Goal: Information Seeking & Learning: Learn about a topic

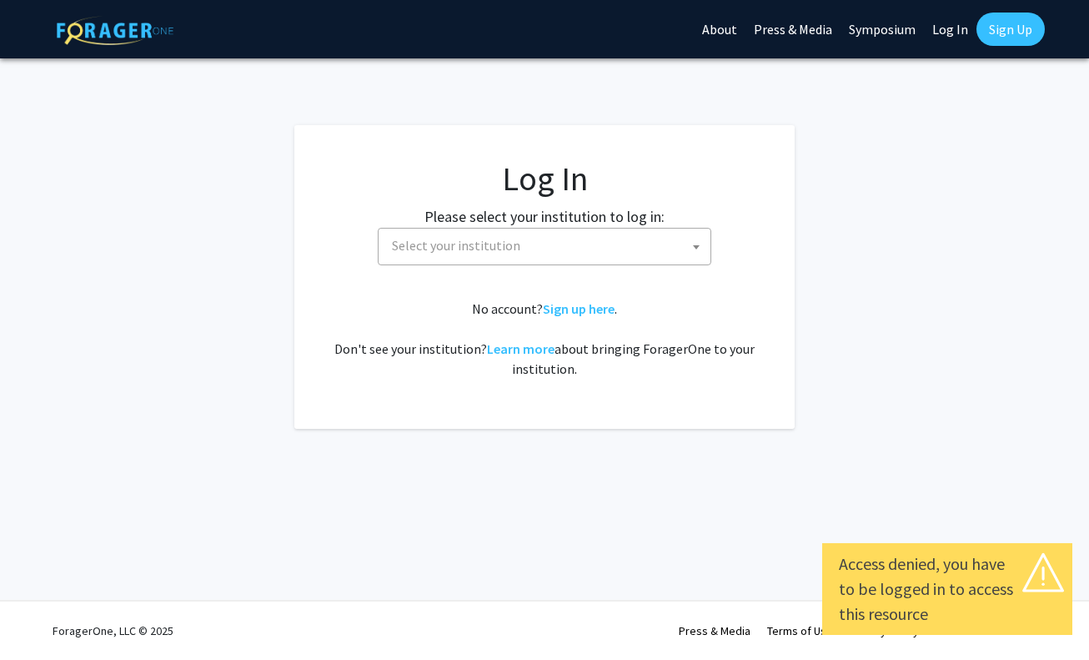
select select
click at [467, 243] on span "Select your institution" at bounding box center [456, 245] width 128 height 17
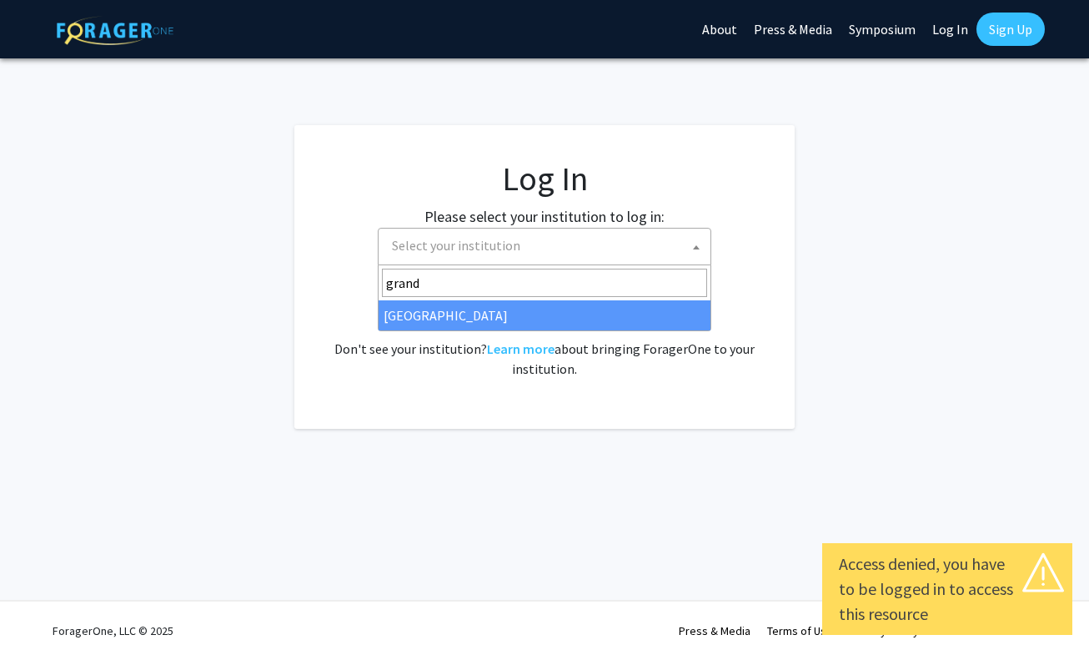
type input "grand"
select select "23"
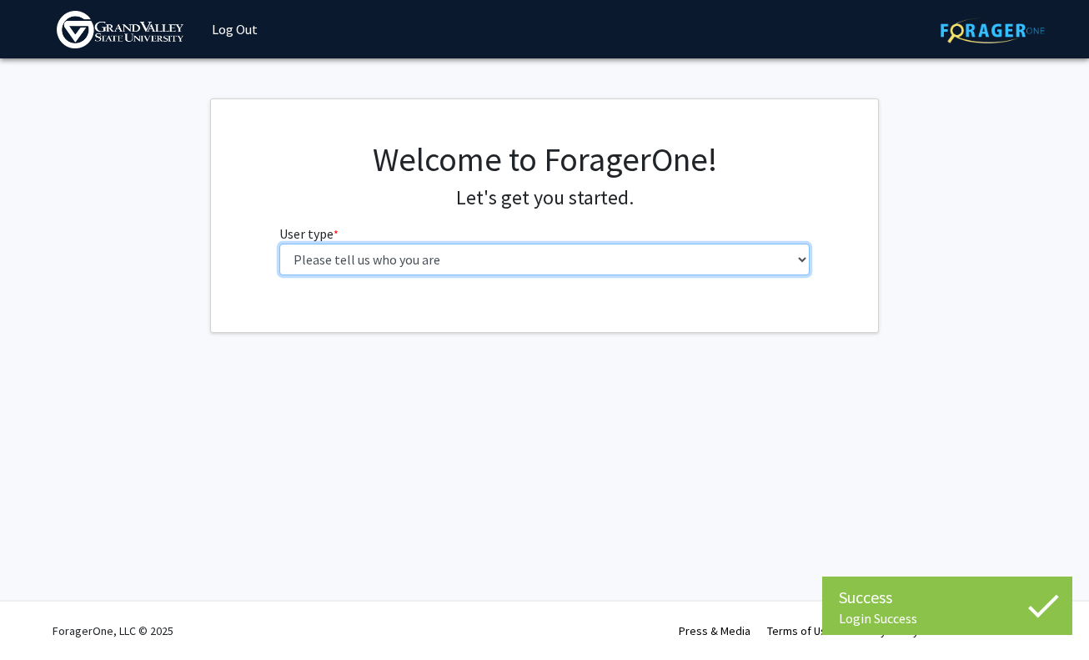
click at [394, 261] on select "Please tell us who you are Undergraduate Student Master's Student Doctoral Cand…" at bounding box center [544, 259] width 531 height 32
select select "1: undergrad"
click at [279, 243] on select "Please tell us who you are Undergraduate Student Master's Student Doctoral Cand…" at bounding box center [544, 259] width 531 height 32
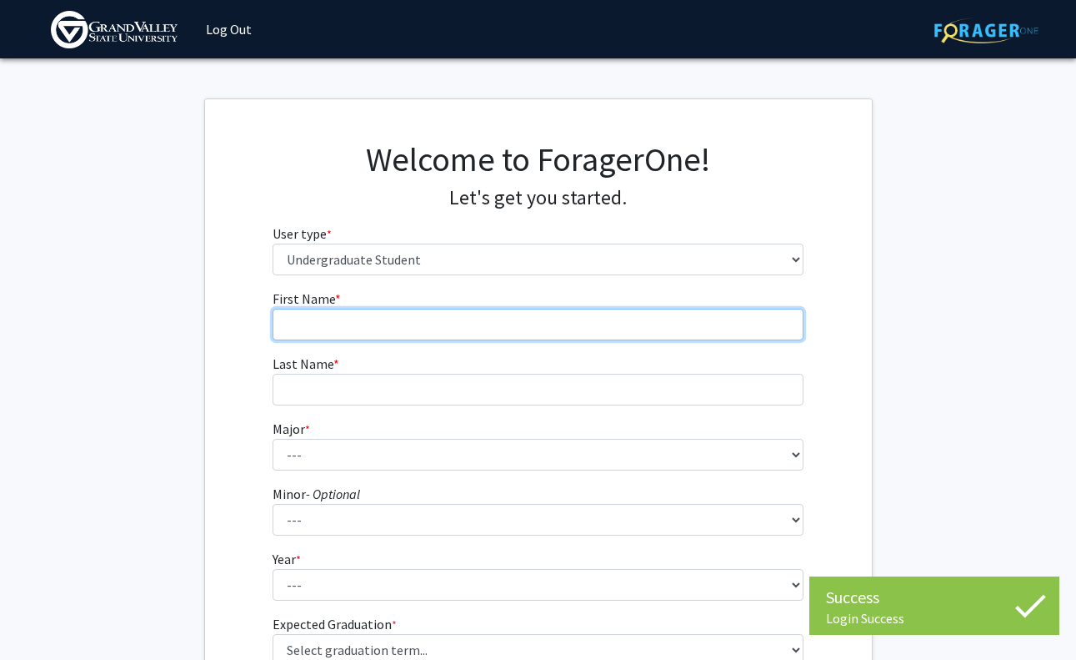
click at [386, 327] on input "First Name * required" at bounding box center [538, 325] width 531 height 32
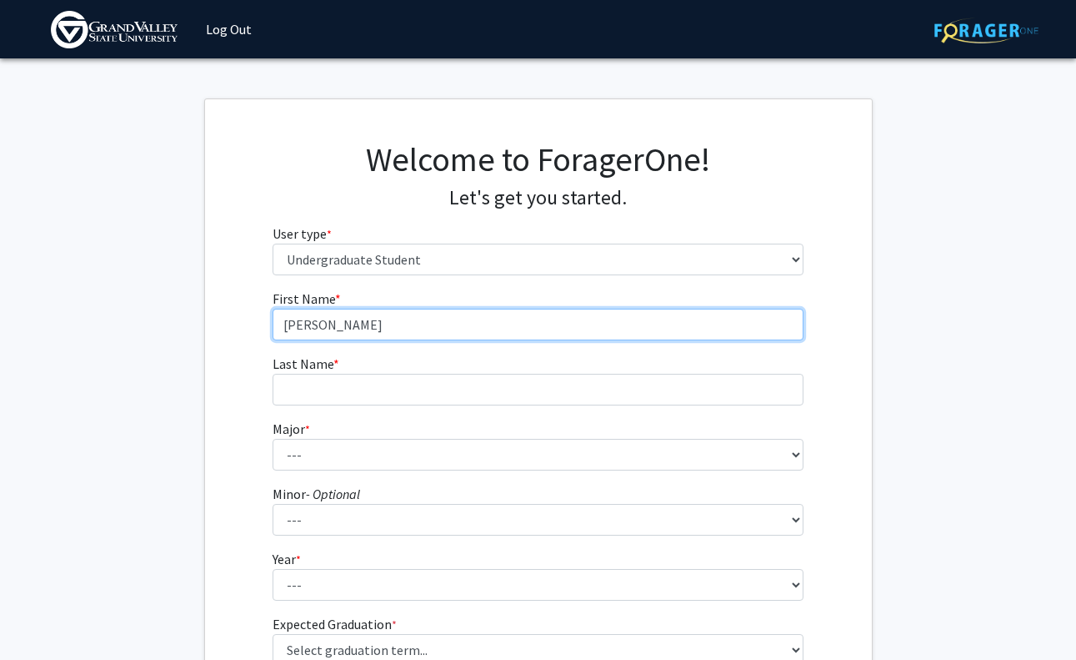
type input "[PERSON_NAME]"
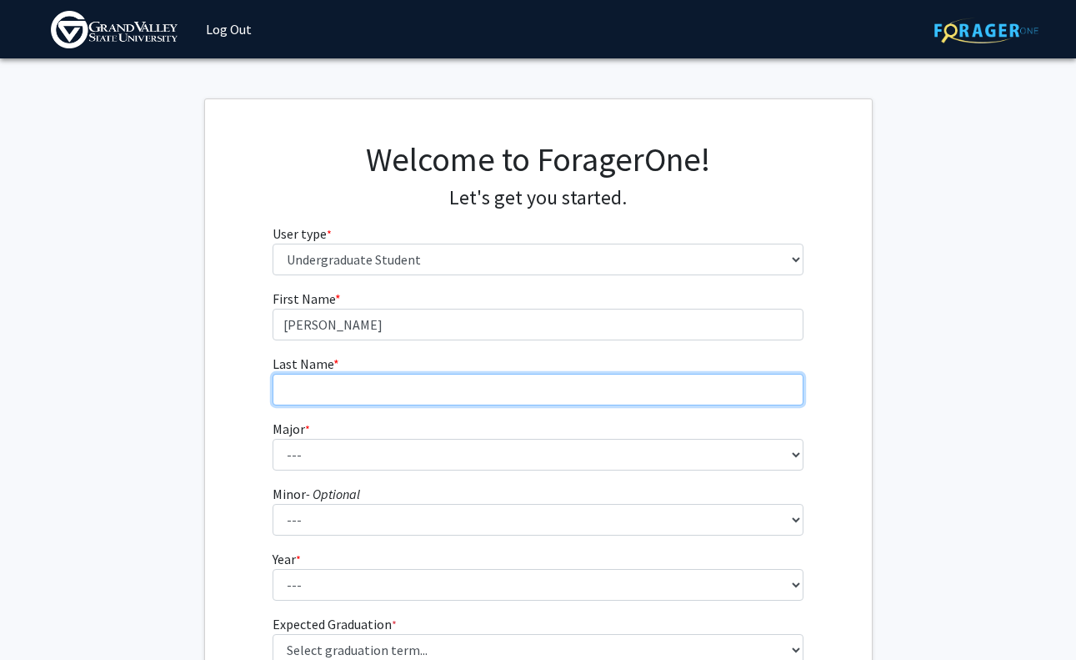
click at [330, 399] on input "Last Name * required" at bounding box center [538, 390] width 531 height 32
type input "[PERSON_NAME]"
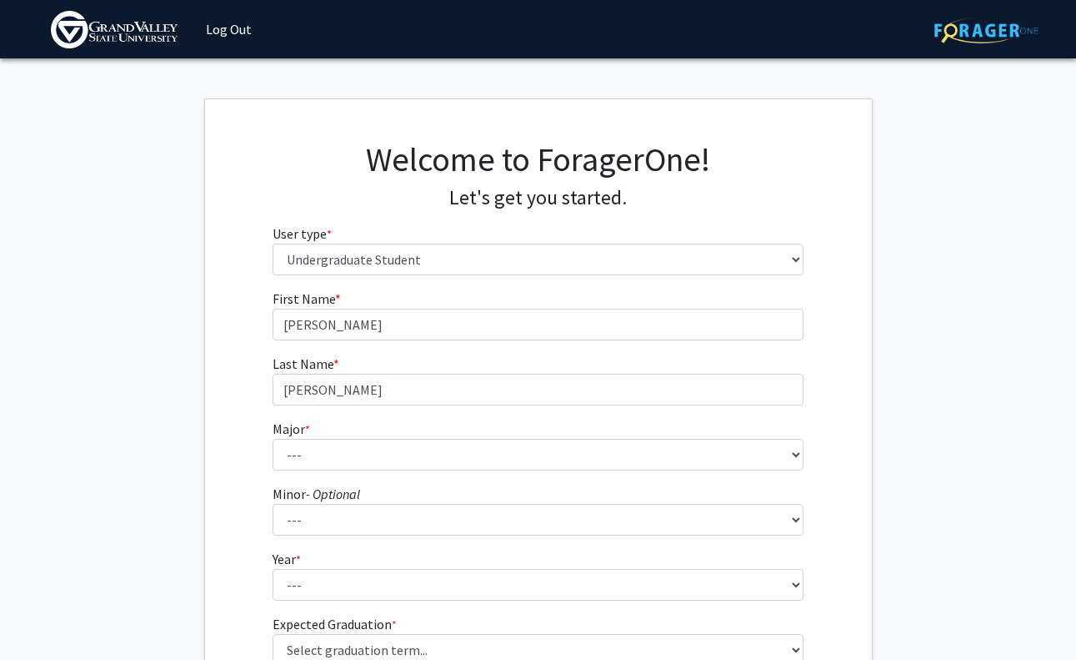
click at [301, 476] on form "First Name * required [PERSON_NAME] Last Name * required [PERSON_NAME] Major * …" at bounding box center [538, 490] width 531 height 402
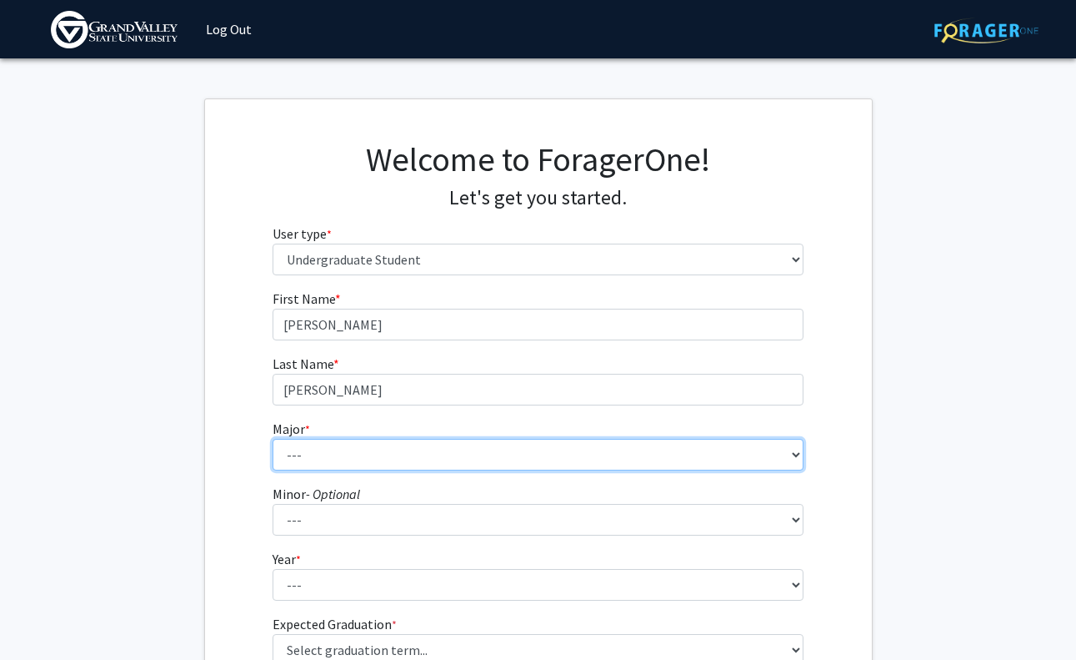
click at [296, 454] on select "--- Advertising and Public Relations Allied Health Science Anthropology Applied…" at bounding box center [538, 455] width 531 height 32
select select "2: 1877"
click at [273, 439] on select "--- Advertising and Public Relations Allied Health Science Anthropology Applied…" at bounding box center [538, 455] width 531 height 32
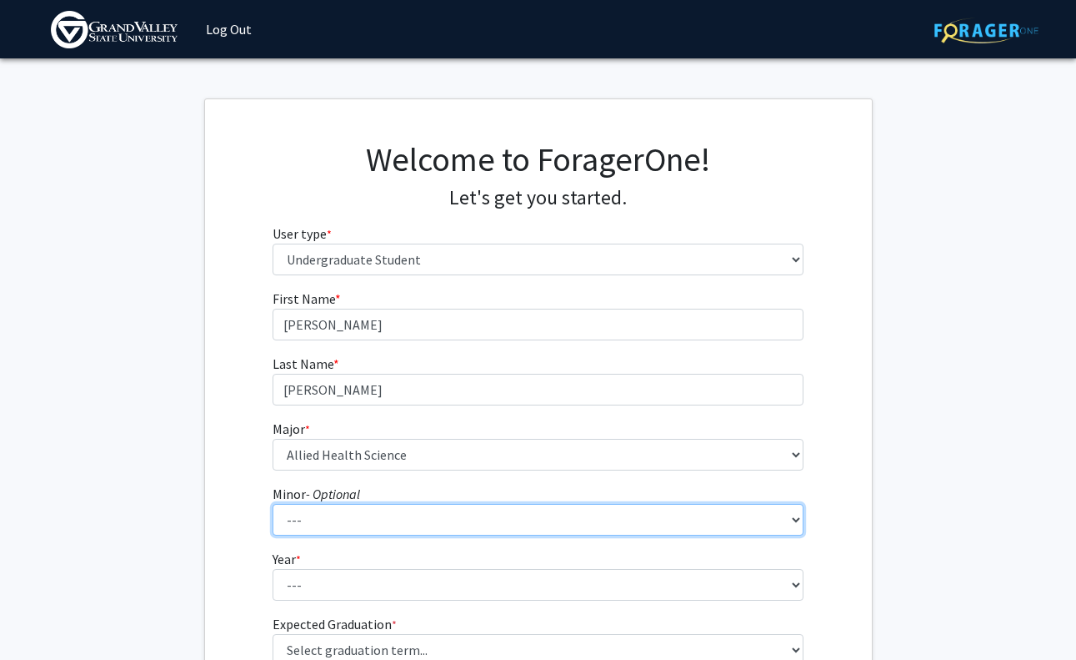
click at [297, 526] on select "--- Accounting Adventure Tourism Management Advertising and Public Relations Af…" at bounding box center [538, 520] width 531 height 32
select select "43: 1525"
click at [273, 504] on select "--- Accounting Adventure Tourism Management Advertising and Public Relations Af…" at bounding box center [538, 520] width 531 height 32
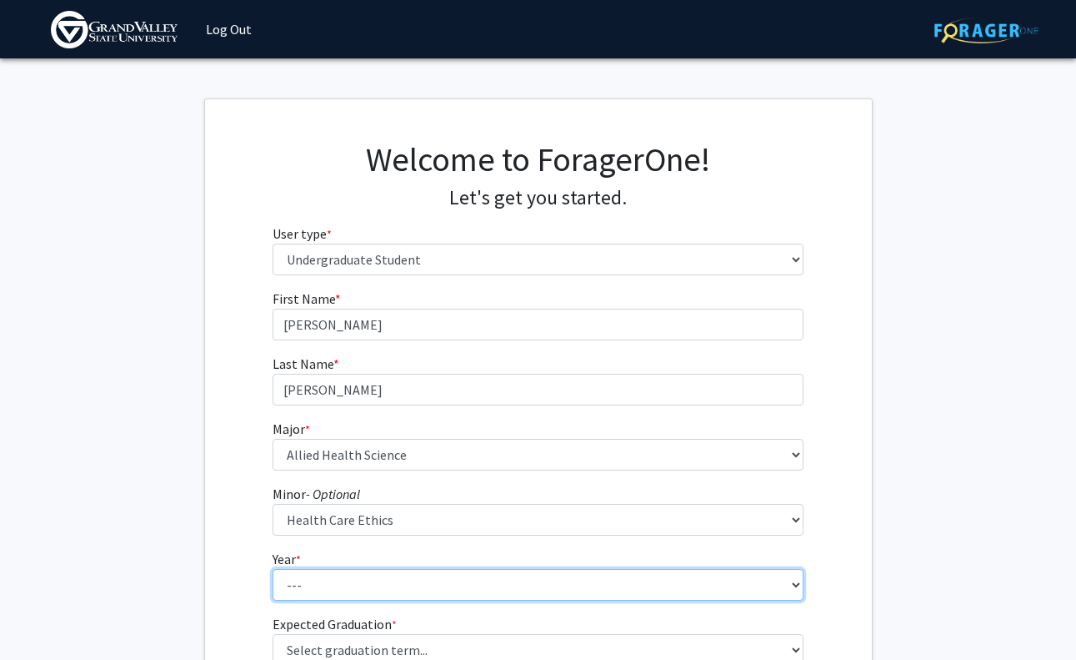
click at [314, 588] on select "--- First-year Sophomore Junior Senior Postbaccalaureate Certificate" at bounding box center [538, 585] width 531 height 32
select select "2: sophomore"
click at [273, 569] on select "--- First-year Sophomore Junior Senior Postbaccalaureate Certificate" at bounding box center [538, 585] width 531 height 32
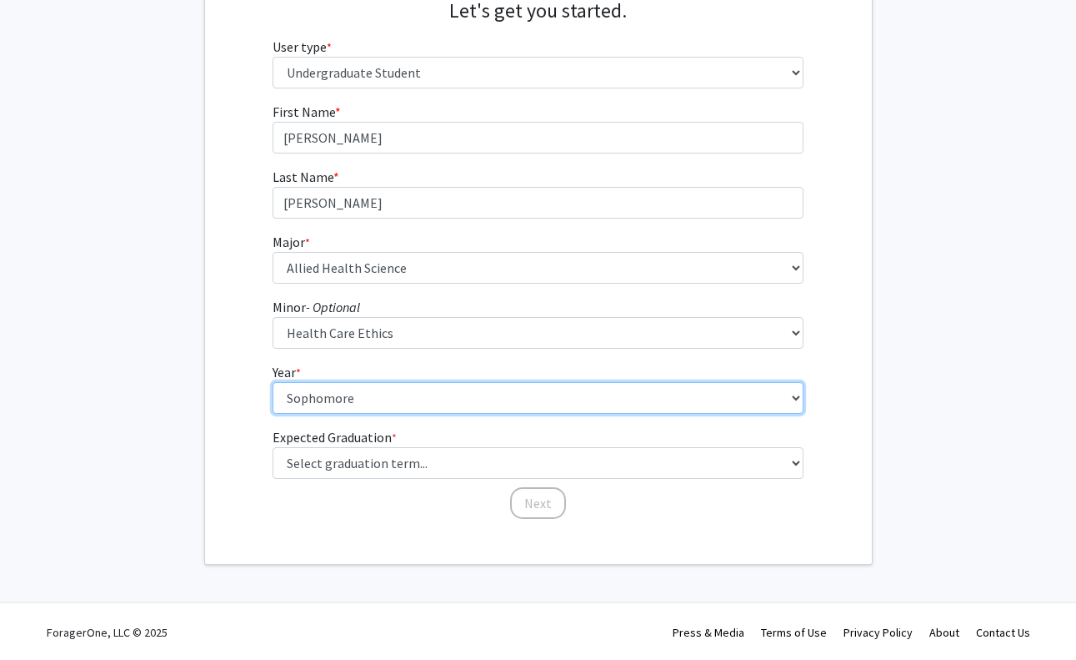
scroll to position [188, 0]
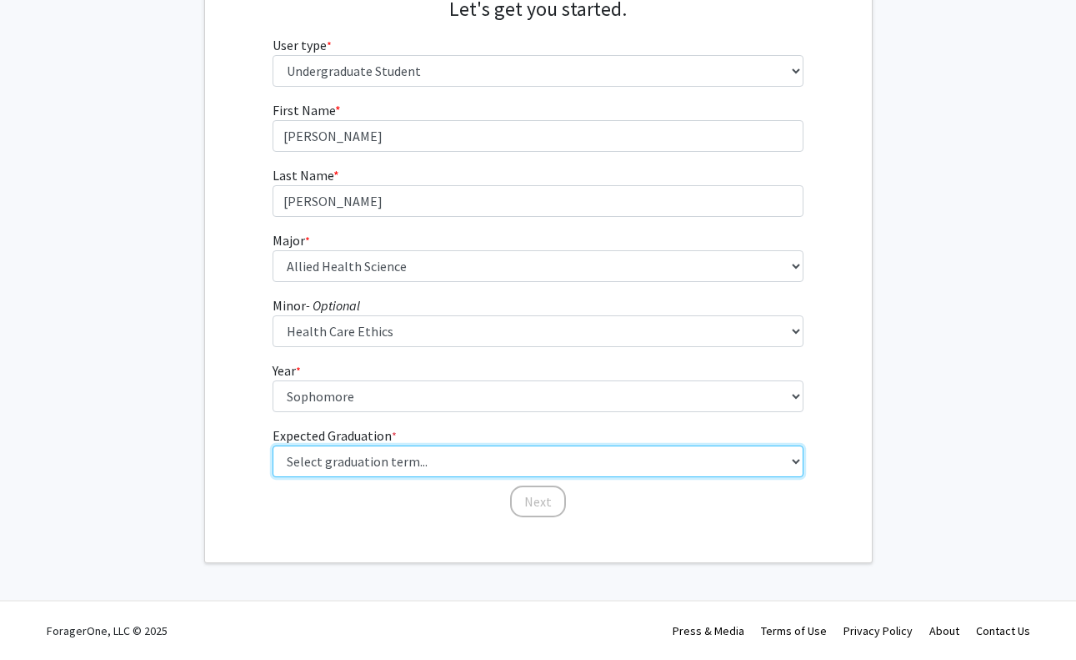
click at [347, 455] on select "Select graduation term... Spring 2025 Summer 2025 Fall 2025 Winter 2025 Spring …" at bounding box center [538, 461] width 531 height 32
select select "13: spring_2028"
click at [273, 445] on select "Select graduation term... Spring 2025 Summer 2025 Fall 2025 Winter 2025 Spring …" at bounding box center [538, 461] width 531 height 32
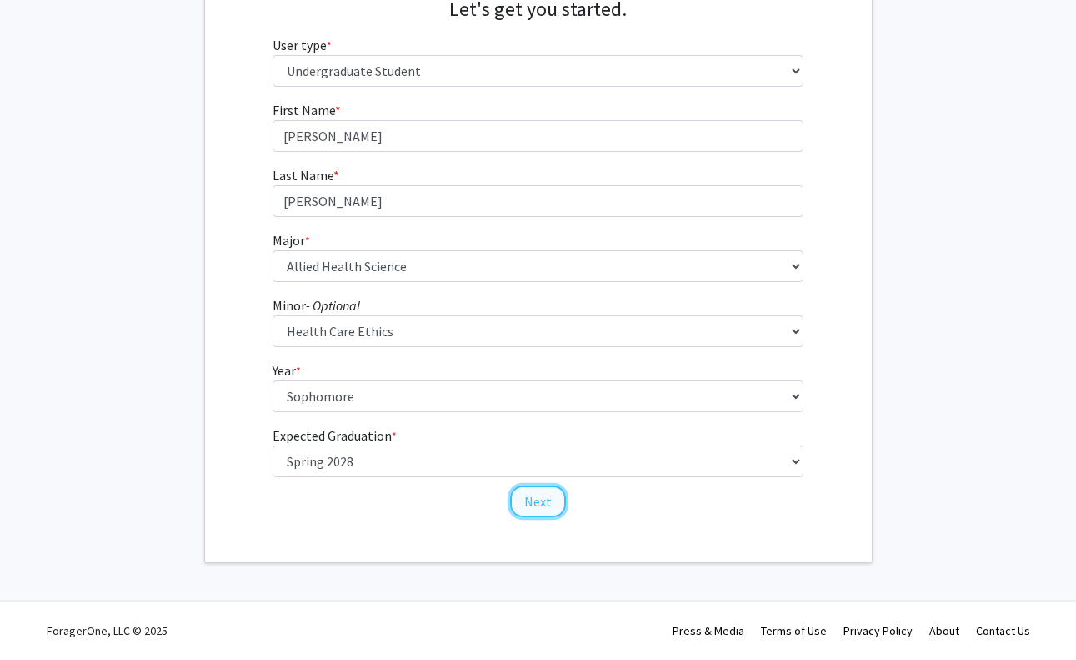
click at [538, 495] on button "Next" at bounding box center [538, 501] width 56 height 32
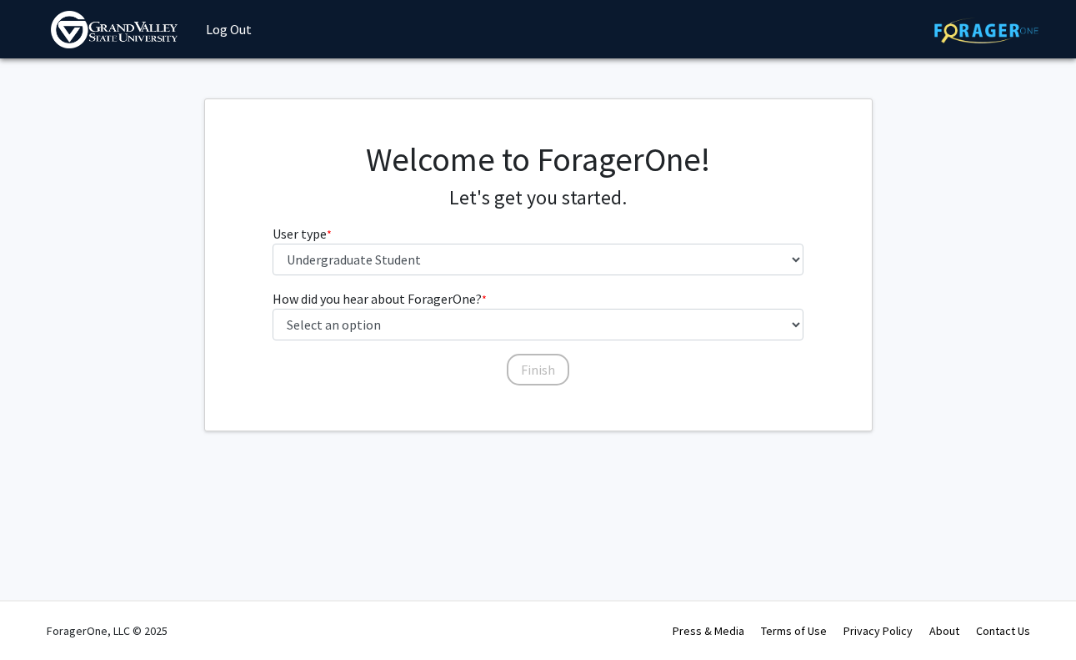
scroll to position [0, 0]
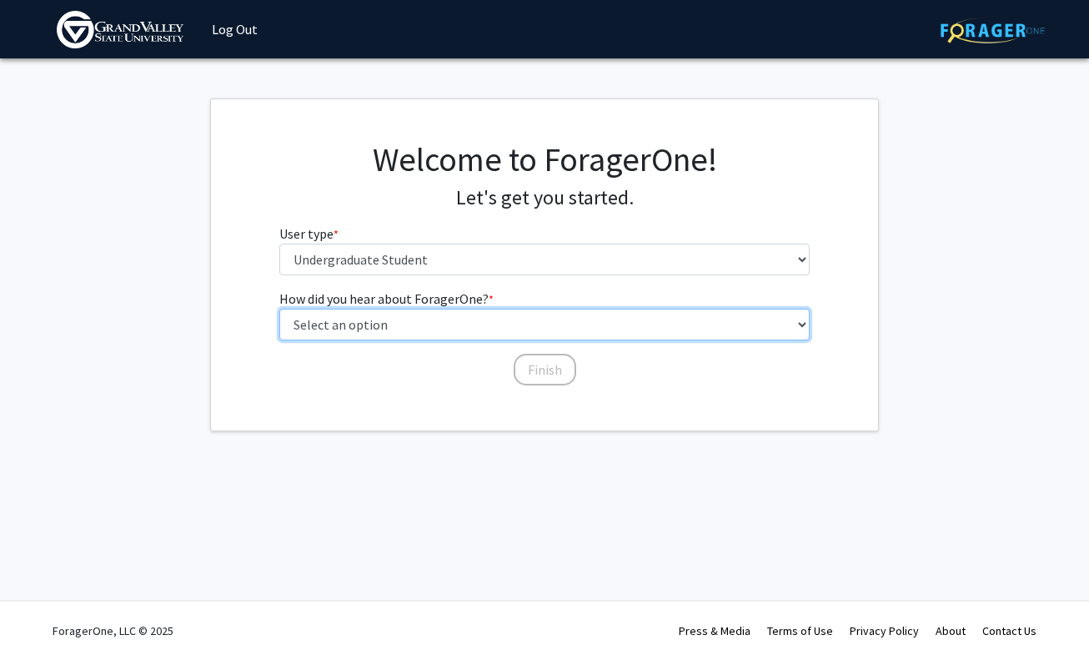
click at [460, 314] on select "Select an option Peer/student recommendation Faculty/staff recommendation Unive…" at bounding box center [544, 325] width 531 height 32
select select "2: faculty_recommendation"
click at [279, 309] on select "Select an option Peer/student recommendation Faculty/staff recommendation Unive…" at bounding box center [544, 325] width 531 height 32
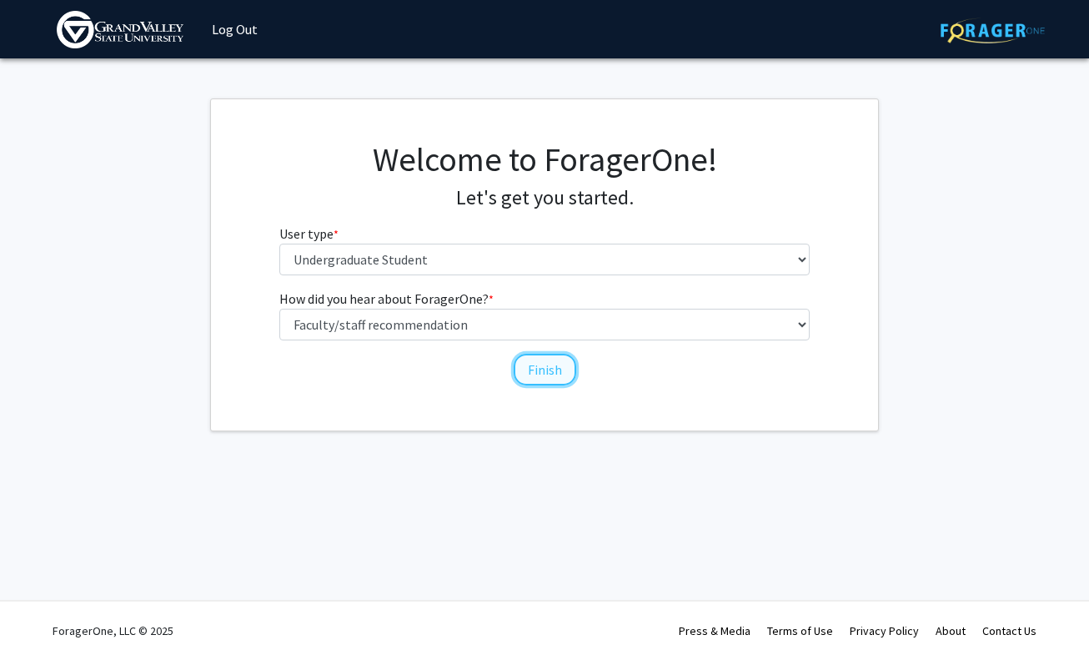
click at [534, 372] on button "Finish" at bounding box center [545, 370] width 63 height 32
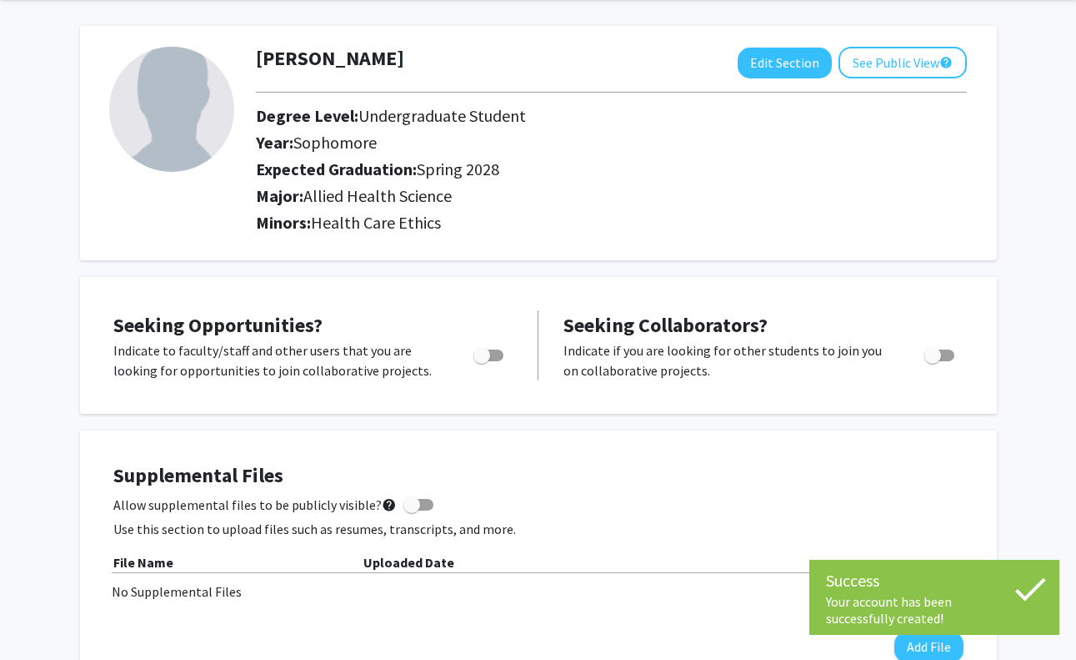
scroll to position [86, 0]
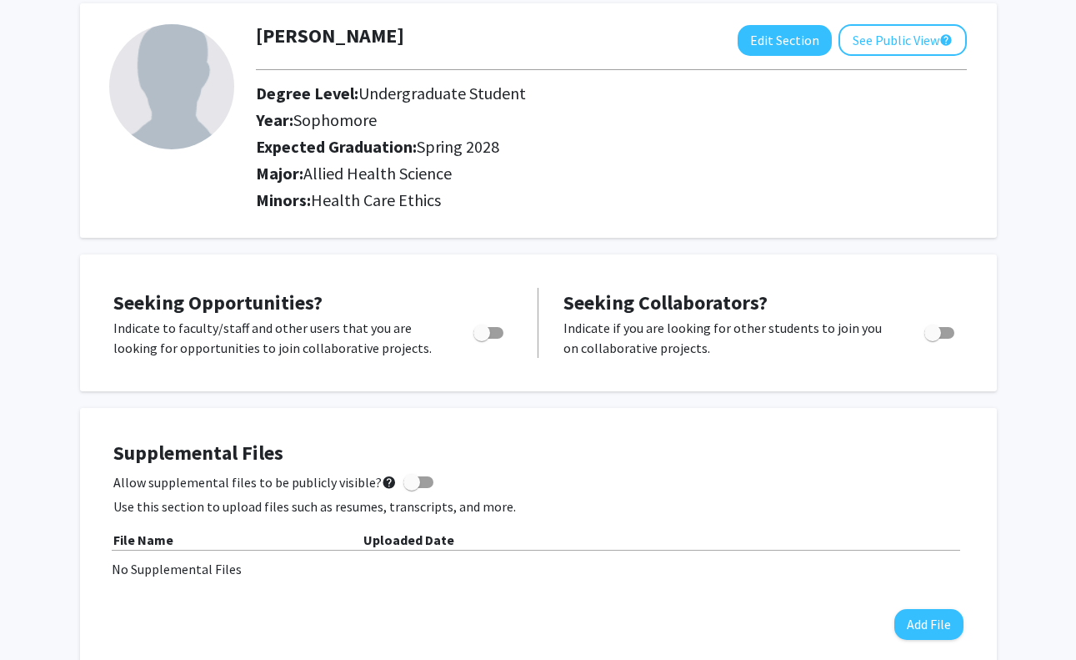
click at [484, 332] on span "Toggle" at bounding box center [482, 332] width 17 height 17
click at [482, 339] on input "Are you actively seeking opportunities?" at bounding box center [481, 339] width 1 height 1
checkbox input "true"
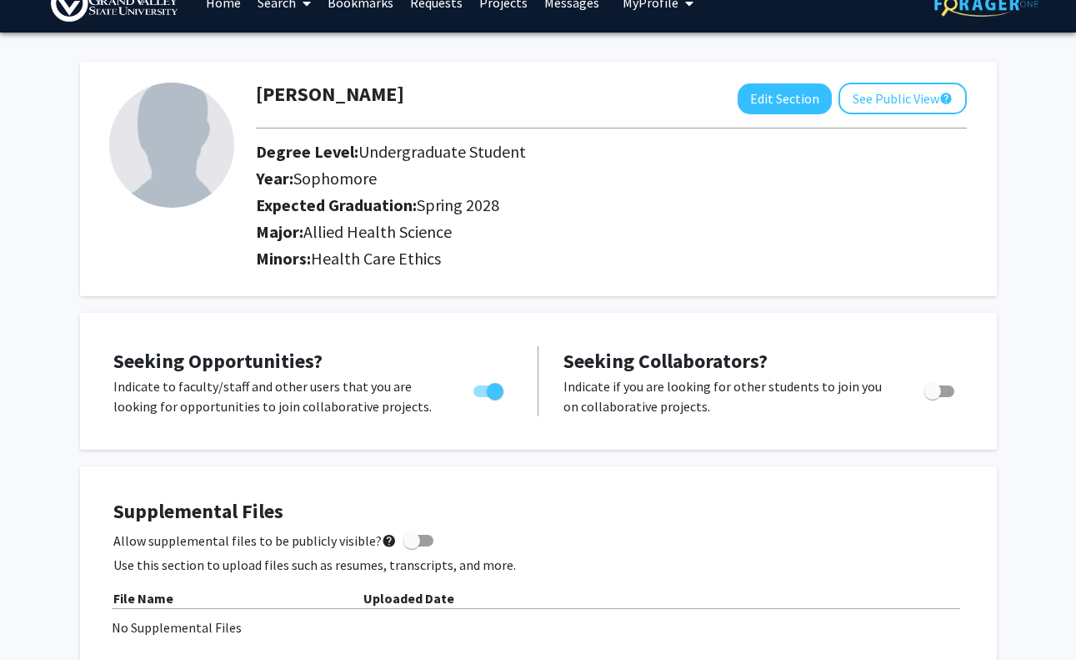
scroll to position [0, 0]
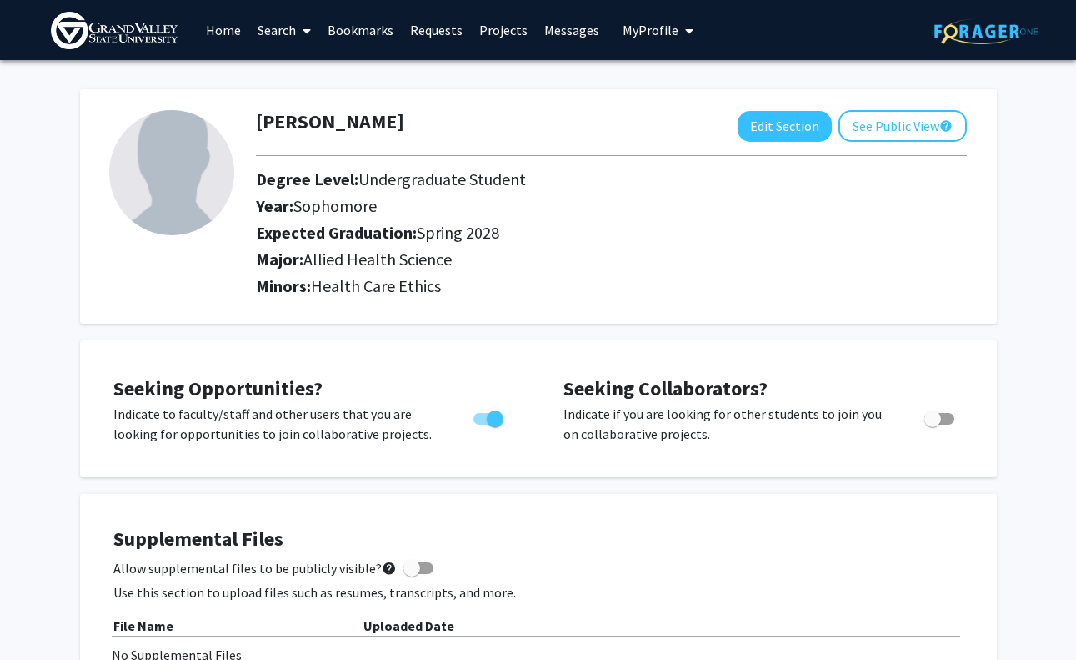
click at [237, 24] on link "Home" at bounding box center [224, 30] width 52 height 58
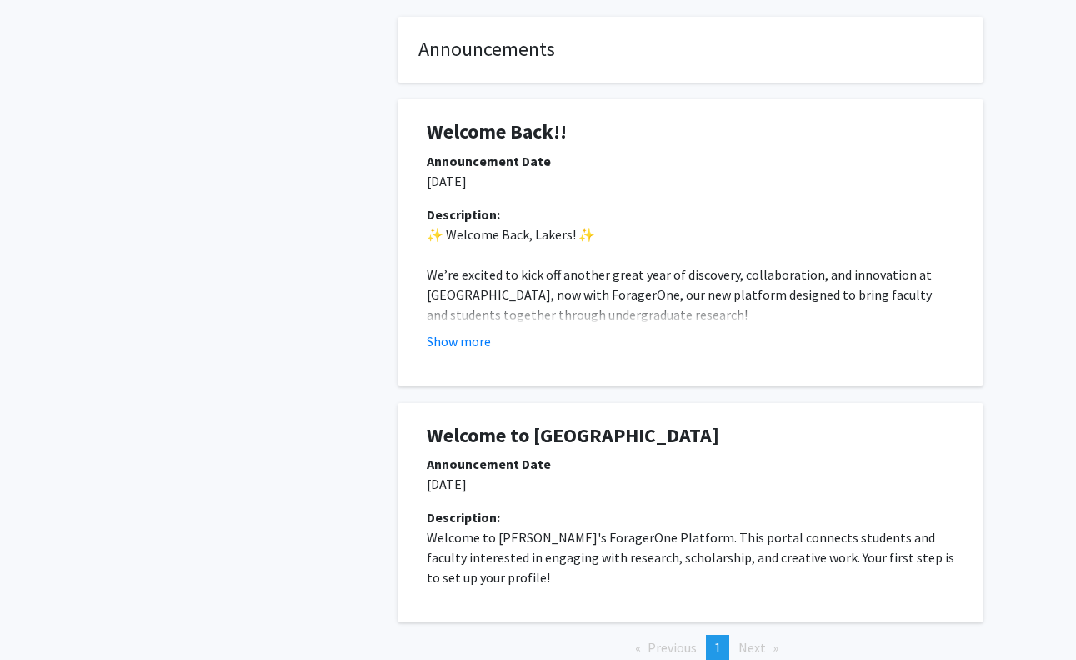
scroll to position [464, 0]
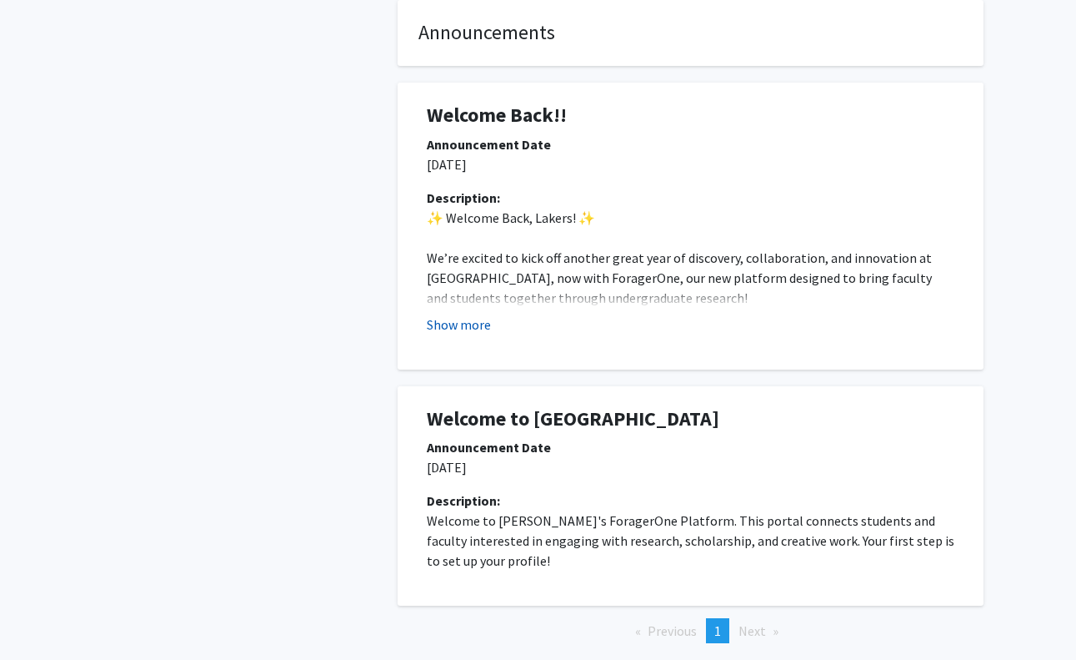
click at [457, 318] on button "Show more" at bounding box center [459, 324] width 64 height 20
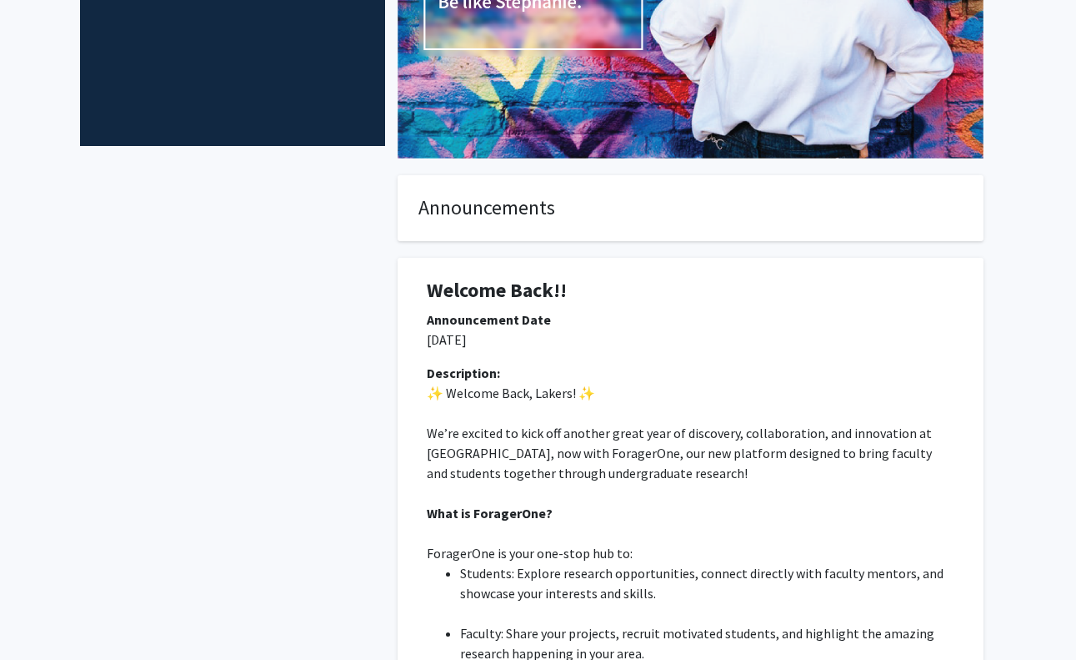
scroll to position [0, 0]
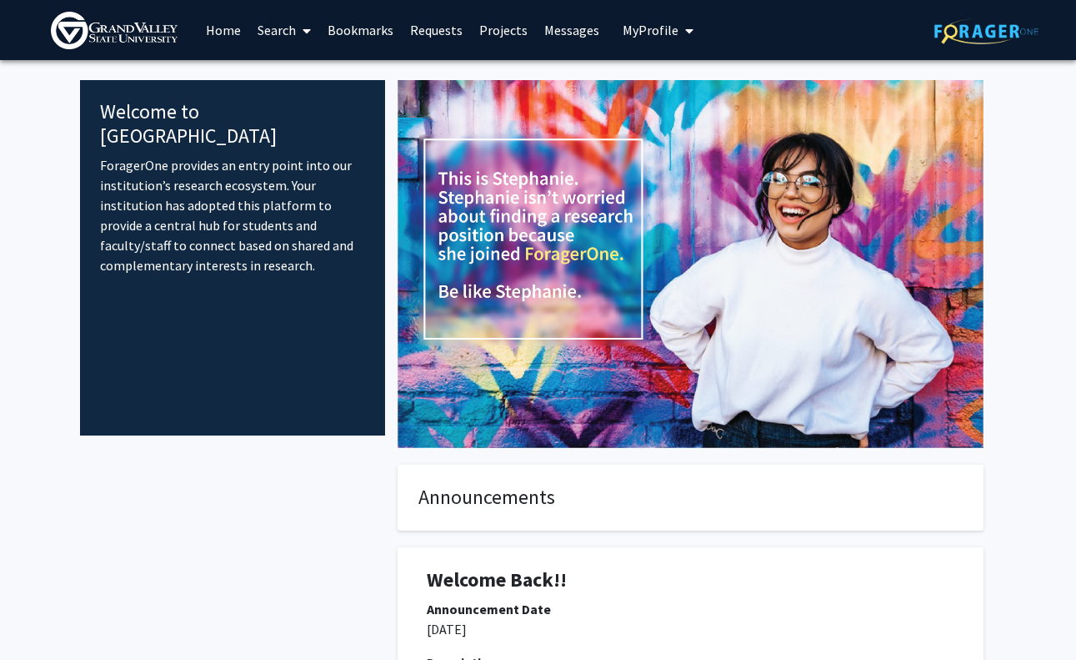
click at [280, 28] on link "Search" at bounding box center [284, 30] width 70 height 58
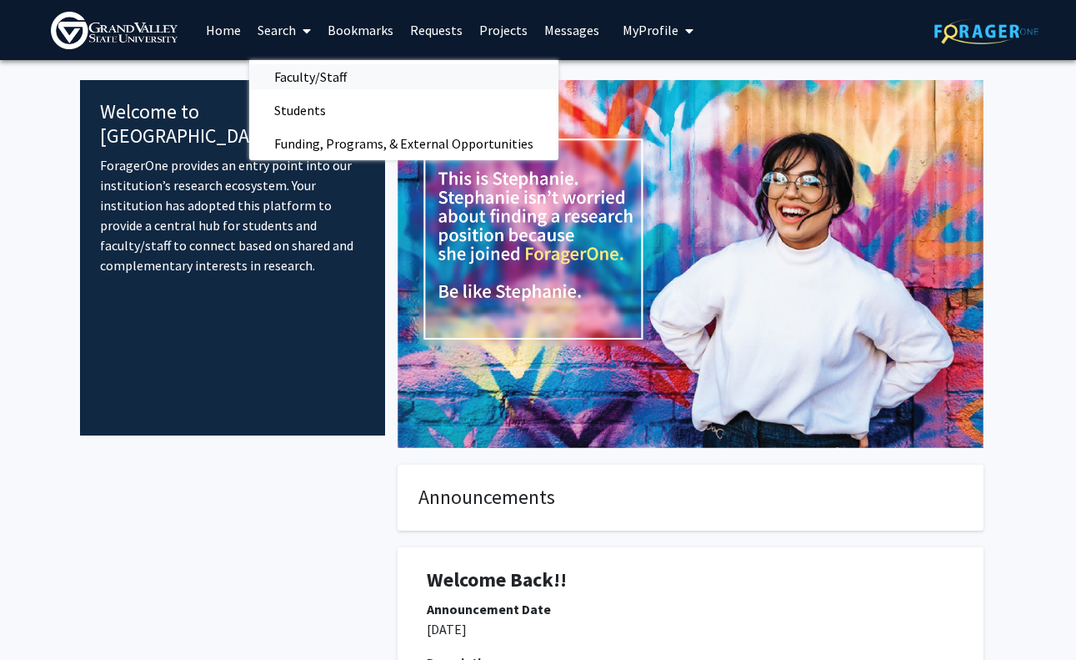
click at [292, 73] on span "Faculty/Staff" at bounding box center [310, 76] width 123 height 33
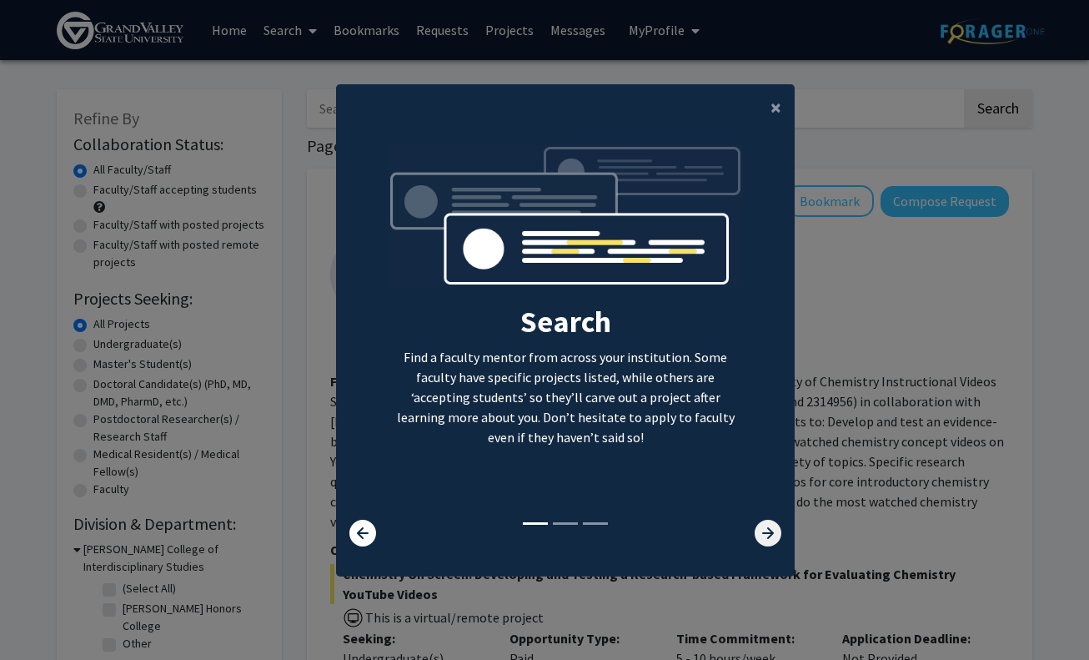
click at [755, 529] on icon at bounding box center [768, 532] width 27 height 27
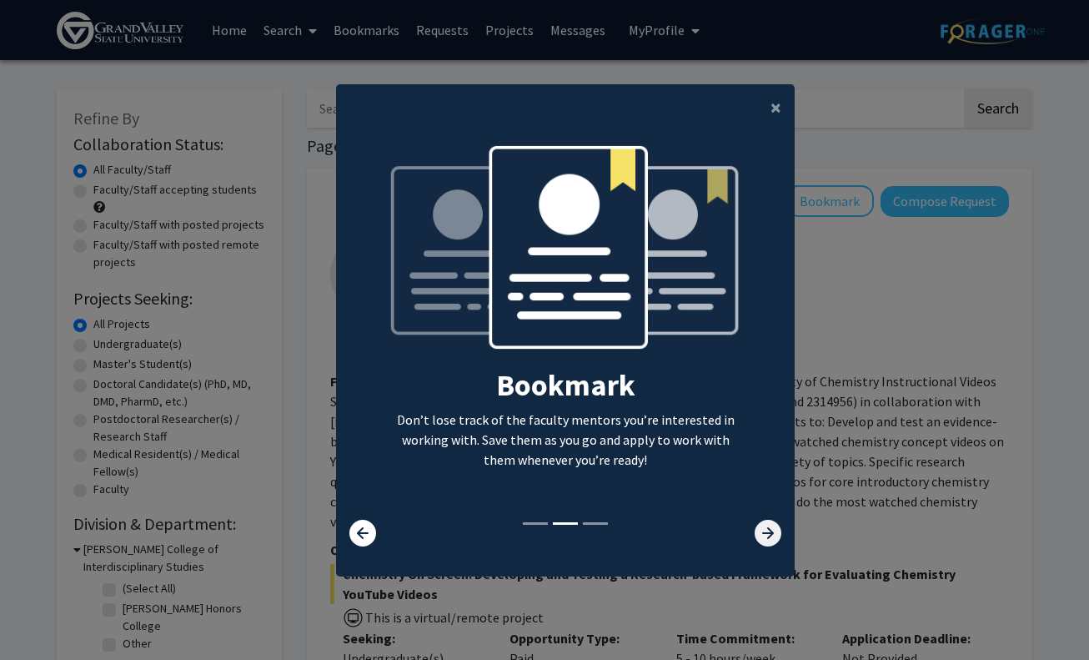
click at [755, 529] on icon at bounding box center [768, 532] width 27 height 27
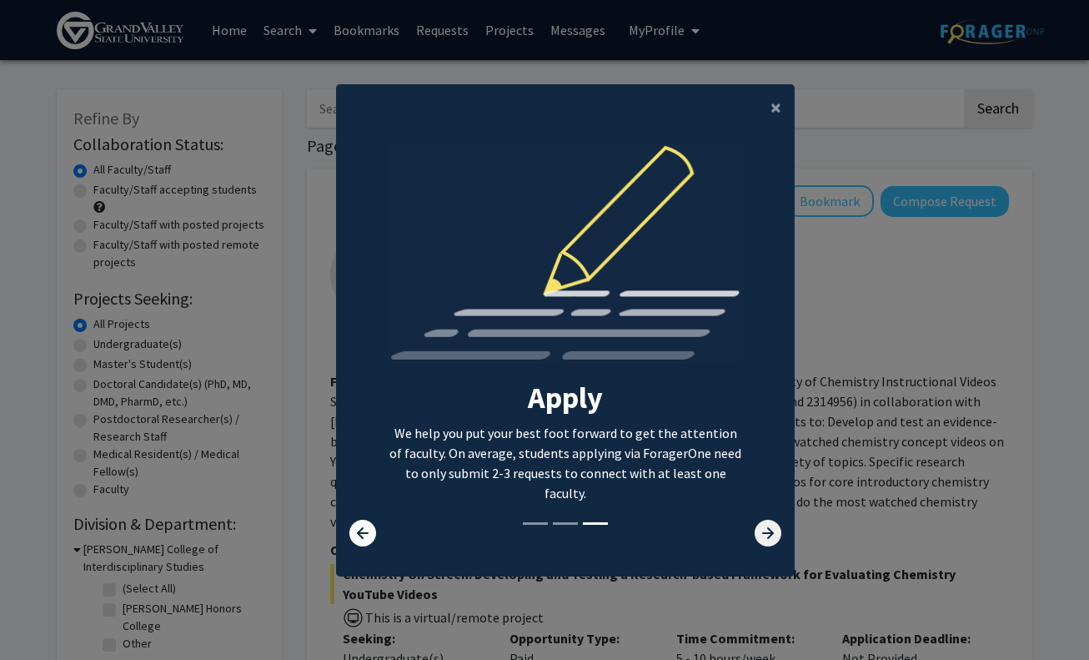
click at [755, 529] on icon at bounding box center [768, 532] width 27 height 27
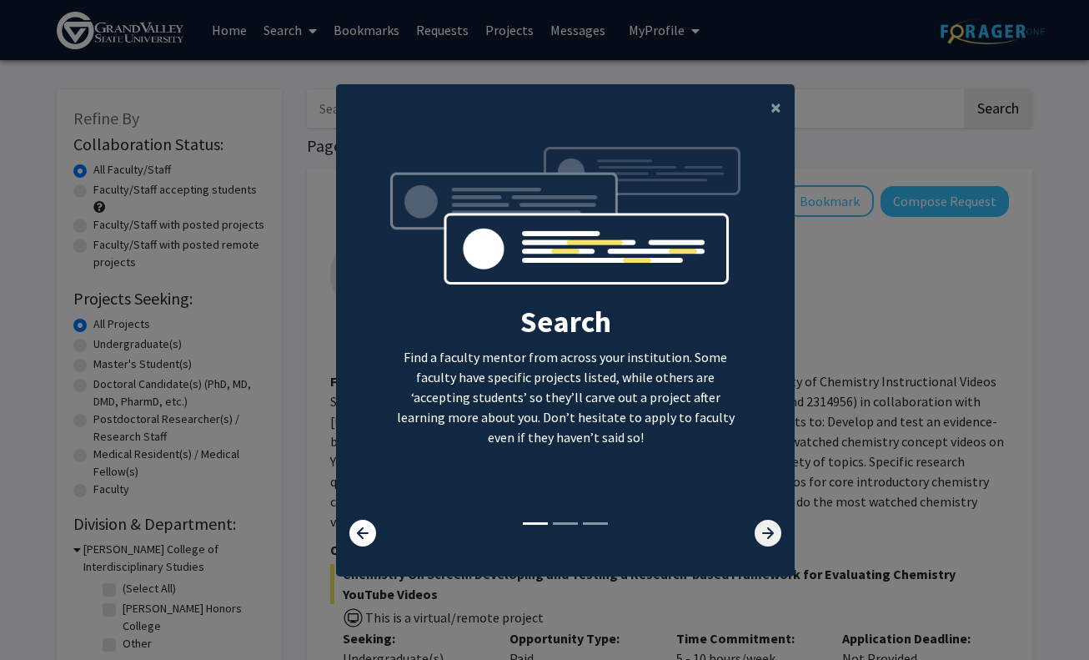
click at [755, 529] on icon at bounding box center [768, 532] width 27 height 27
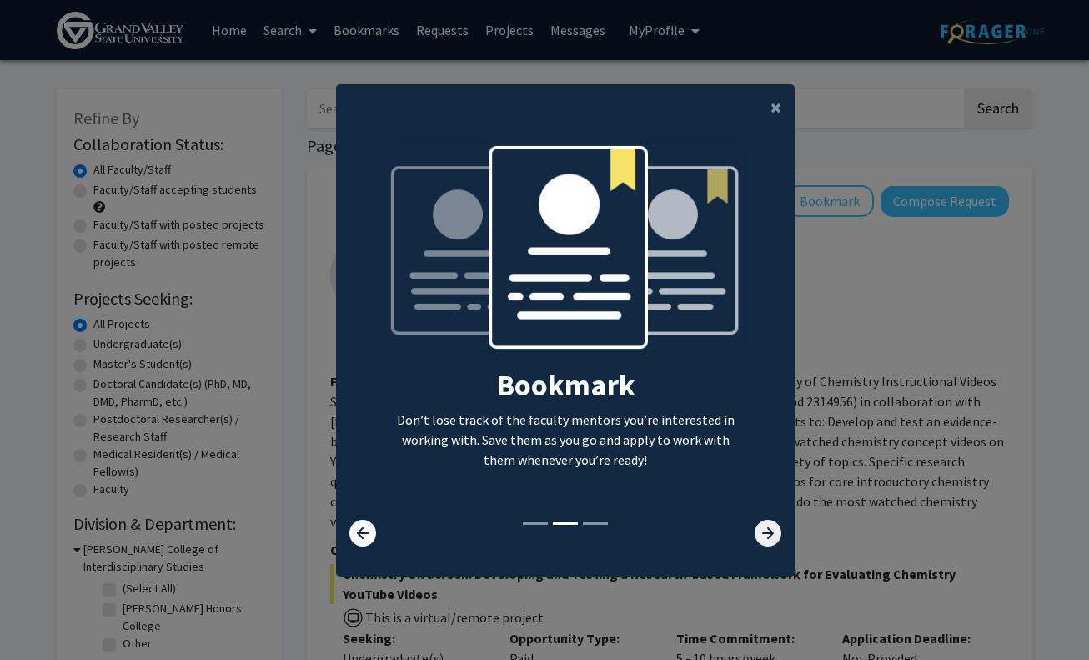
click at [755, 529] on icon at bounding box center [768, 532] width 27 height 27
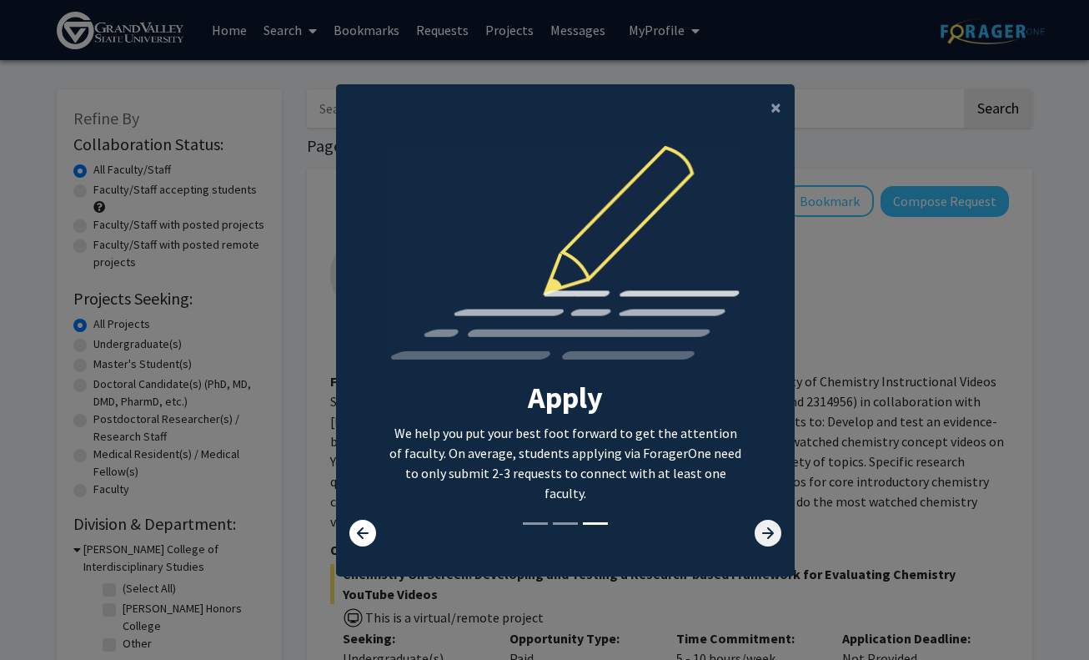
click at [755, 529] on icon at bounding box center [768, 532] width 27 height 27
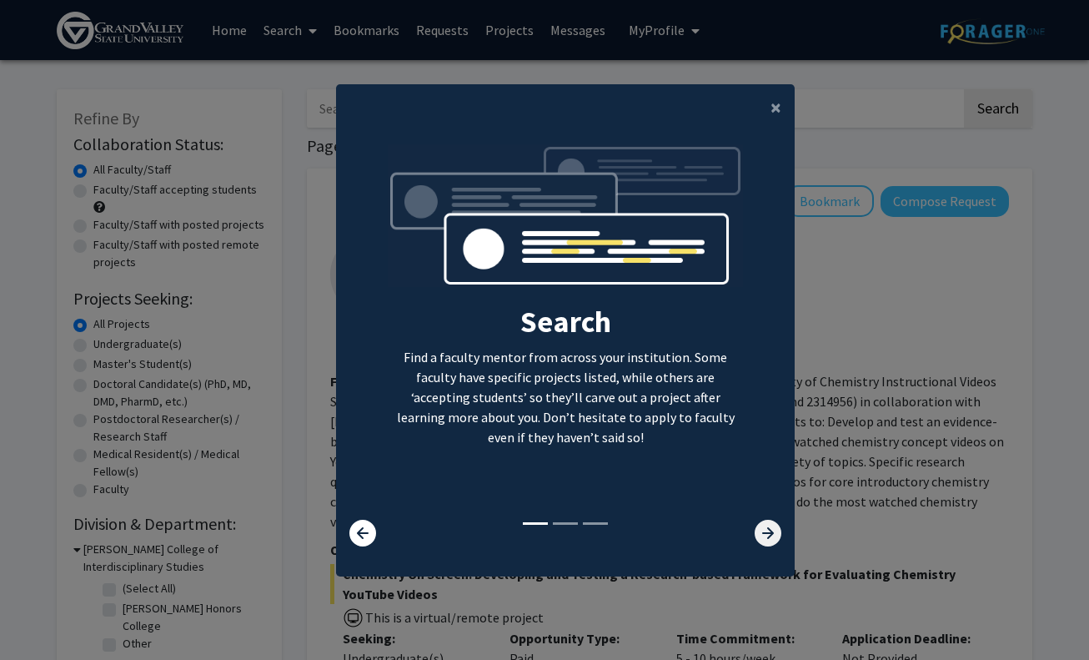
click at [755, 529] on icon at bounding box center [768, 532] width 27 height 27
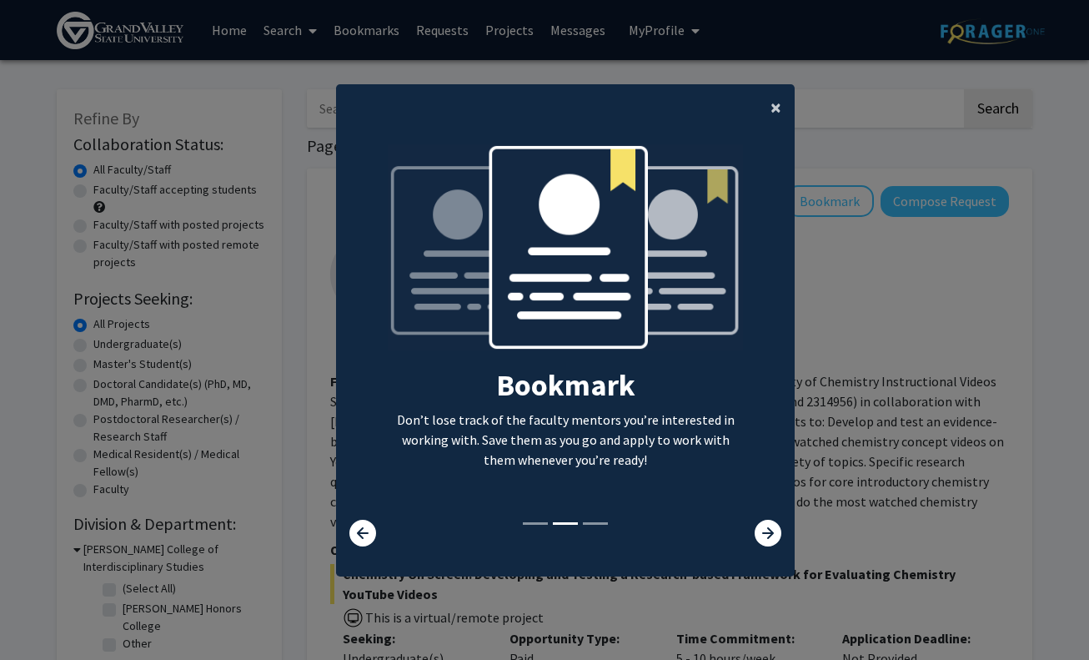
click at [770, 109] on span "×" at bounding box center [775, 107] width 11 height 26
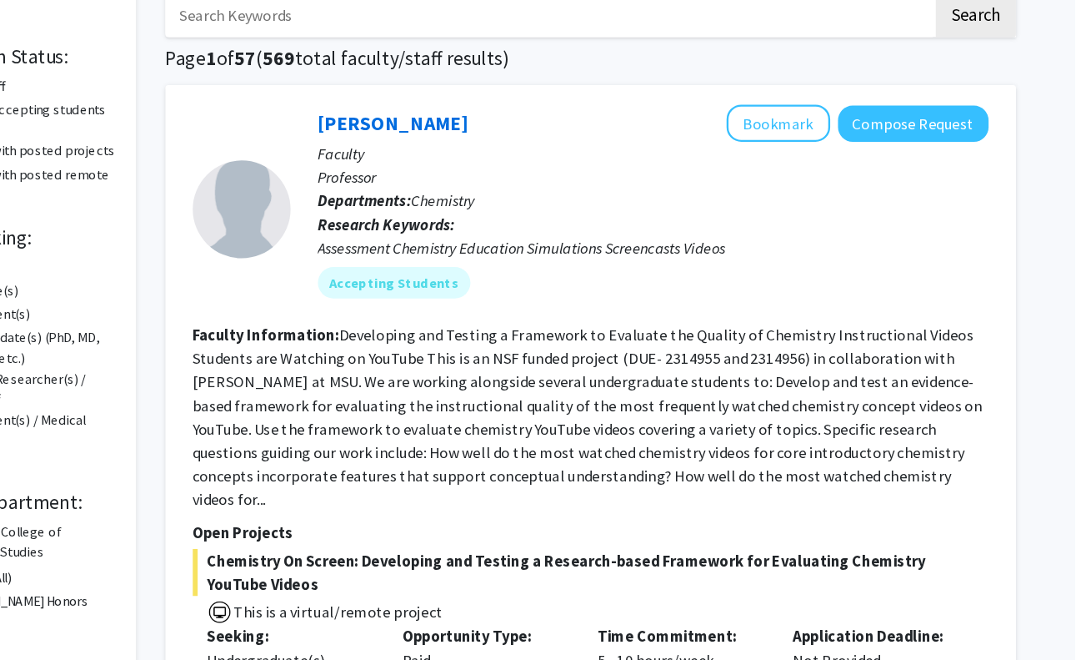
scroll to position [95, 0]
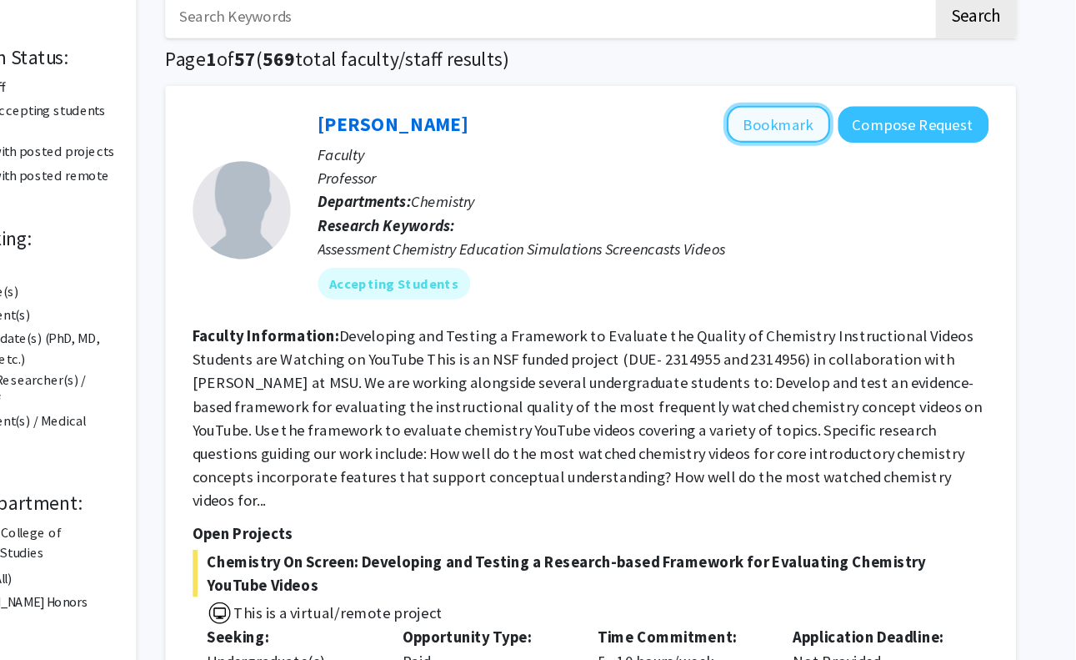
click at [827, 99] on button "Bookmark" at bounding box center [824, 106] width 88 height 32
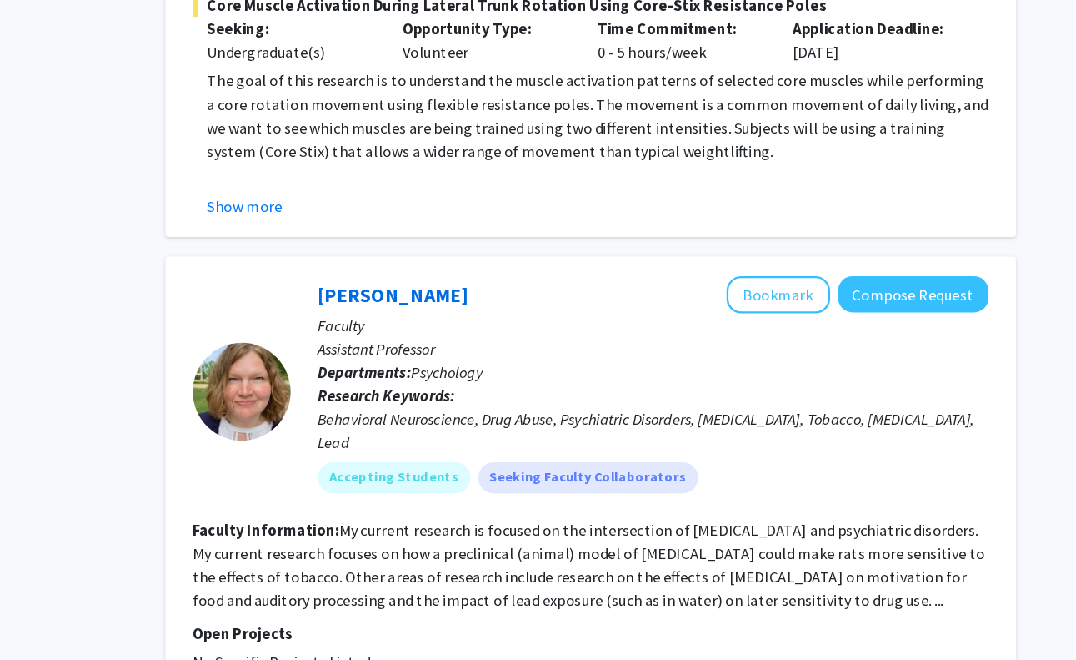
scroll to position [2971, 0]
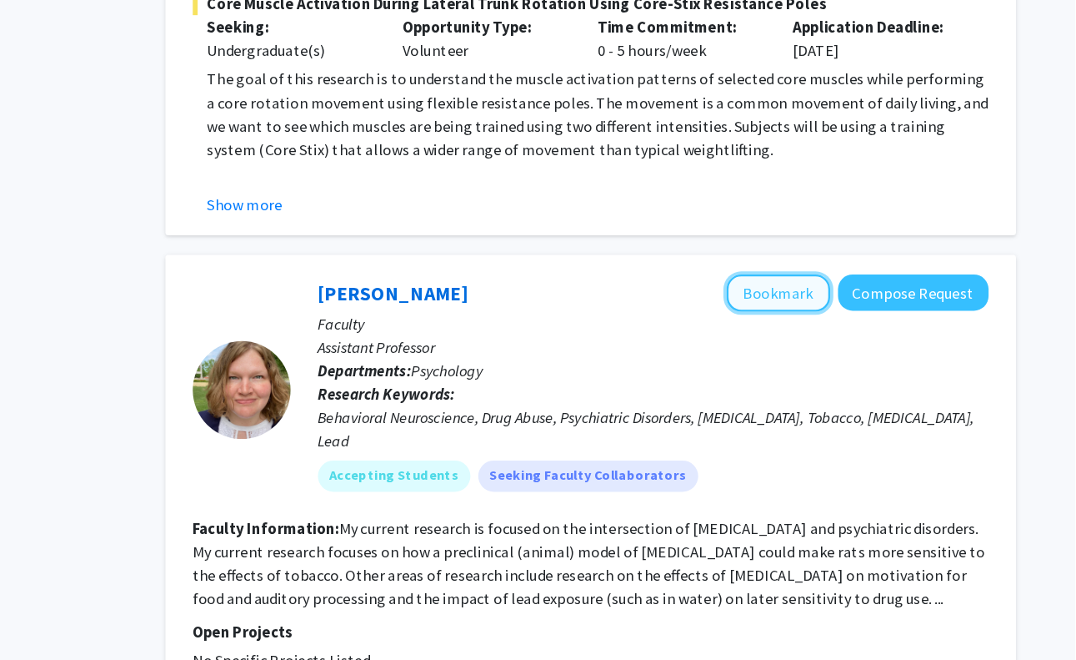
click at [810, 331] on button "Bookmark" at bounding box center [824, 347] width 88 height 32
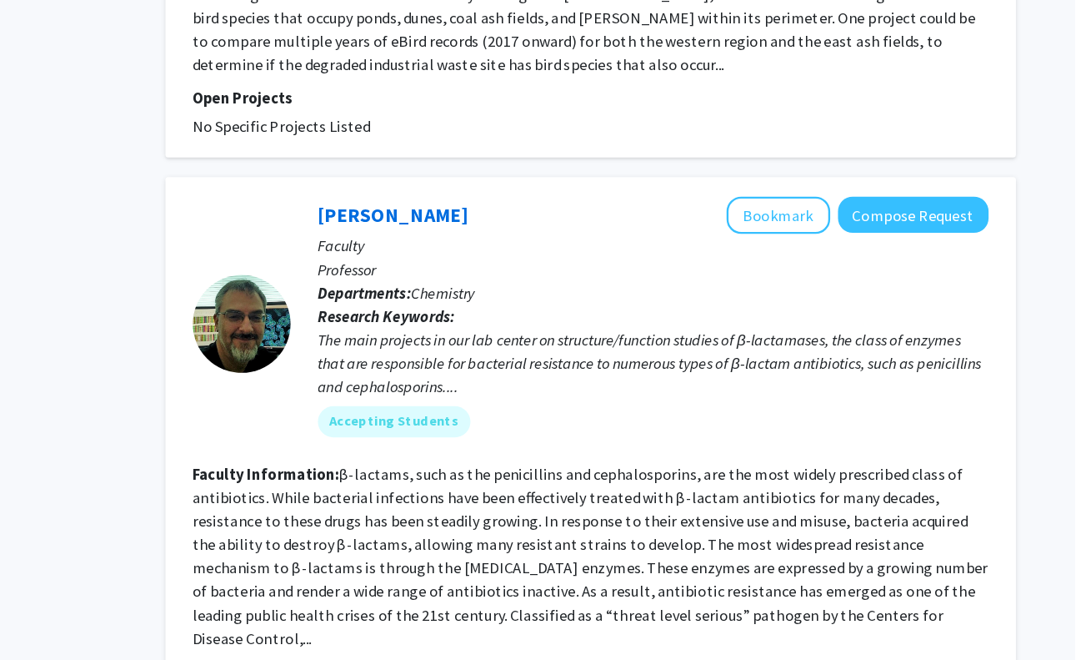
scroll to position [3883, 0]
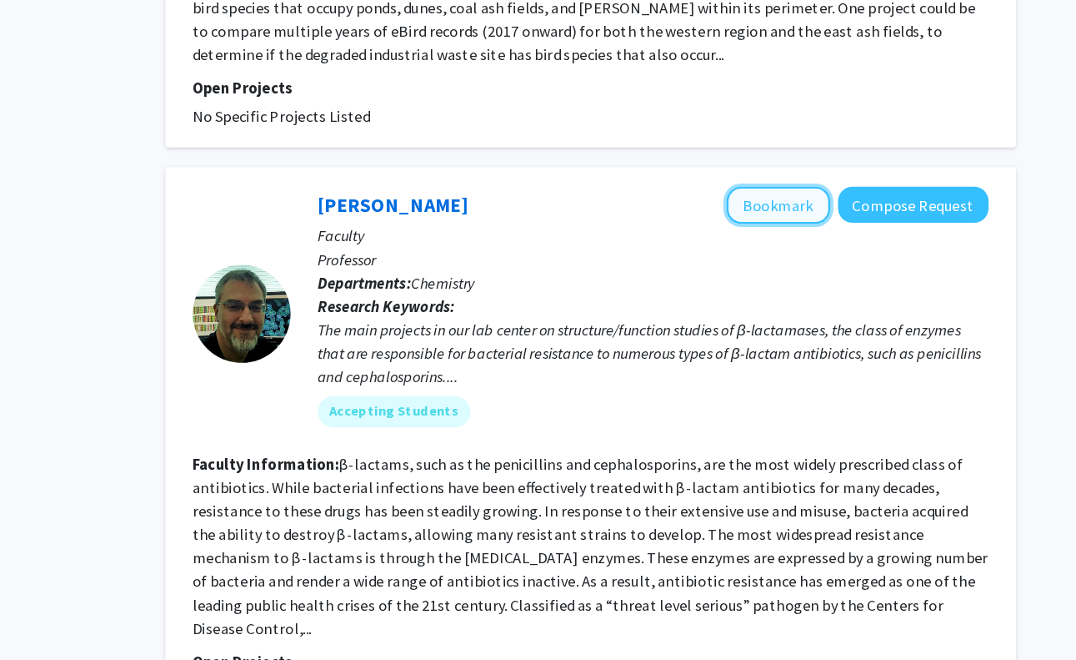
click at [802, 256] on button "Bookmark" at bounding box center [824, 272] width 88 height 32
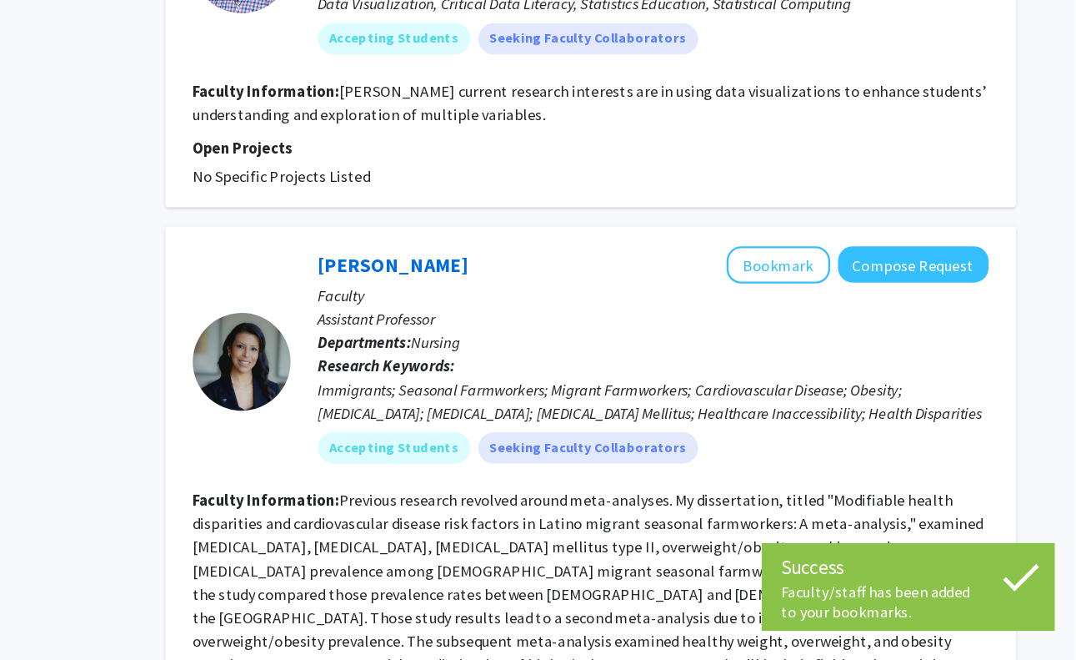
scroll to position [4816, 0]
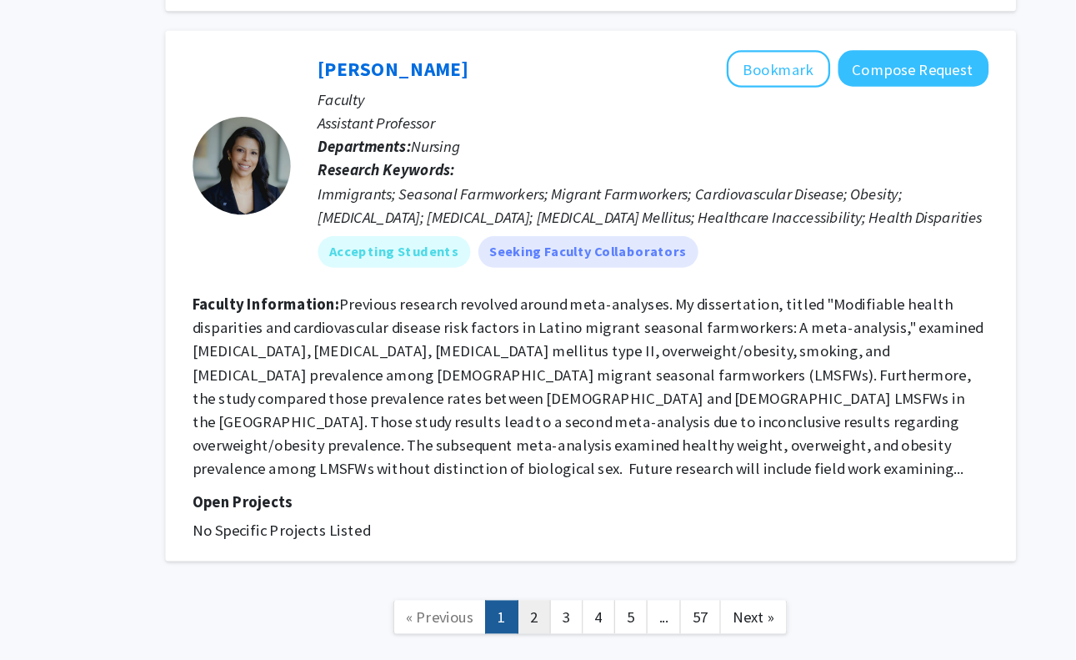
click at [615, 609] on link "2" at bounding box center [615, 623] width 28 height 29
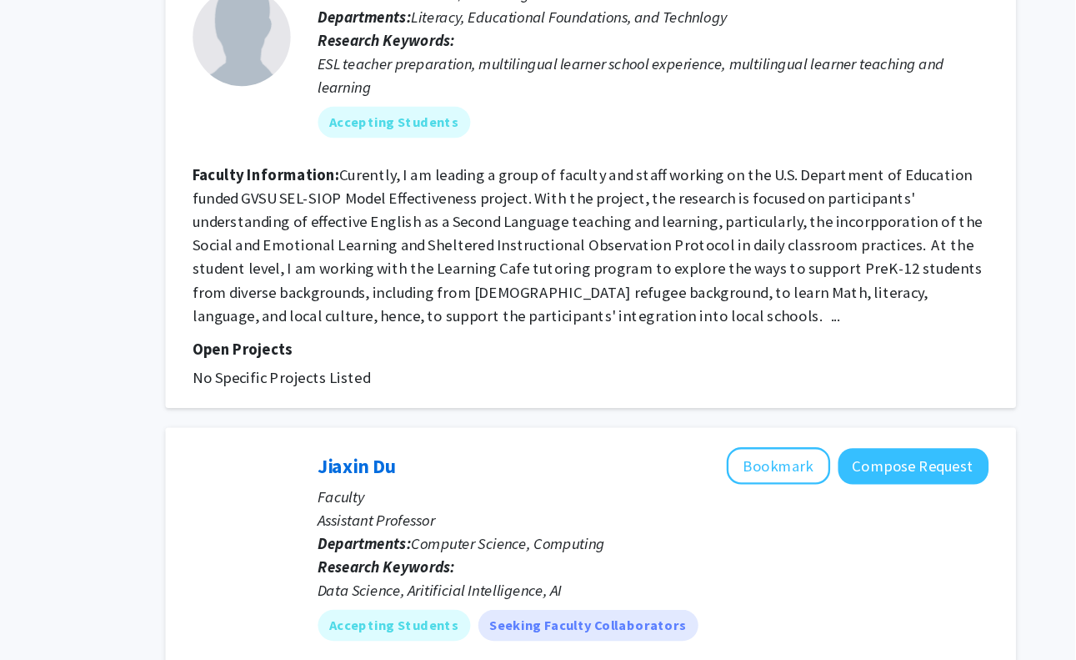
scroll to position [3722, 0]
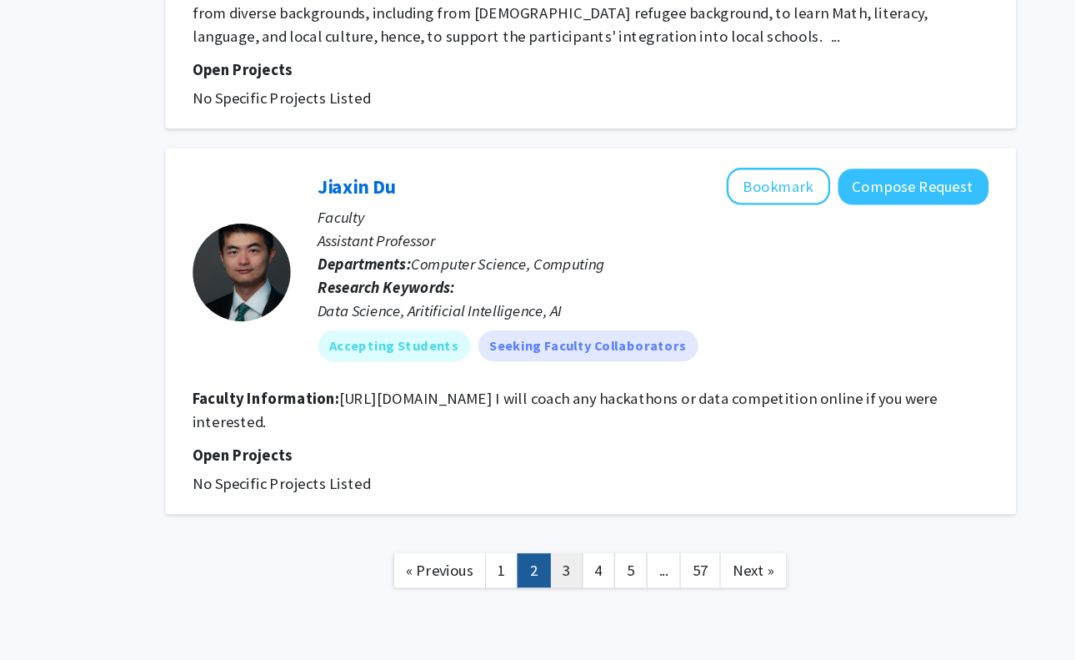
click at [636, 569] on link "3" at bounding box center [643, 583] width 28 height 29
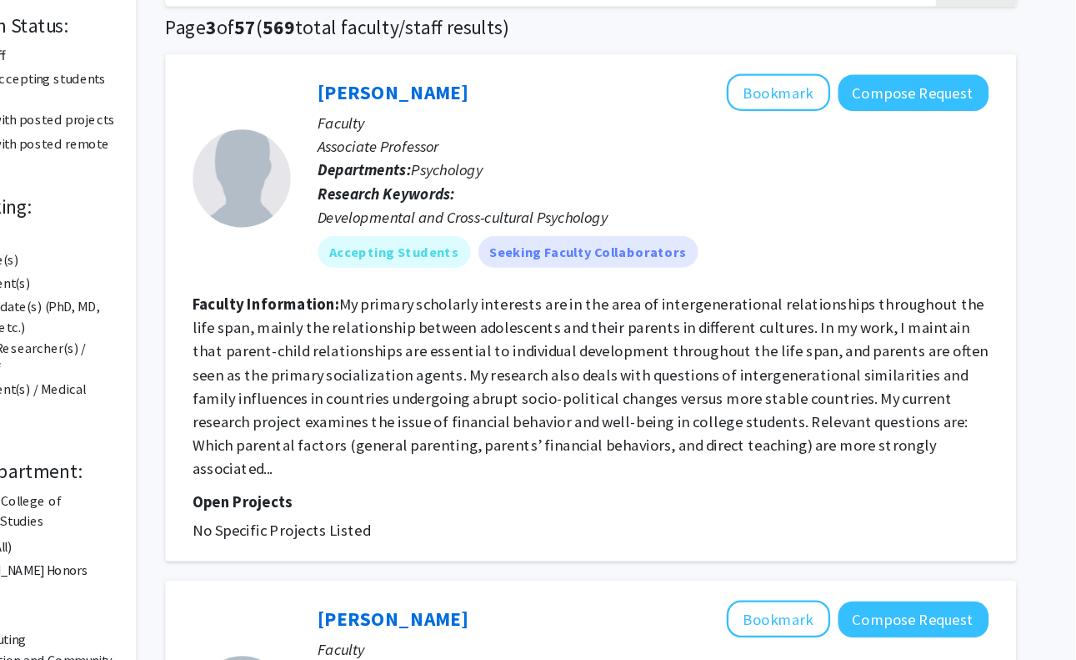
scroll to position [27, 0]
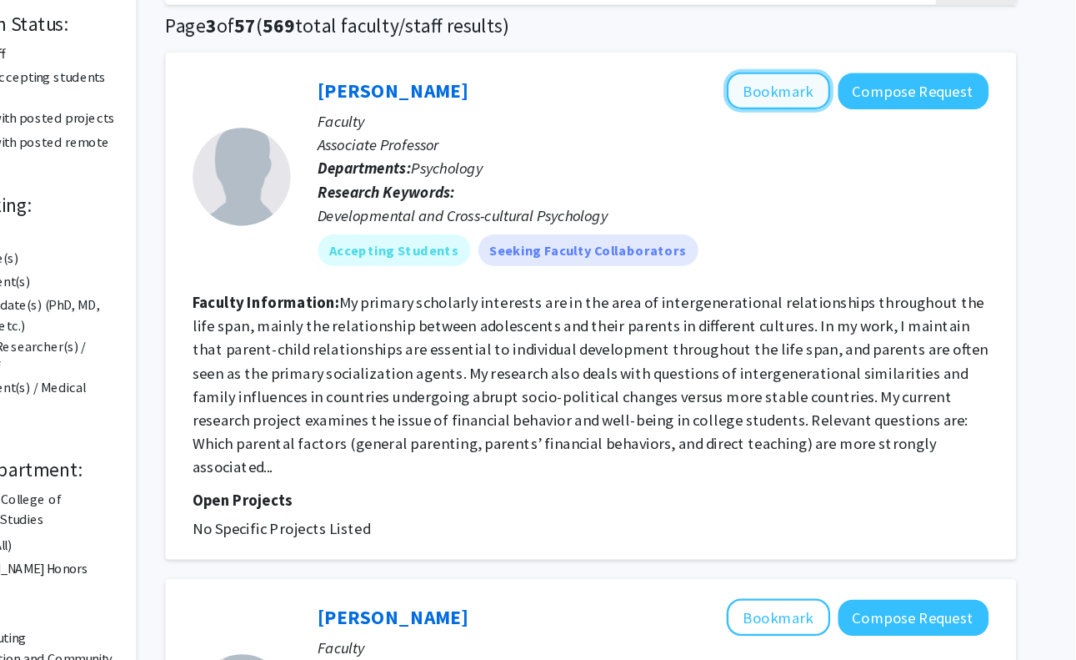
click at [805, 183] on button "Bookmark" at bounding box center [824, 174] width 88 height 32
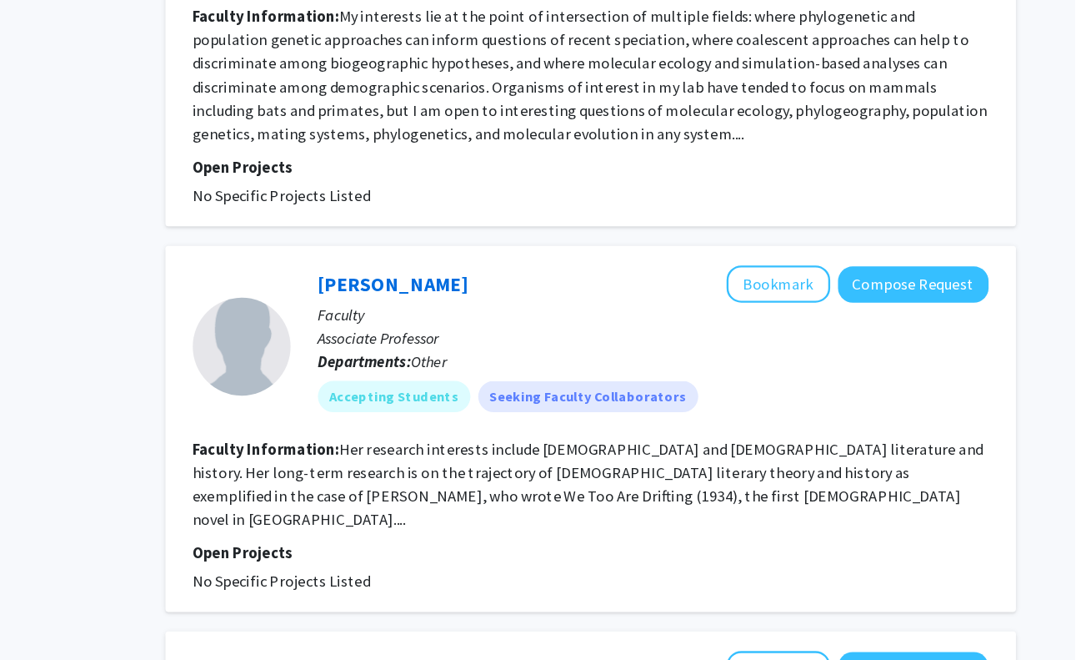
scroll to position [1457, 0]
click at [690, 482] on fg-read-more "Her research interests include [DEMOGRAPHIC_DATA] and [DEMOGRAPHIC_DATA] litera…" at bounding box center [661, 508] width 675 height 77
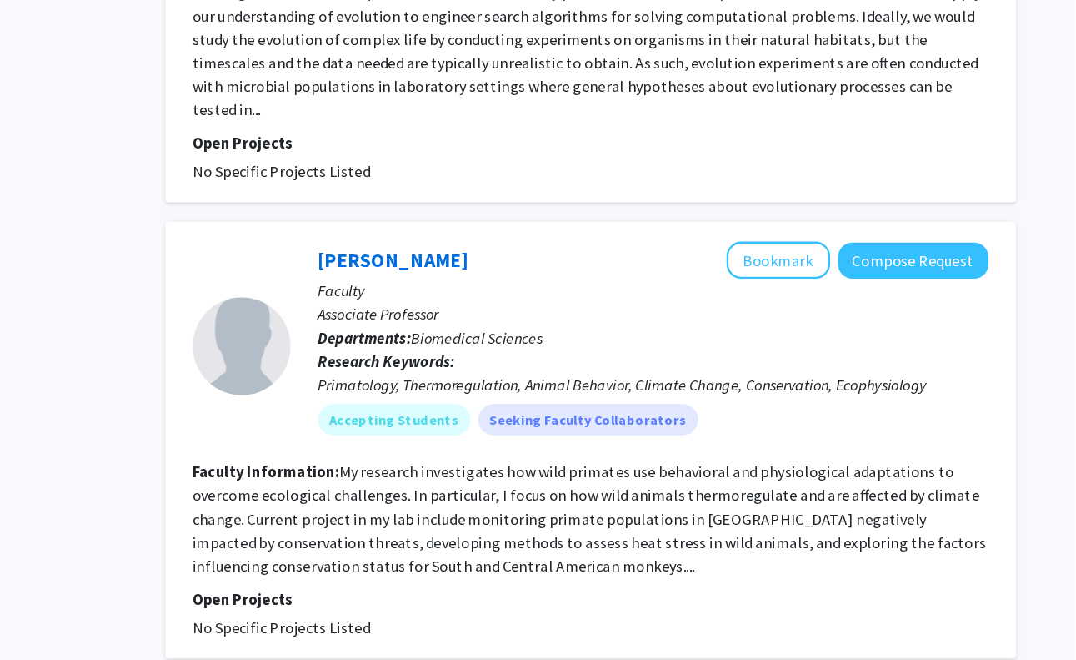
scroll to position [2273, 0]
click at [803, 304] on button "Bookmark" at bounding box center [824, 320] width 88 height 32
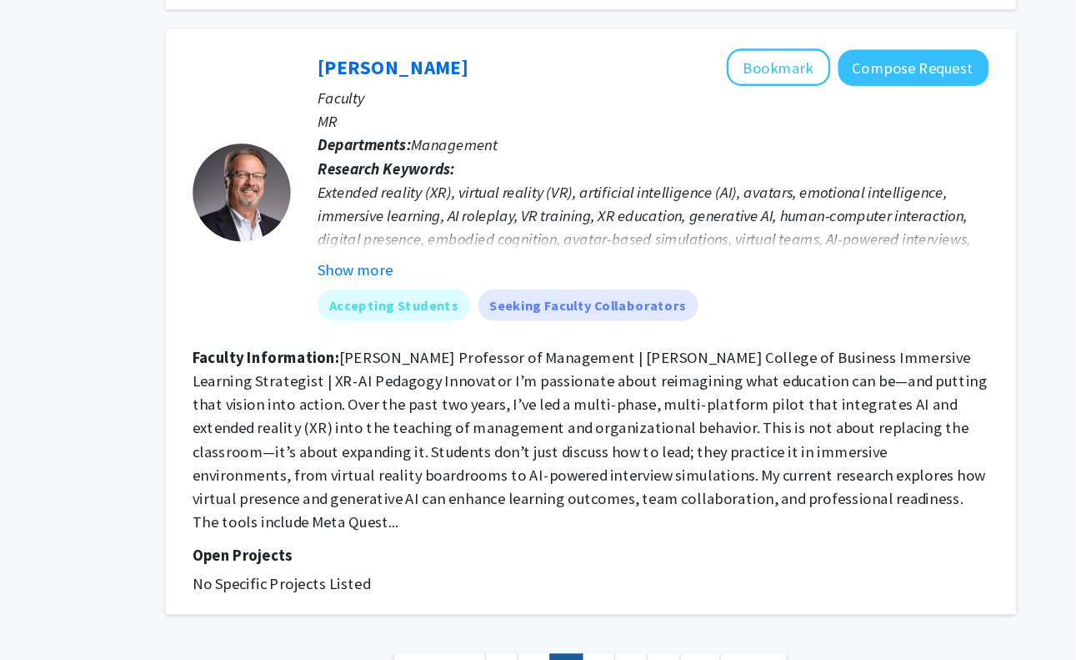
scroll to position [3649, 0]
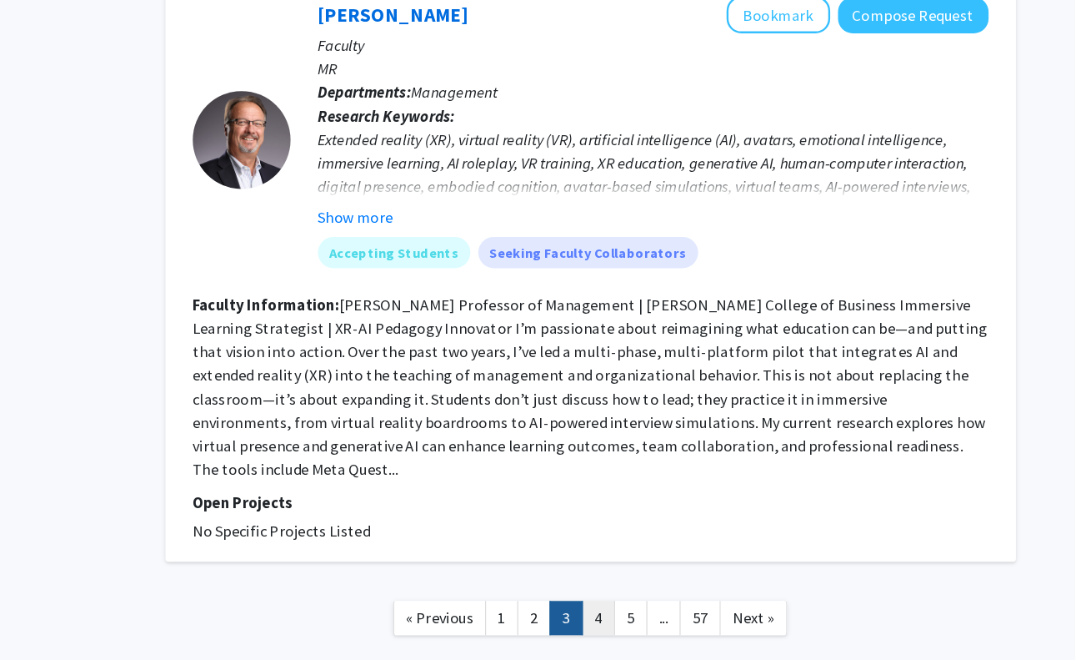
click at [672, 609] on link "4" at bounding box center [670, 623] width 28 height 29
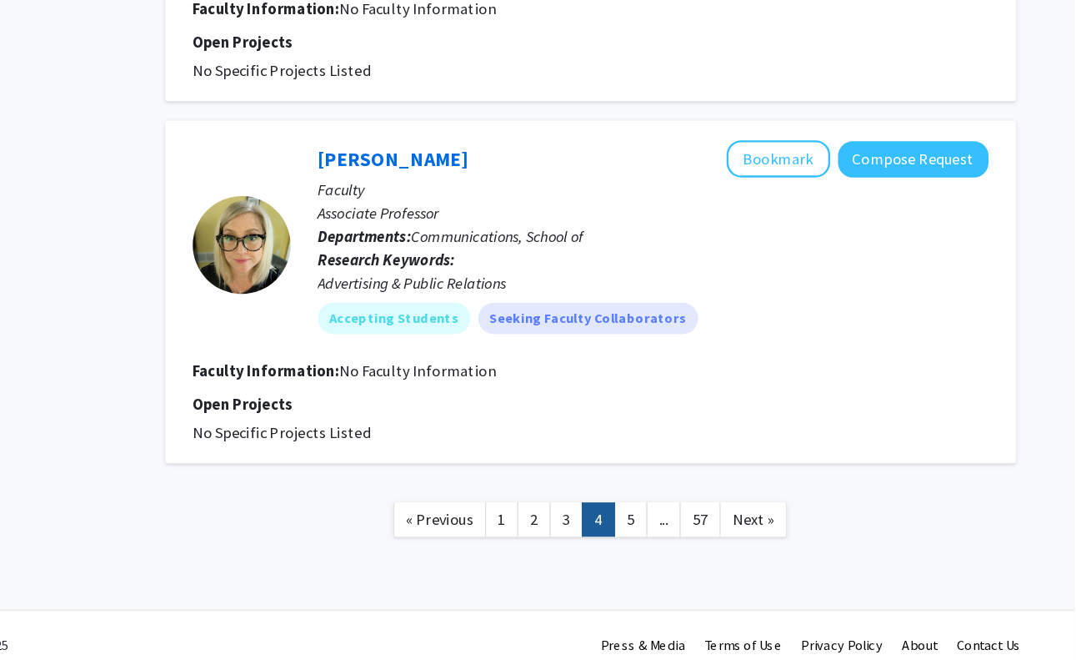
scroll to position [2719, 0]
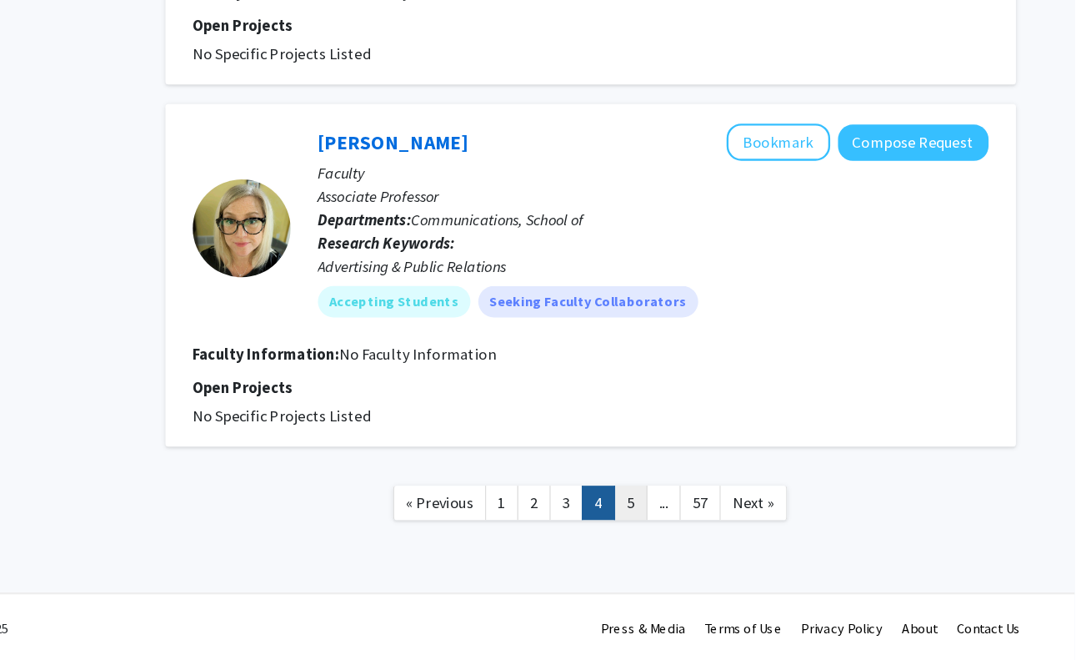
click at [700, 527] on link "5" at bounding box center [698, 525] width 28 height 29
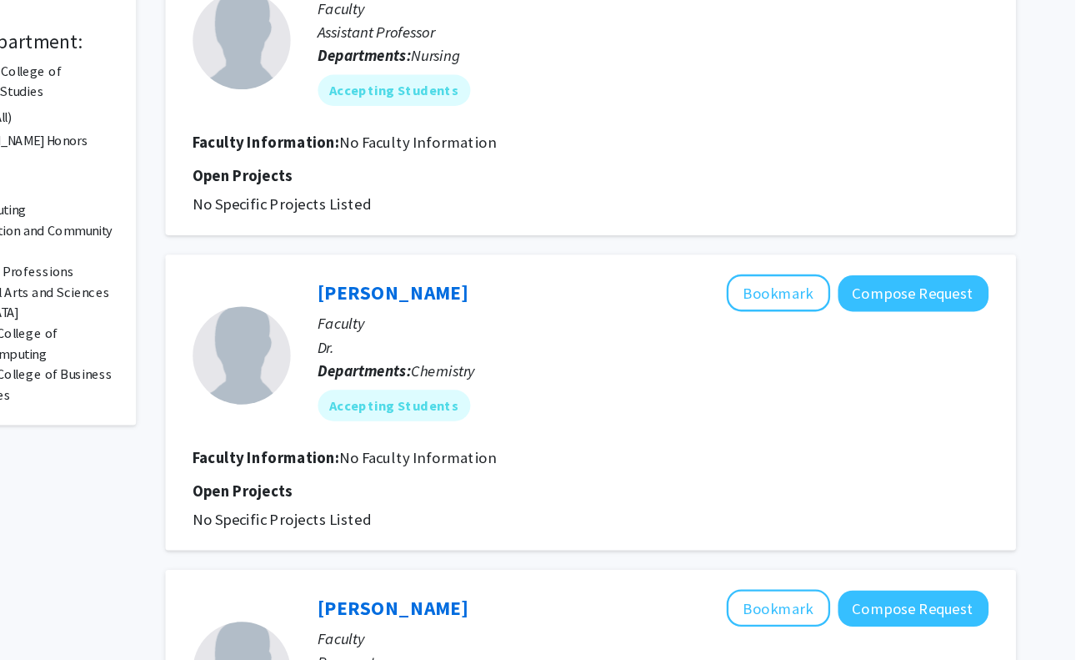
scroll to position [561, 0]
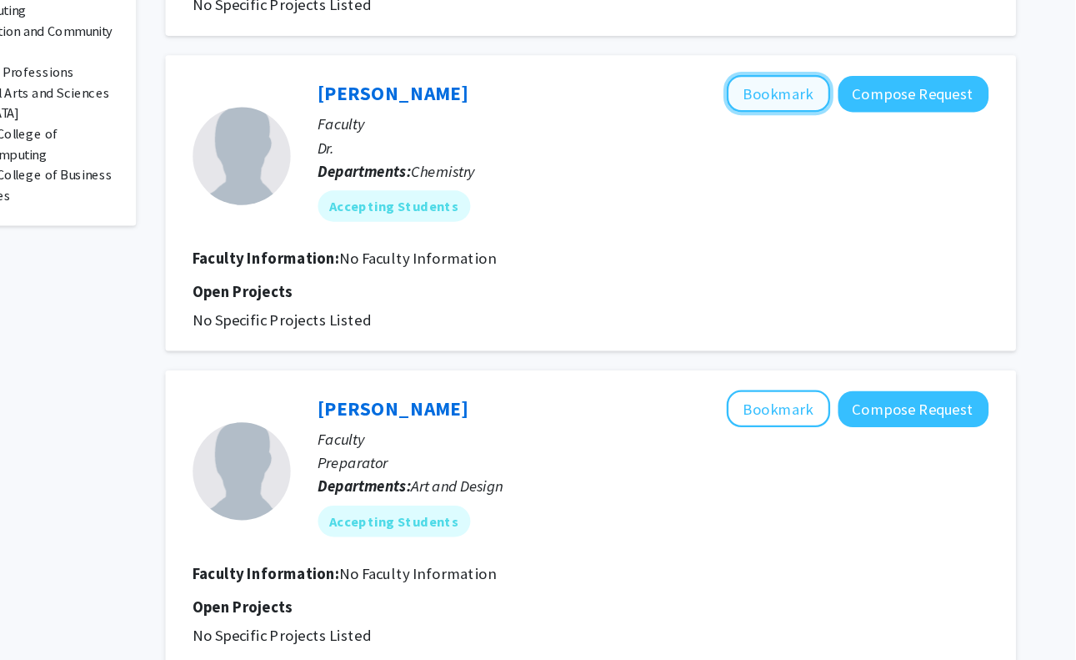
click at [822, 167] on button "Bookmark" at bounding box center [824, 177] width 88 height 32
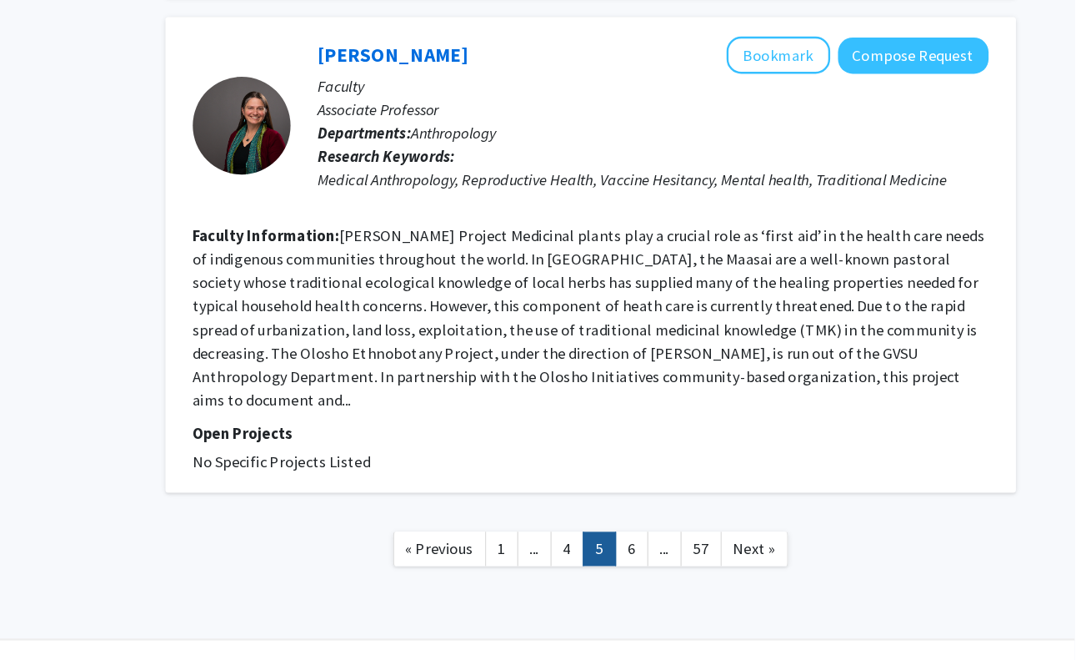
scroll to position [2755, 0]
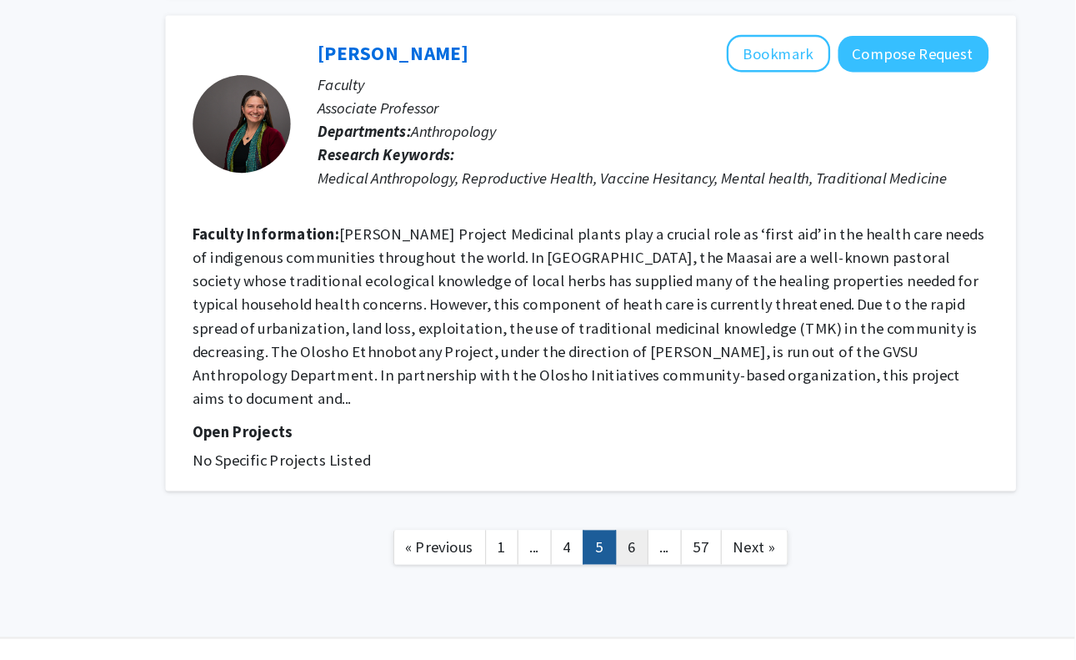
click at [700, 549] on link "6" at bounding box center [699, 563] width 28 height 29
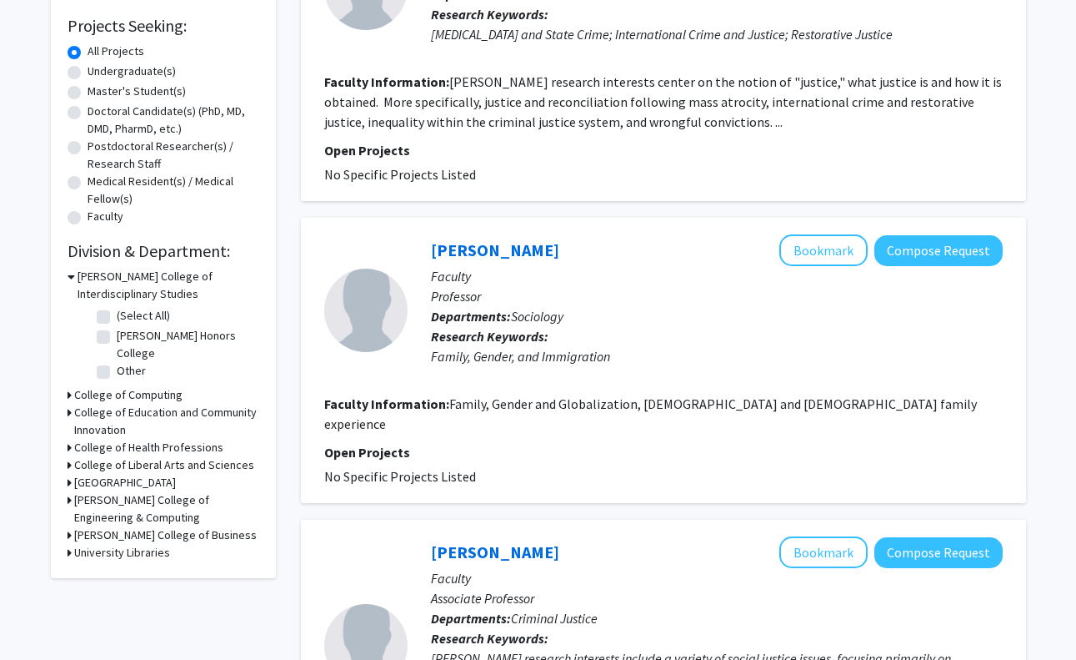
scroll to position [273, 0]
click at [198, 445] on h3 "College of Health Professions" at bounding box center [148, 447] width 149 height 18
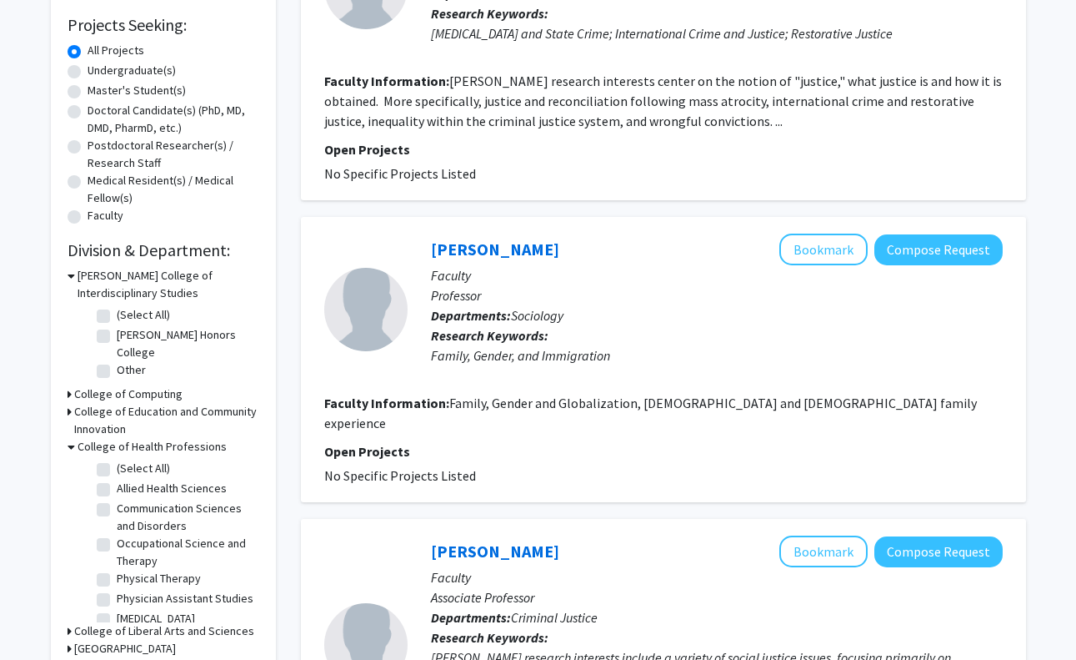
click at [117, 469] on label "(Select All)" at bounding box center [143, 468] width 53 height 18
click at [117, 469] on input "(Select All)" at bounding box center [122, 464] width 11 height 11
checkbox input "true"
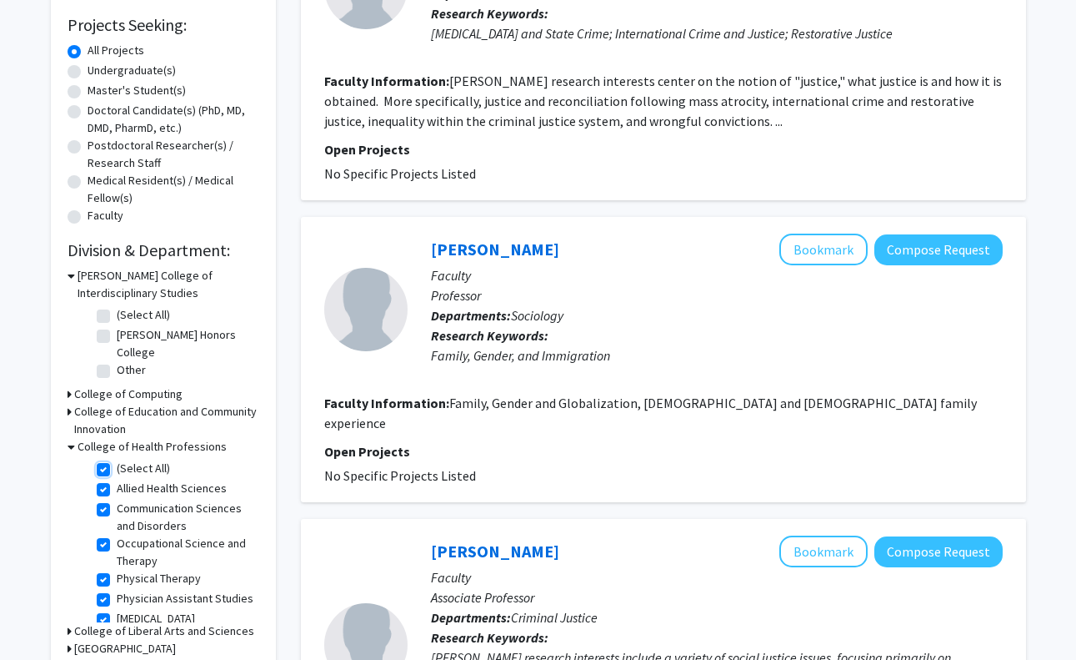
checkbox input "true"
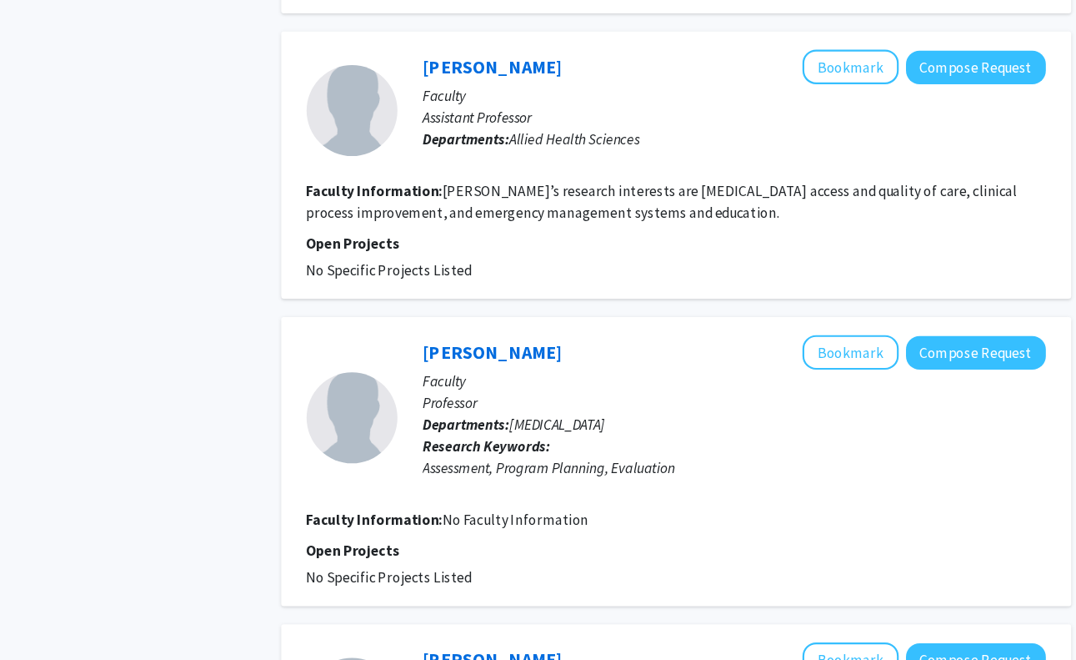
scroll to position [1618, 0]
click at [667, 223] on fg-search-faculty "[PERSON_NAME] Bookmark Compose Request Faculty Assistant Professor Departments:…" at bounding box center [663, 204] width 679 height 212
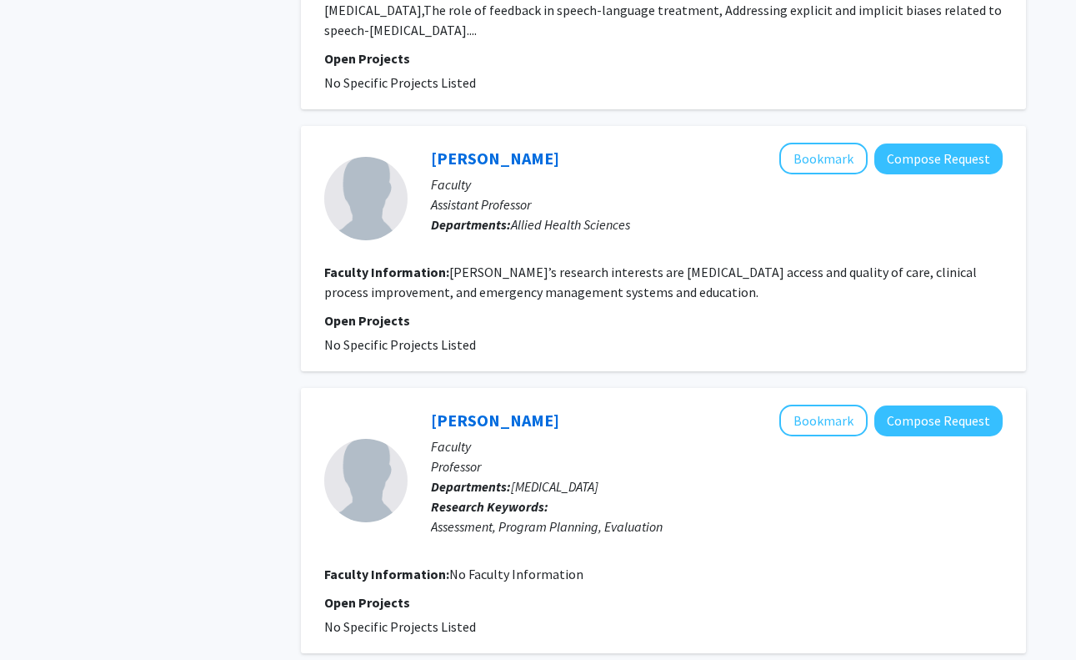
scroll to position [1573, 0]
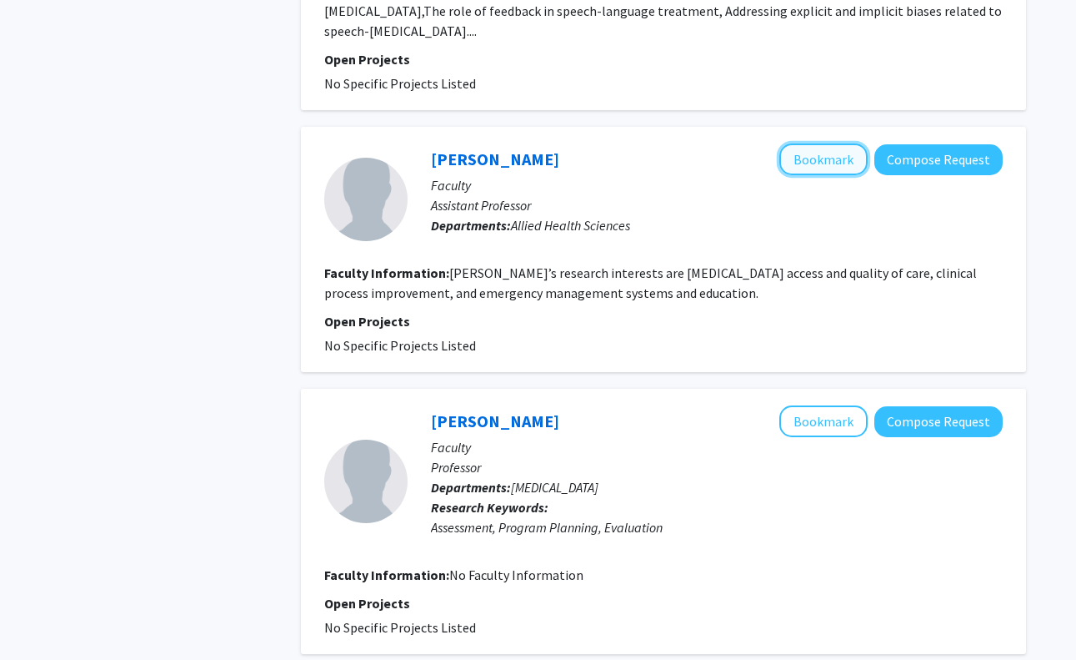
click at [813, 143] on button "Bookmark" at bounding box center [824, 159] width 88 height 32
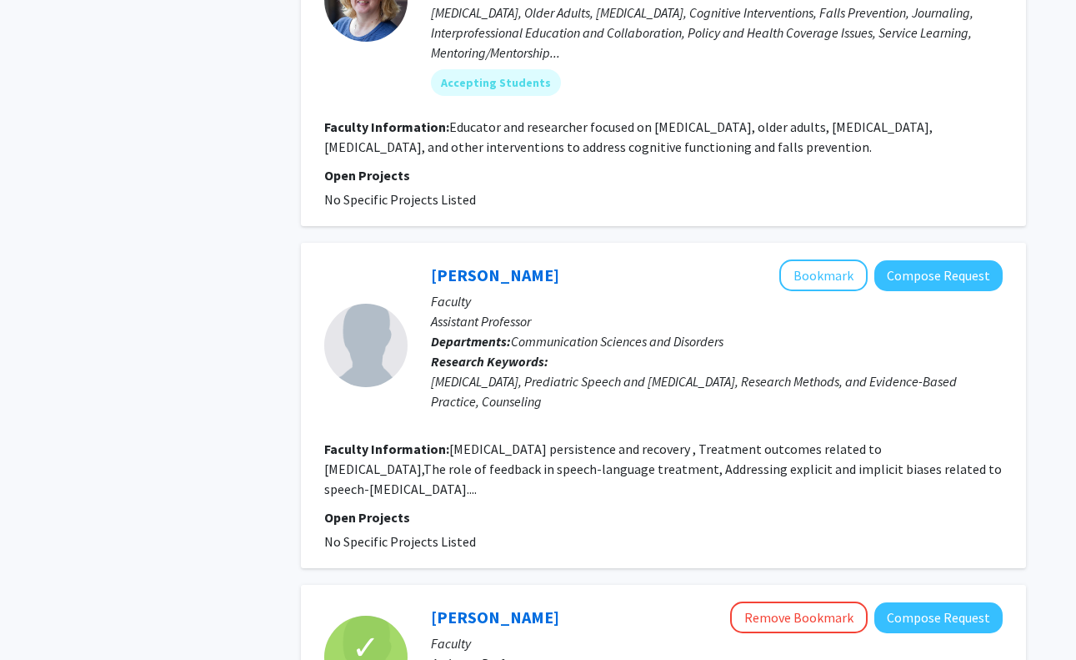
scroll to position [1278, 0]
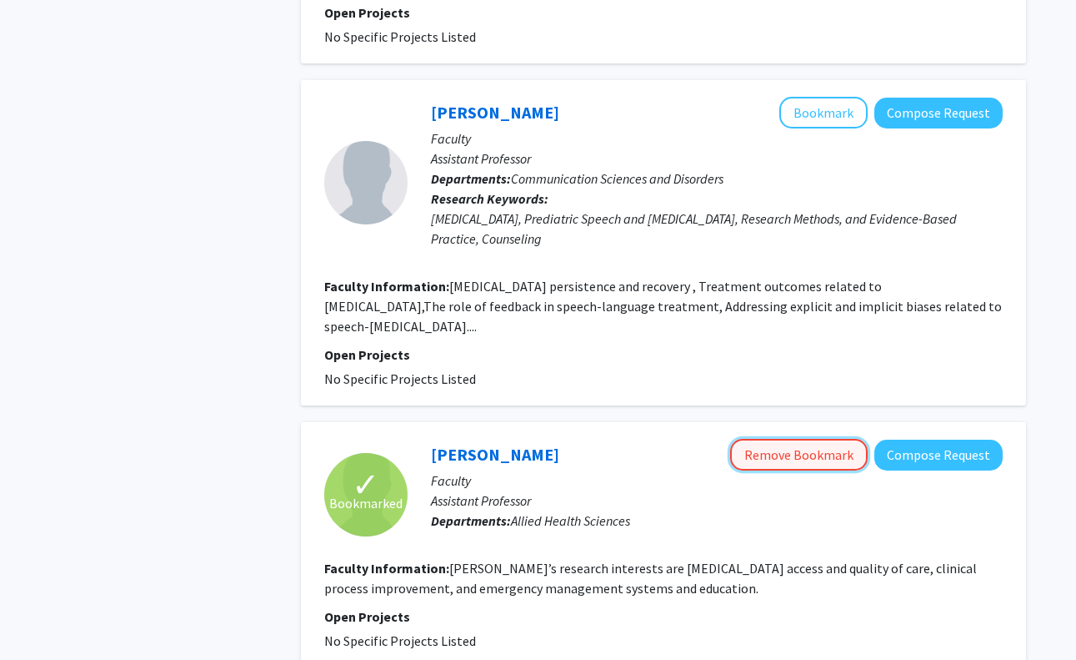
click at [785, 439] on button "Remove Bookmark" at bounding box center [799, 455] width 138 height 32
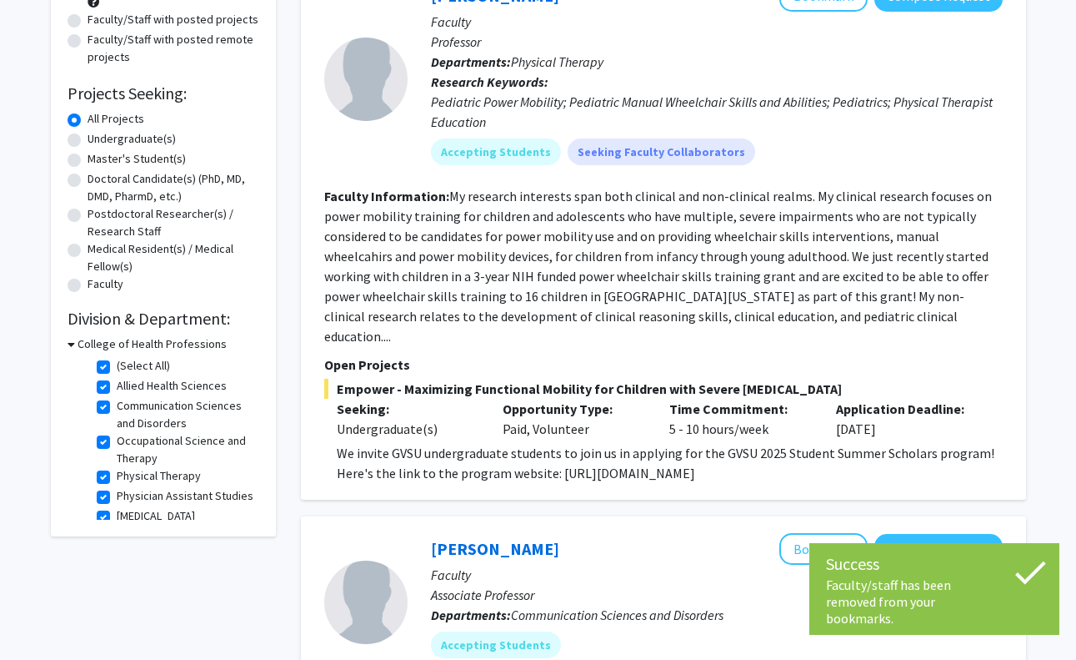
scroll to position [137, 0]
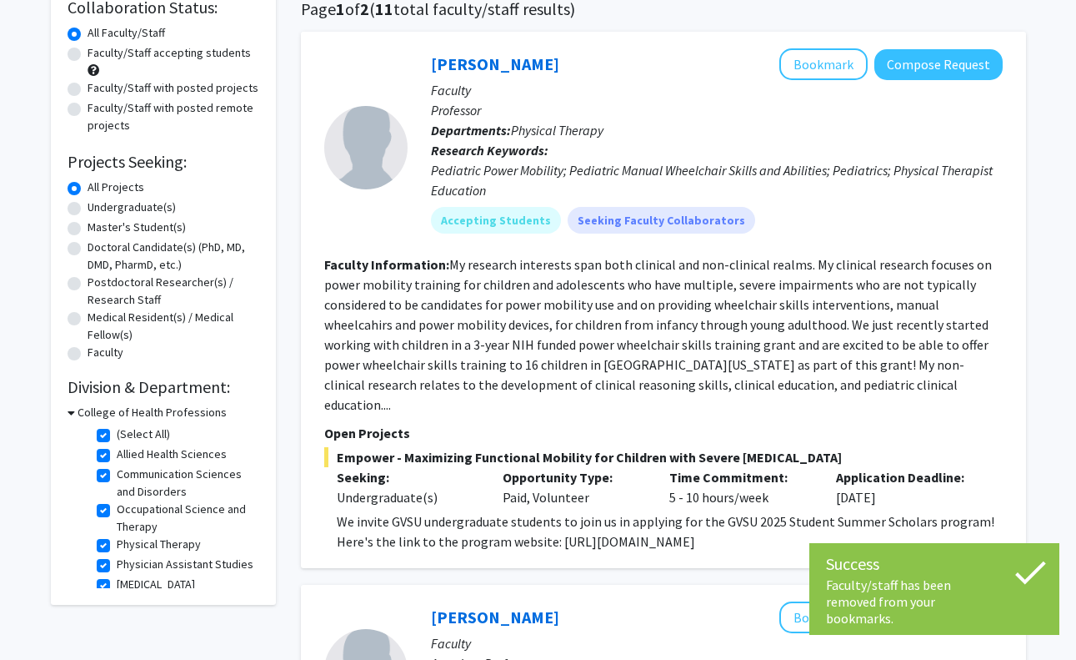
click at [88, 53] on label "Faculty/Staff accepting students" at bounding box center [169, 53] width 163 height 18
click at [88, 53] on input "Faculty/Staff accepting students" at bounding box center [93, 49] width 11 height 11
radio input "true"
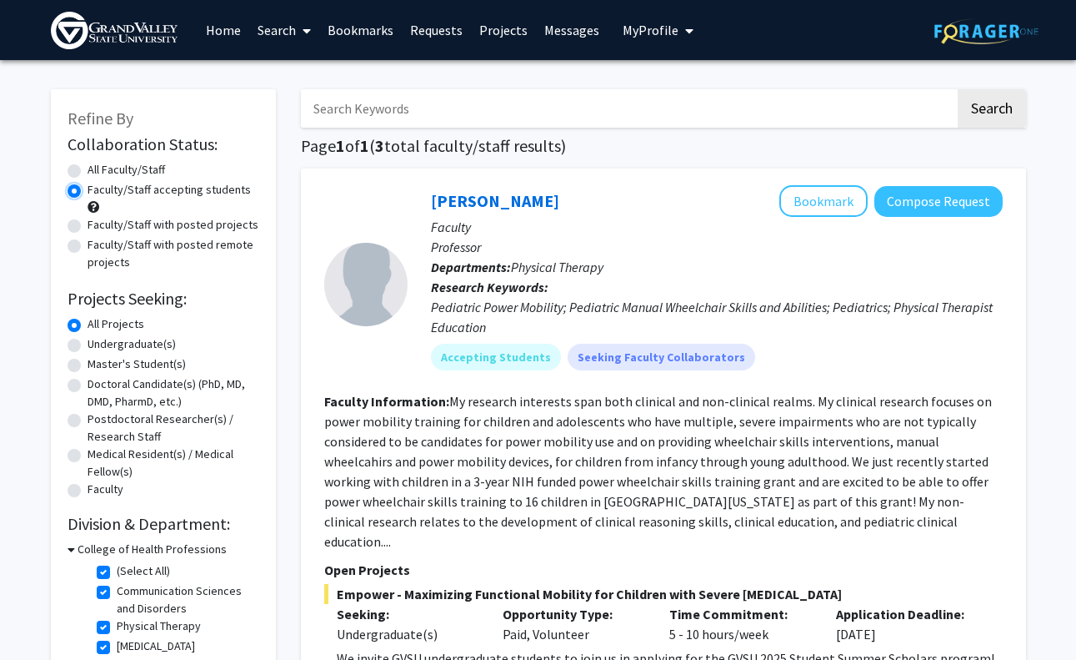
scroll to position [104, 0]
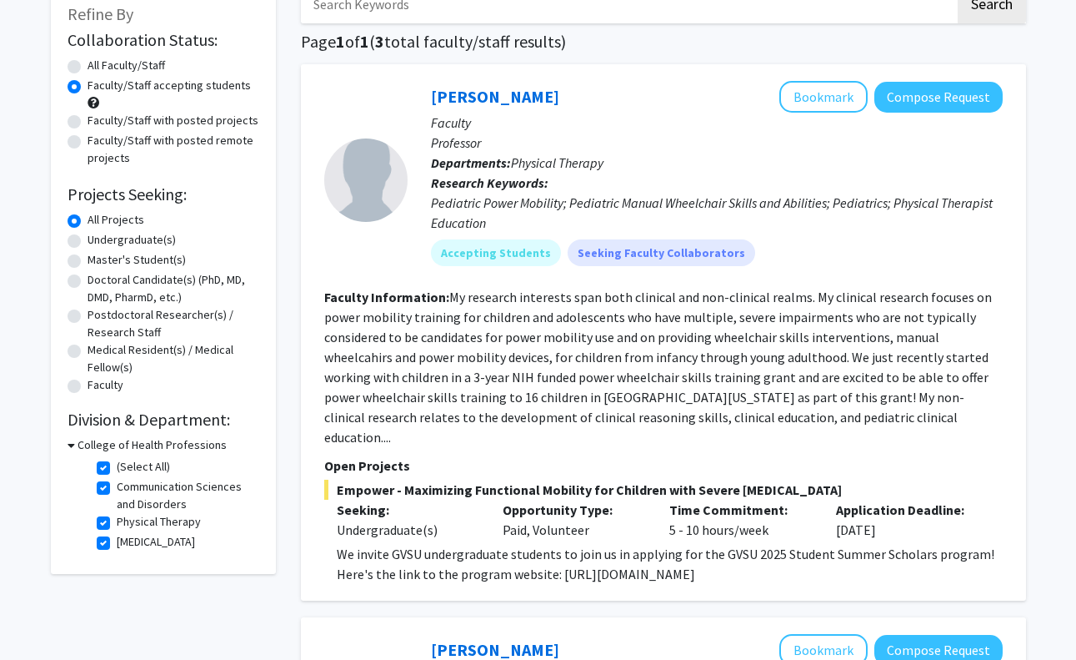
click at [117, 469] on label "(Select All)" at bounding box center [143, 467] width 53 height 18
click at [117, 469] on input "(Select All)" at bounding box center [122, 463] width 11 height 11
checkbox input "false"
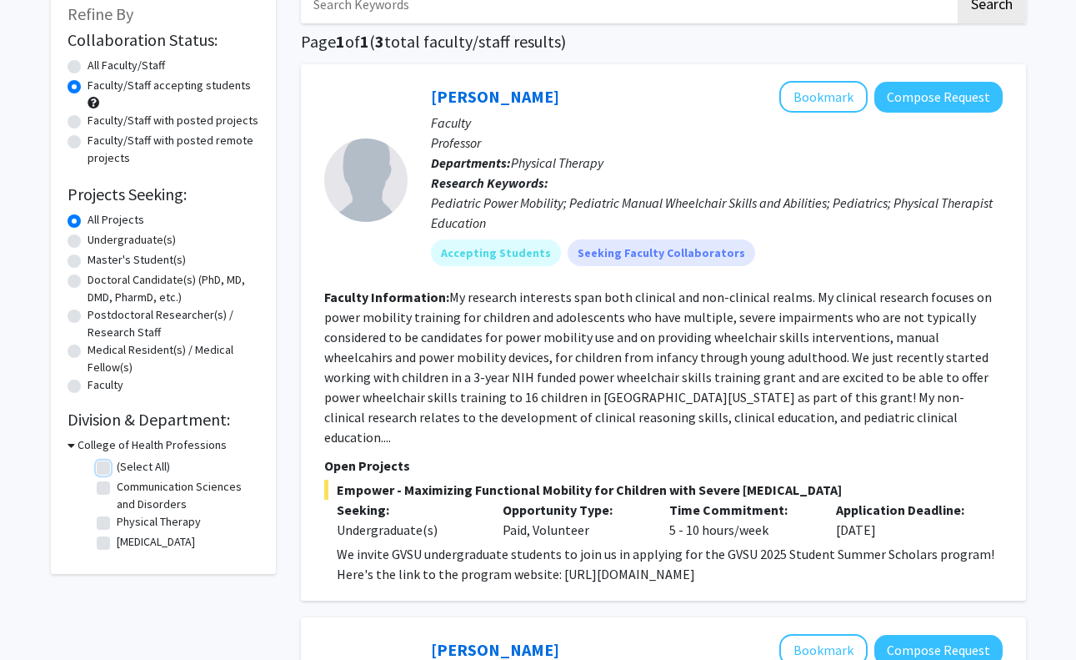
checkbox input "false"
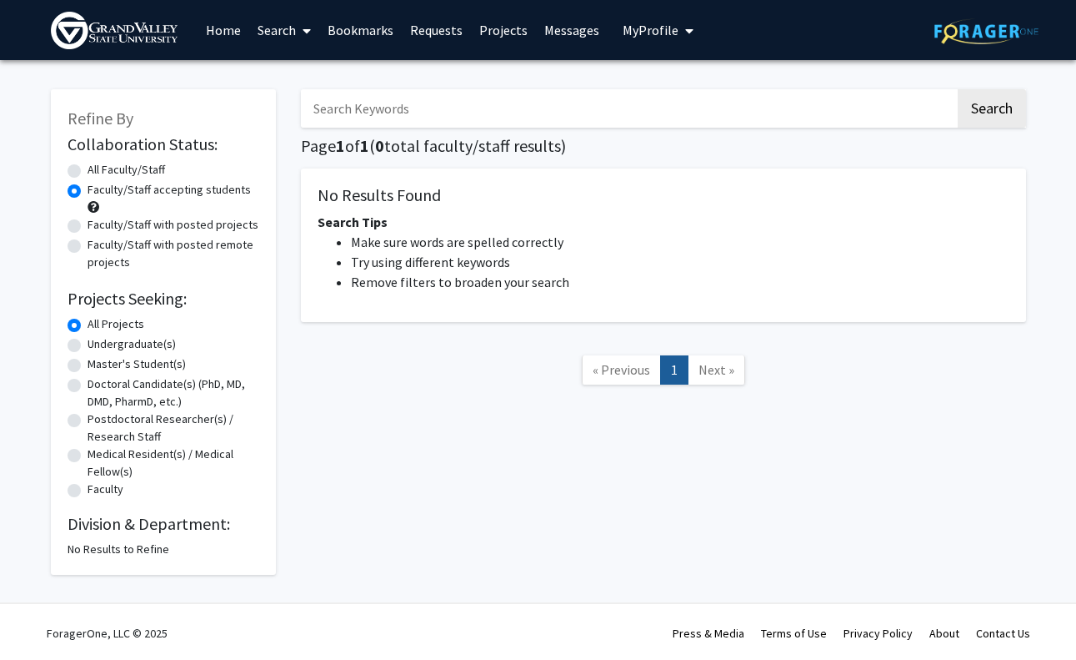
scroll to position [3, 0]
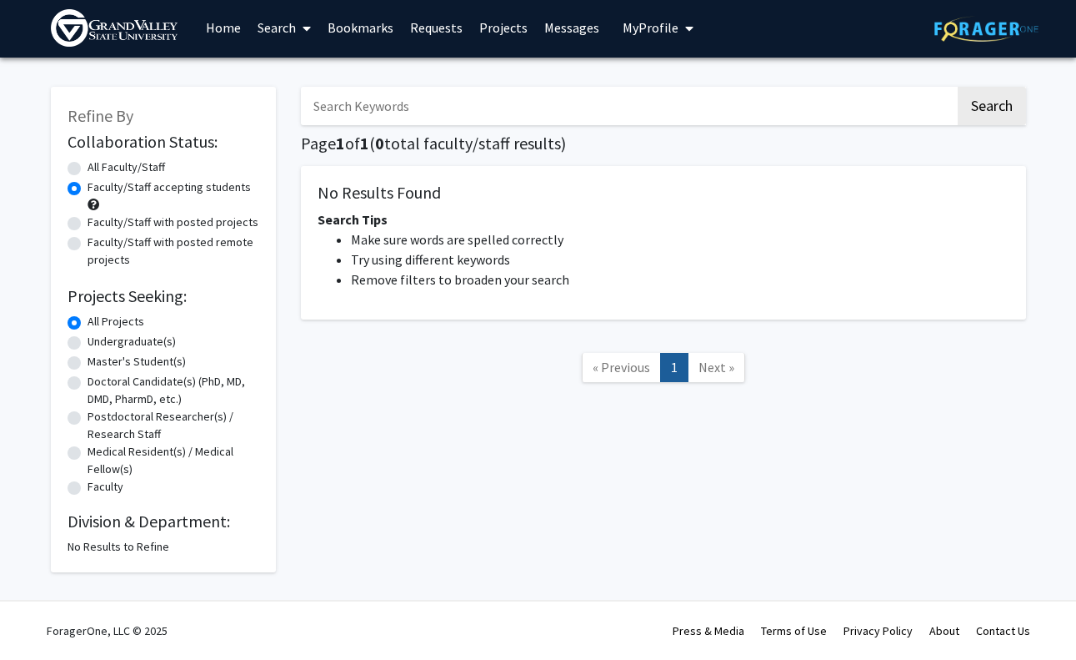
click at [103, 165] on label "All Faculty/Staff" at bounding box center [127, 167] width 78 height 18
click at [98, 165] on input "All Faculty/Staff" at bounding box center [93, 163] width 11 height 11
radio input "true"
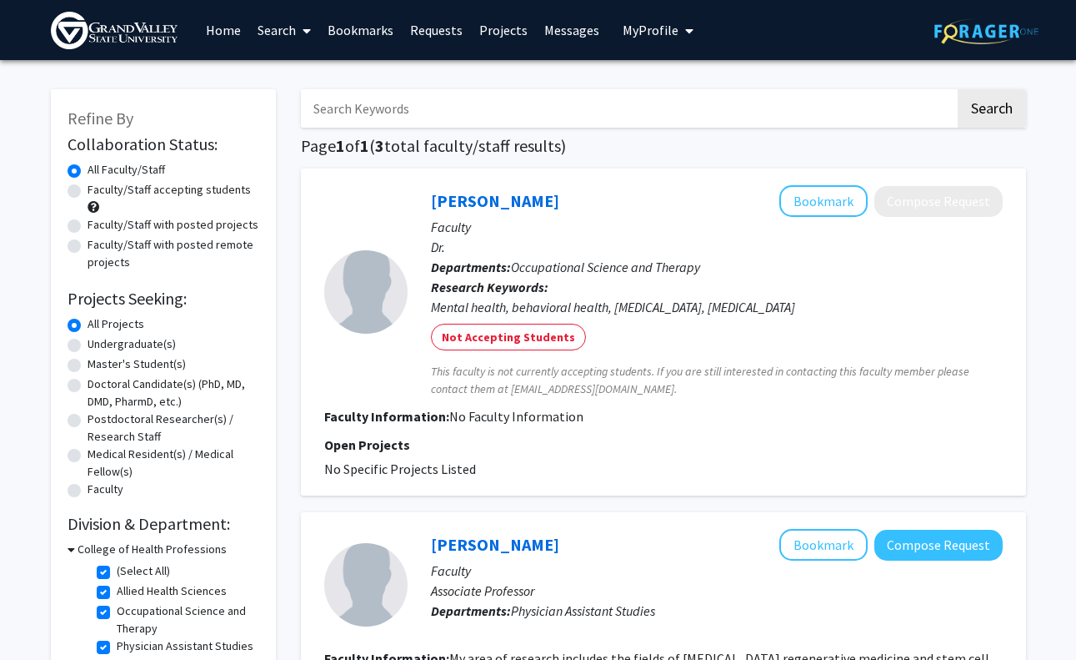
click at [88, 188] on label "Faculty/Staff accepting students" at bounding box center [169, 190] width 163 height 18
click at [88, 188] on input "Faculty/Staff accepting students" at bounding box center [93, 186] width 11 height 11
radio input "true"
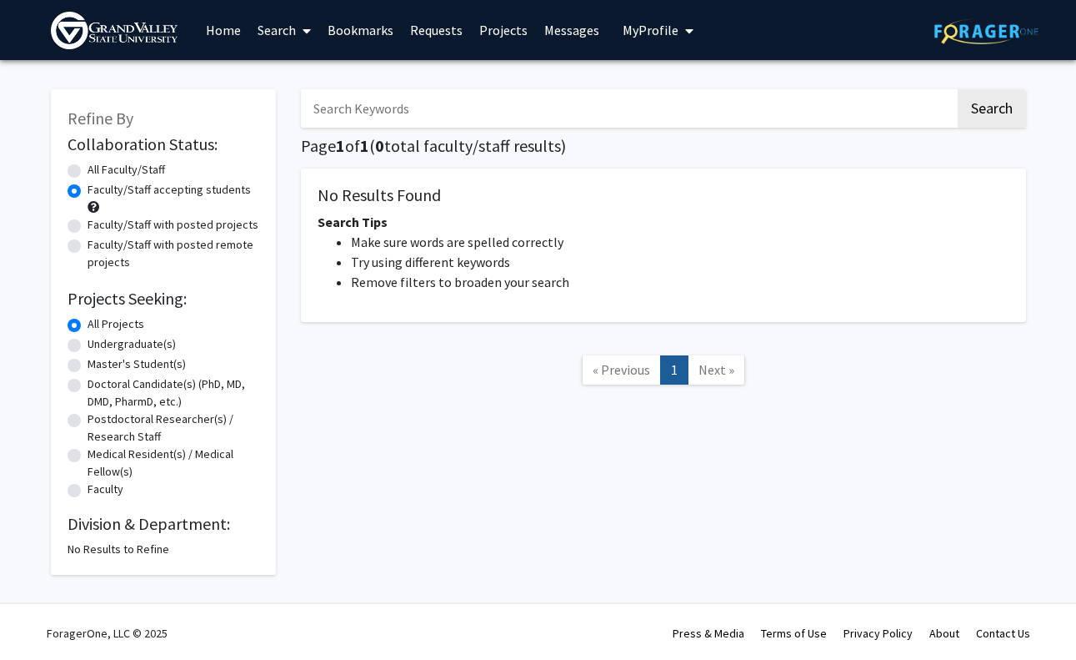
click at [269, 28] on link "Search" at bounding box center [284, 30] width 70 height 58
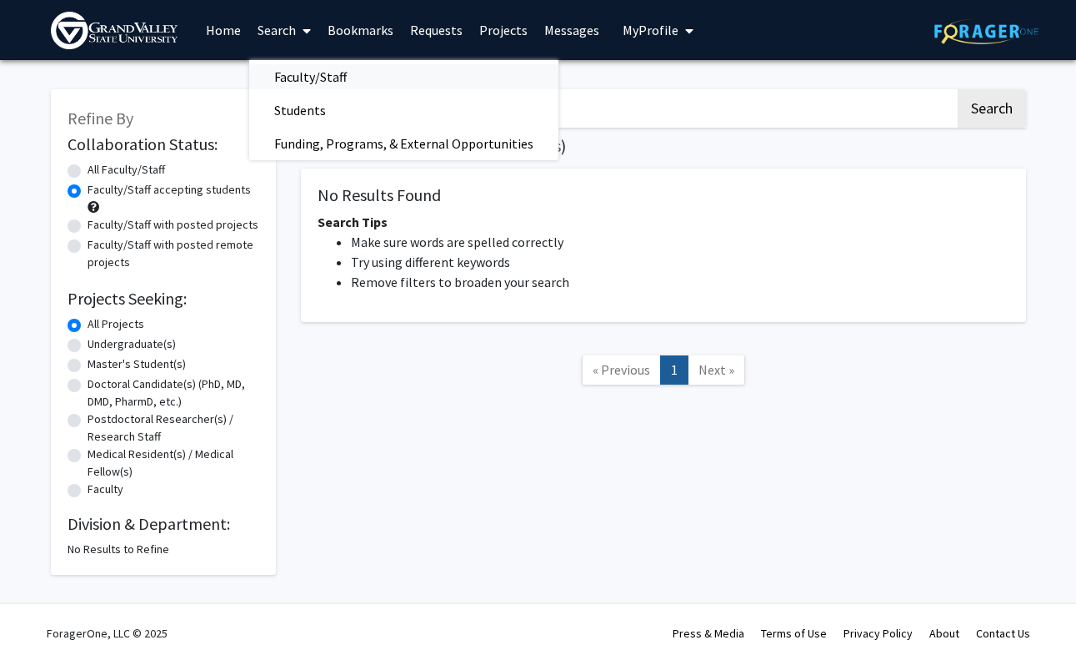
click at [305, 74] on span "Faculty/Staff" at bounding box center [310, 76] width 123 height 33
radio input "true"
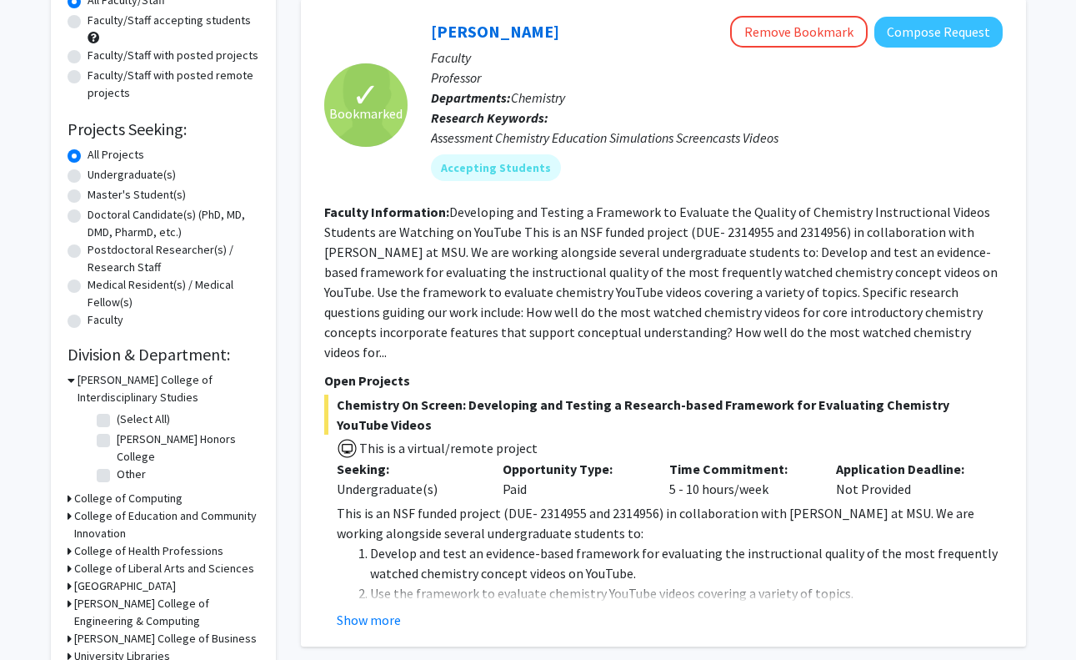
scroll to position [170, 0]
click at [88, 23] on label "Faculty/Staff accepting students" at bounding box center [169, 20] width 163 height 18
click at [88, 22] on input "Faculty/Staff accepting students" at bounding box center [93, 16] width 11 height 11
radio input "true"
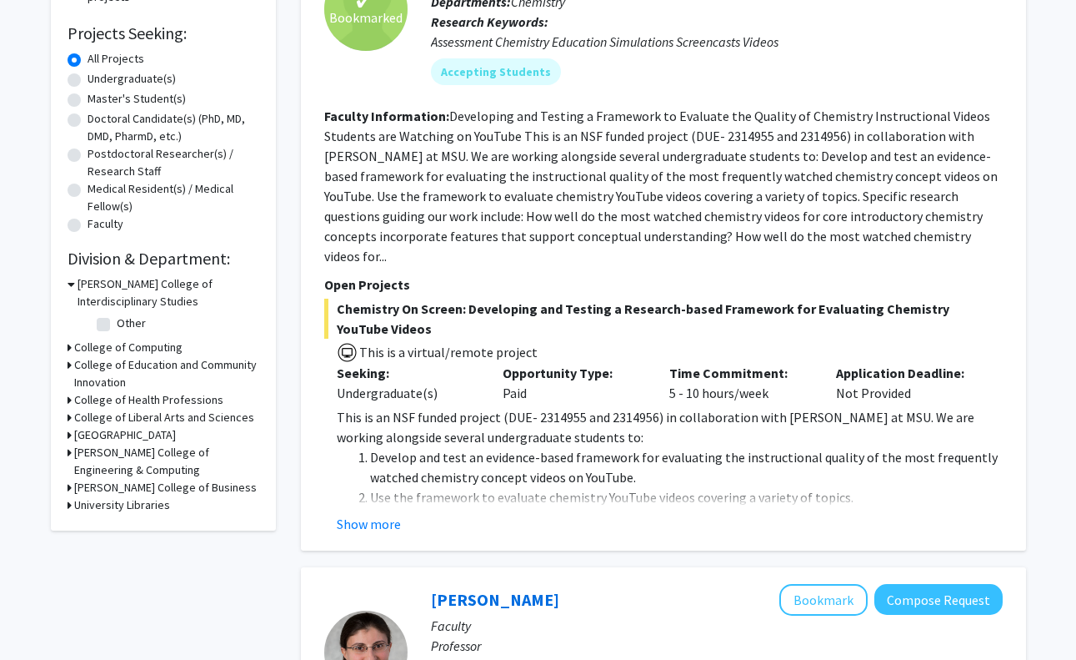
scroll to position [277, 0]
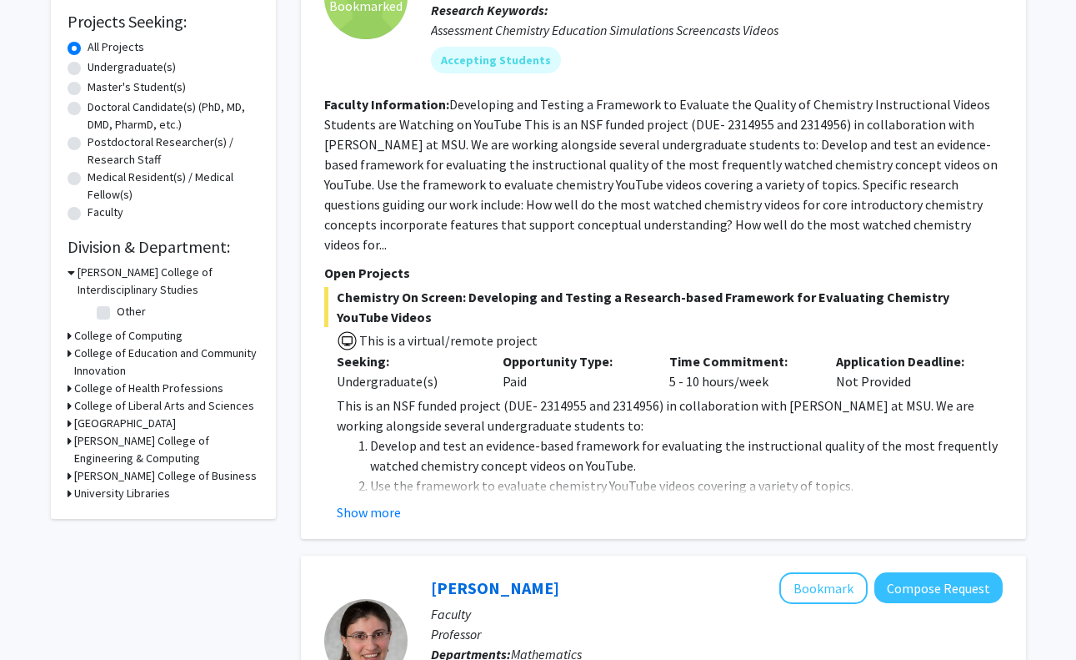
click at [152, 444] on h3 "[PERSON_NAME] College of Engineering & Computing" at bounding box center [166, 449] width 185 height 35
click at [152, 444] on h3 "[PERSON_NAME] College of Engineering & Computing" at bounding box center [169, 449] width 182 height 35
click at [141, 424] on h3 "[GEOGRAPHIC_DATA]" at bounding box center [125, 423] width 102 height 18
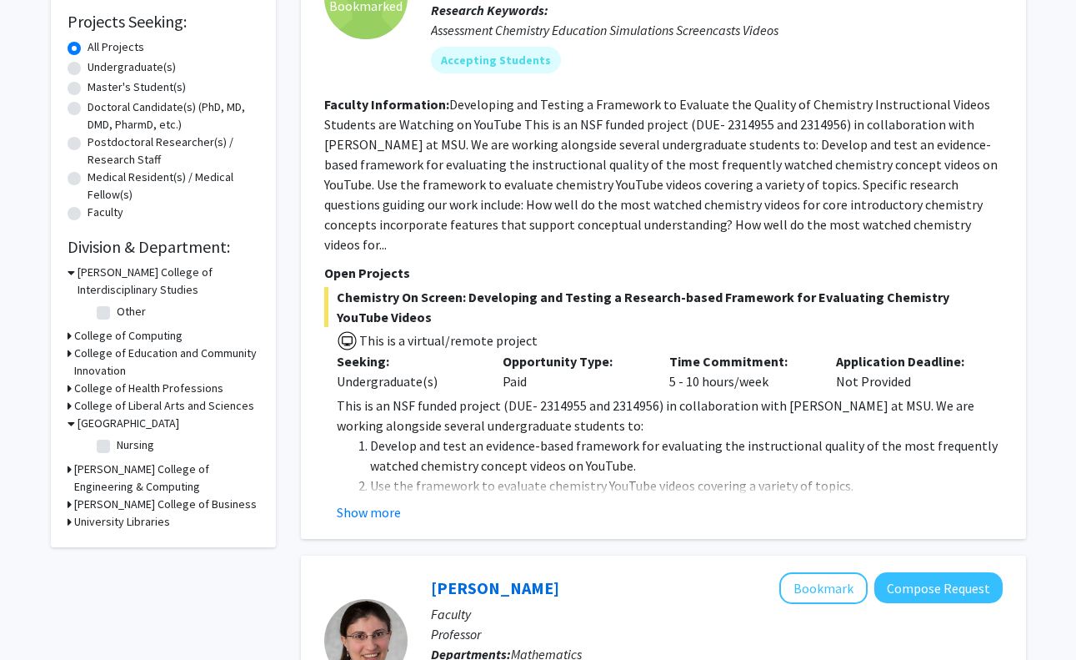
click at [141, 424] on h3 "[GEOGRAPHIC_DATA]" at bounding box center [129, 423] width 102 height 18
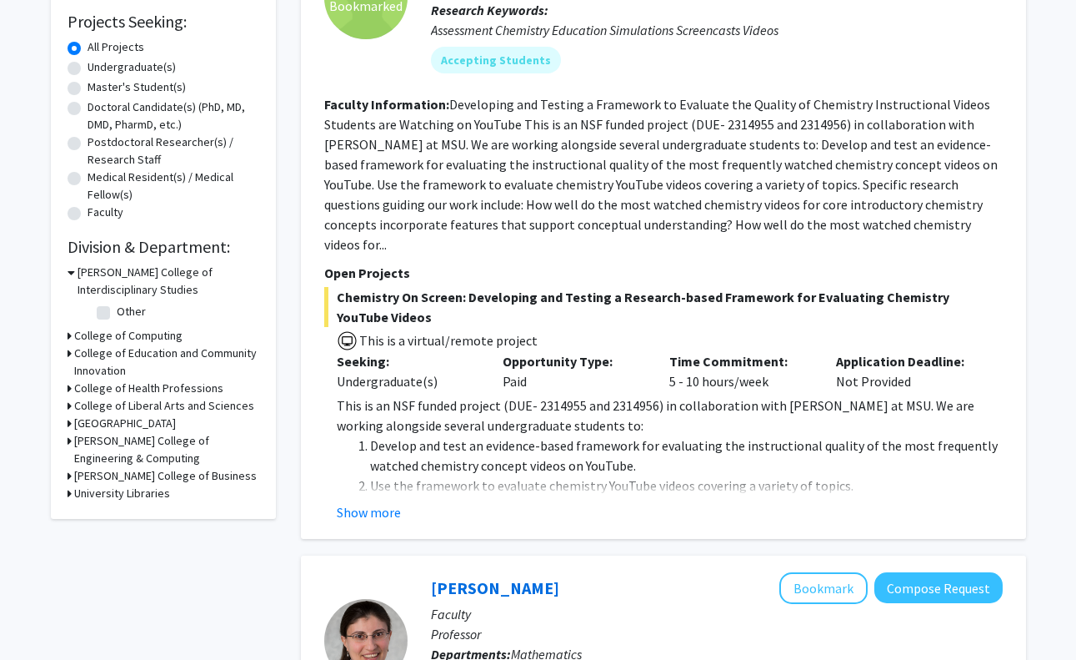
click at [133, 407] on h3 "College of Liberal Arts and Sciences" at bounding box center [164, 406] width 180 height 18
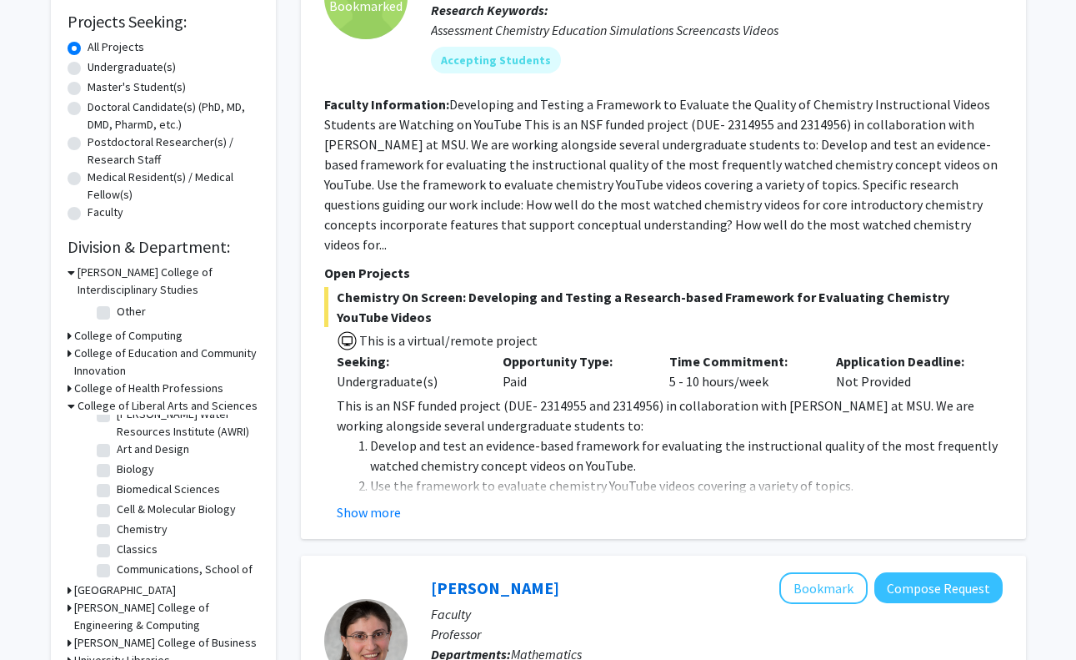
scroll to position [55, 0]
click at [117, 527] on label "Chemistry" at bounding box center [142, 528] width 51 height 18
click at [117, 527] on input "Chemistry" at bounding box center [122, 524] width 11 height 11
checkbox input "true"
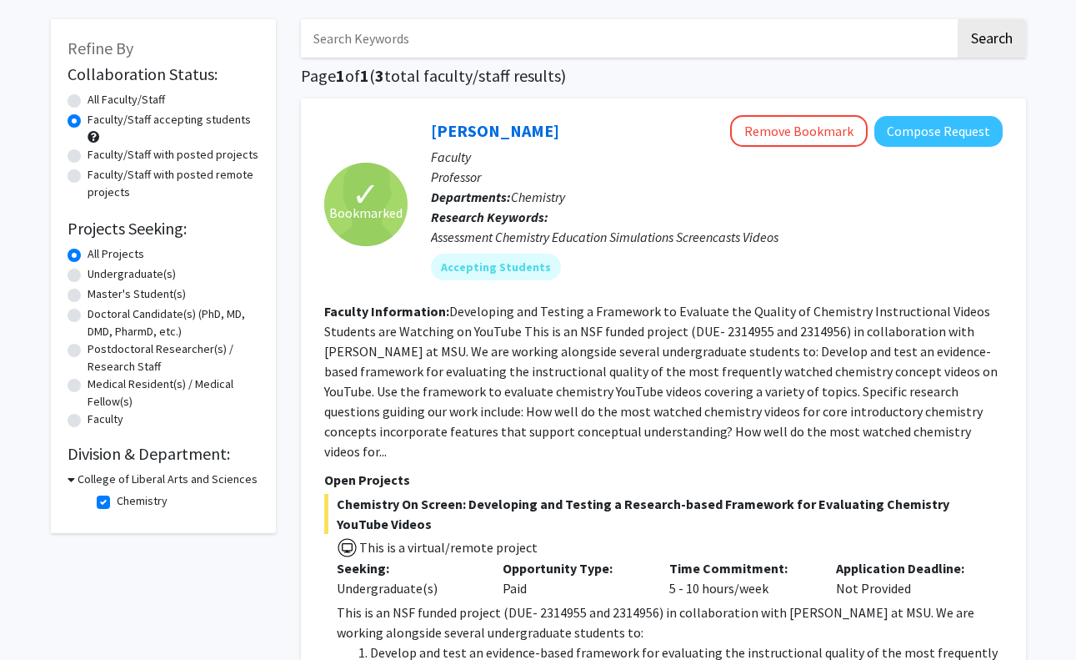
scroll to position [72, 0]
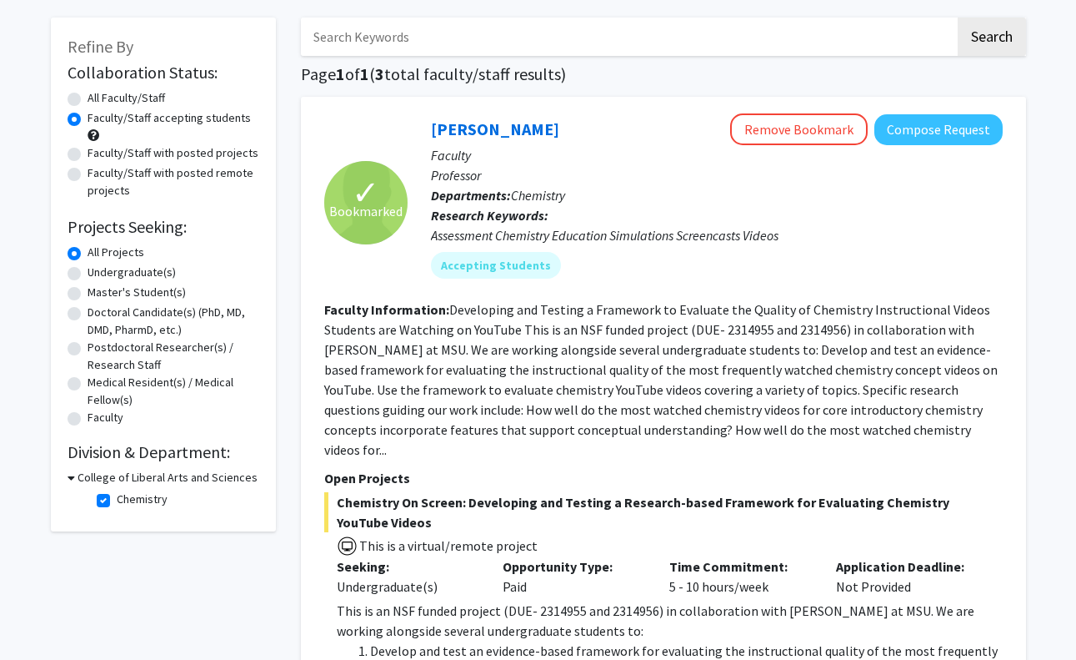
click at [117, 499] on label "Chemistry" at bounding box center [142, 499] width 51 height 18
click at [117, 499] on input "Chemistry" at bounding box center [122, 495] width 11 height 11
checkbox input "false"
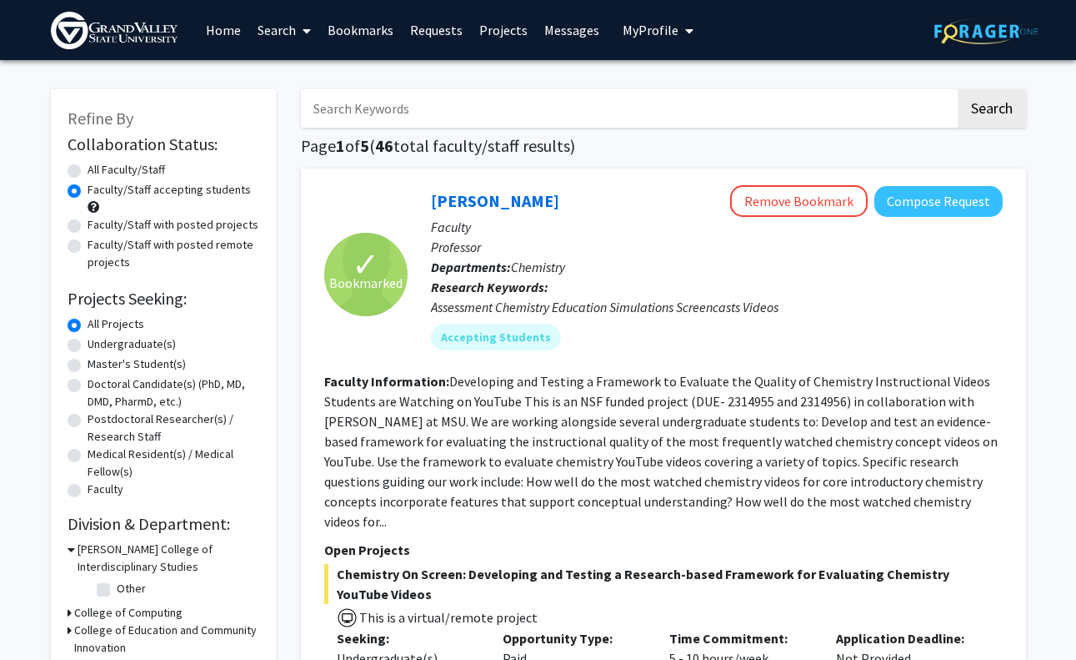
click at [379, 119] on input "Search Keywords" at bounding box center [628, 108] width 655 height 38
type input "d"
type input "chemistry"
click at [958, 89] on button "Search" at bounding box center [992, 108] width 68 height 38
radio input "true"
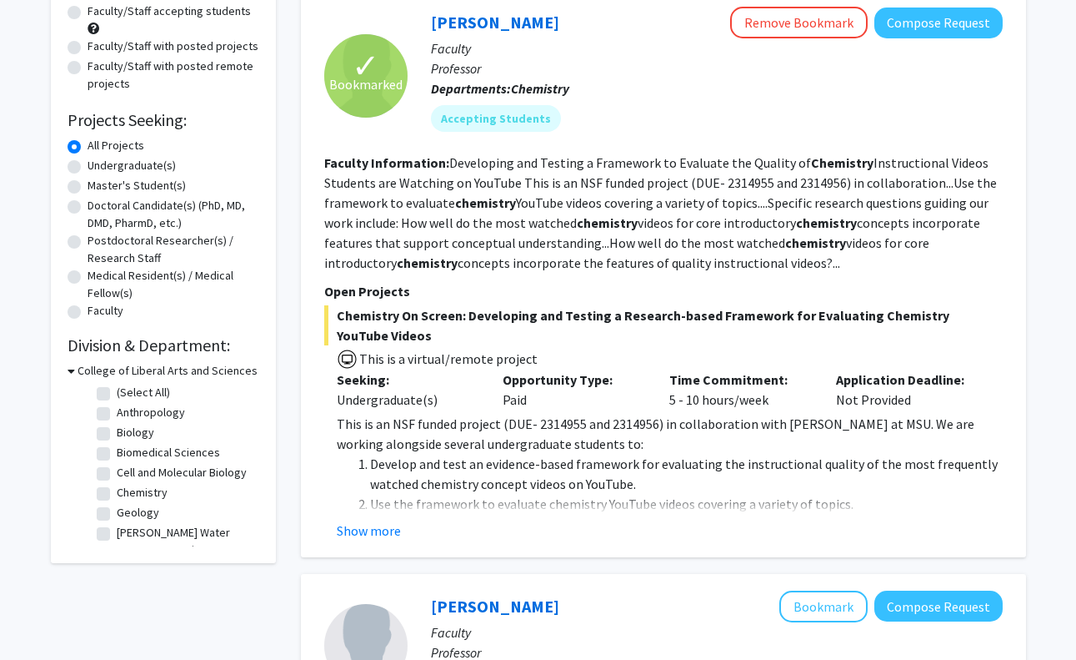
scroll to position [75, 0]
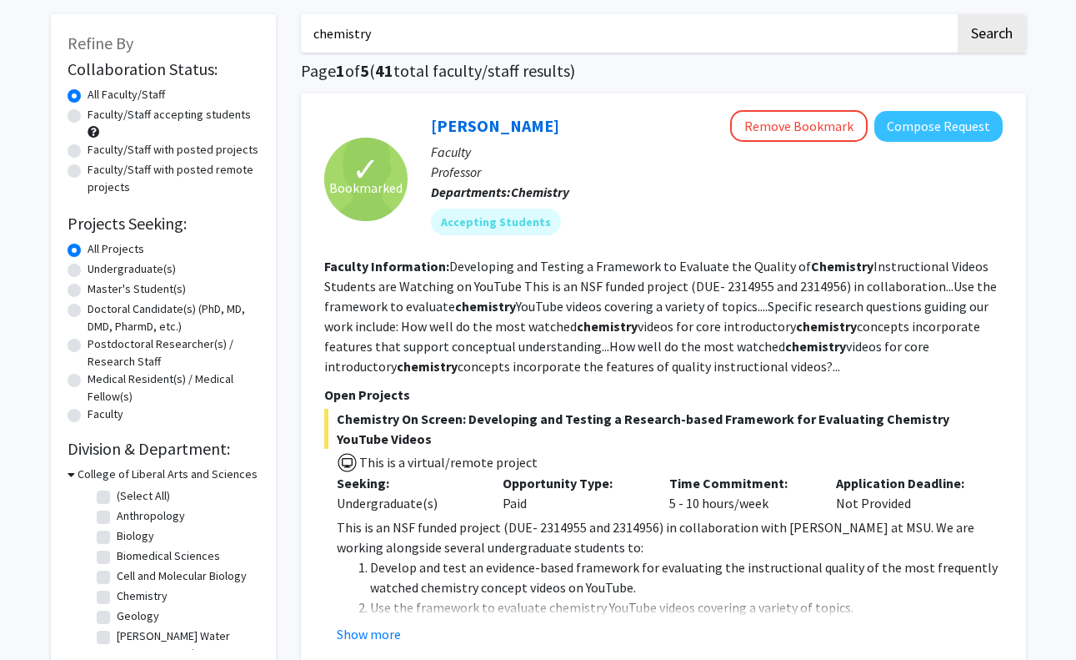
click at [88, 113] on label "Faculty/Staff accepting students" at bounding box center [169, 115] width 163 height 18
click at [88, 113] on input "Faculty/Staff accepting students" at bounding box center [93, 111] width 11 height 11
radio input "true"
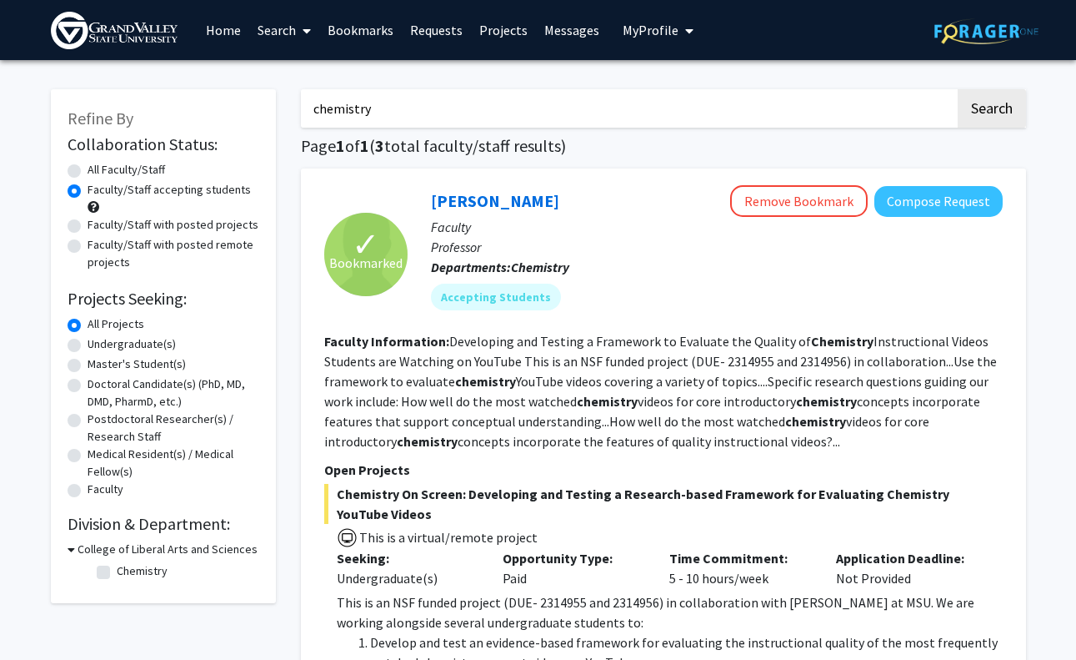
click at [402, 108] on input "chemistry" at bounding box center [628, 108] width 655 height 38
type input "biology"
click at [1024, 103] on button "Search" at bounding box center [992, 108] width 68 height 38
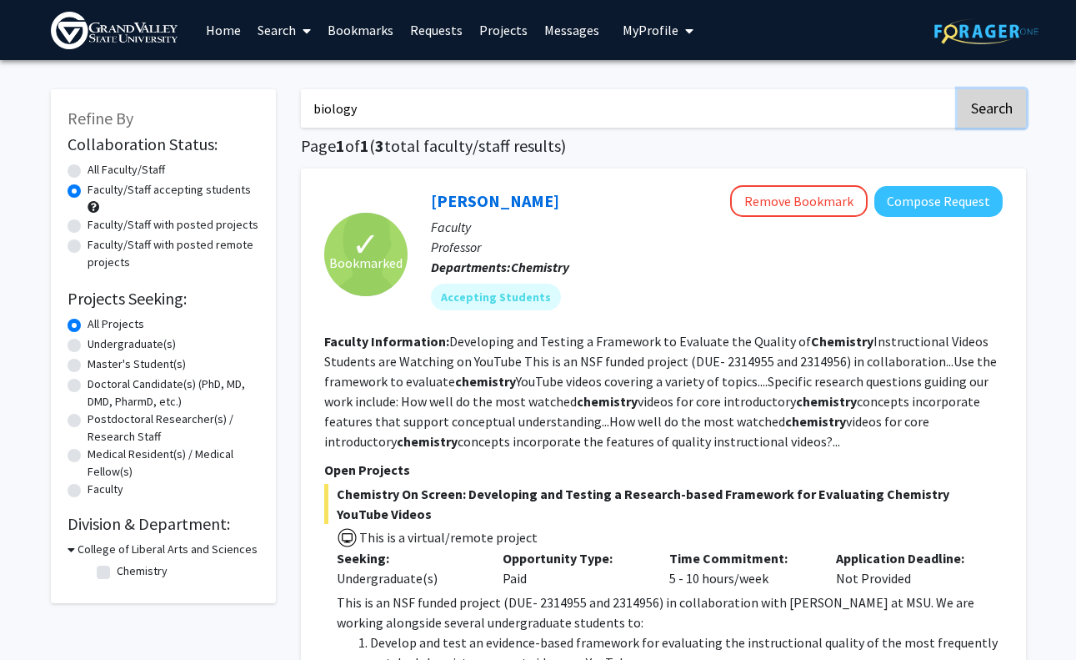
radio input "true"
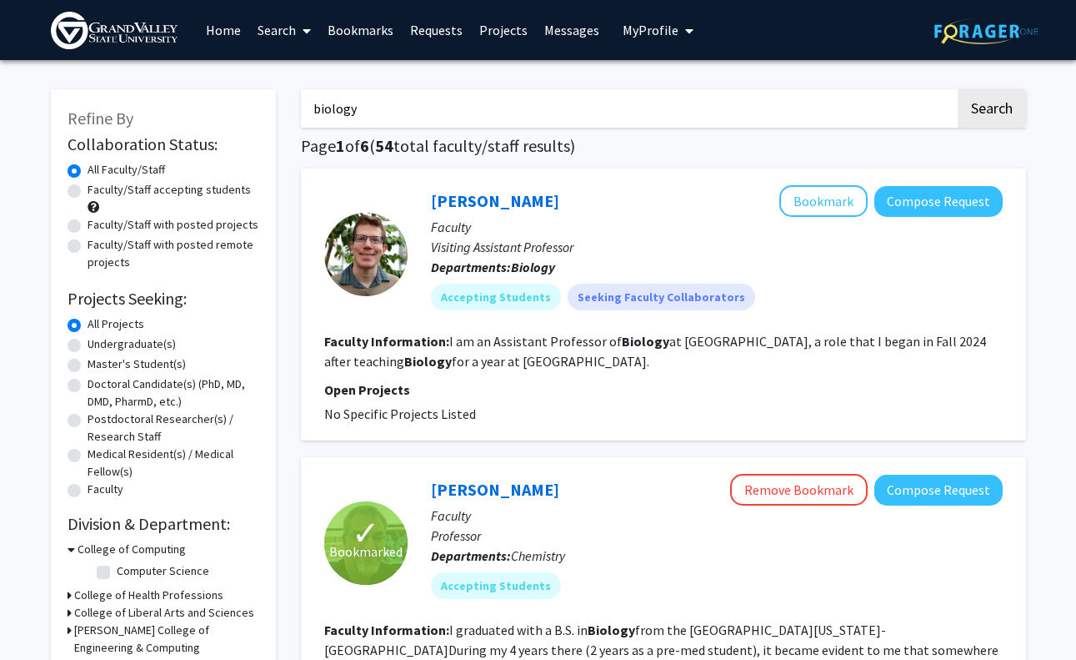
click at [88, 194] on label "Faculty/Staff accepting students" at bounding box center [169, 190] width 163 height 18
click at [88, 192] on input "Faculty/Staff accepting students" at bounding box center [93, 186] width 11 height 11
radio input "true"
click at [382, 18] on link "Bookmarks" at bounding box center [360, 30] width 83 height 58
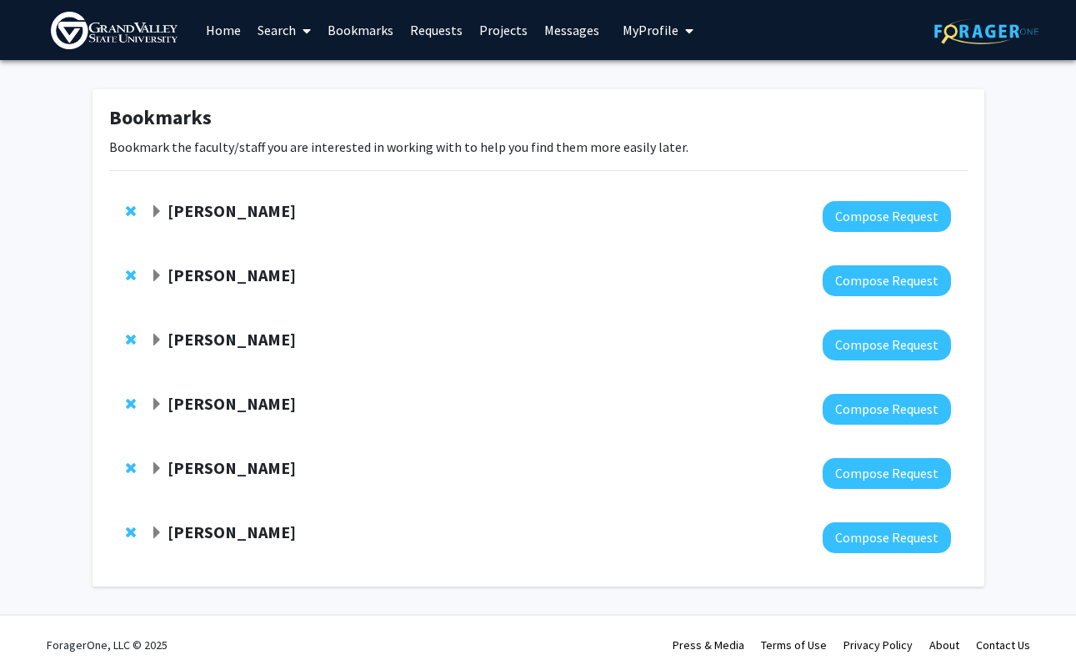
click at [233, 213] on strong "[PERSON_NAME]" at bounding box center [232, 210] width 128 height 21
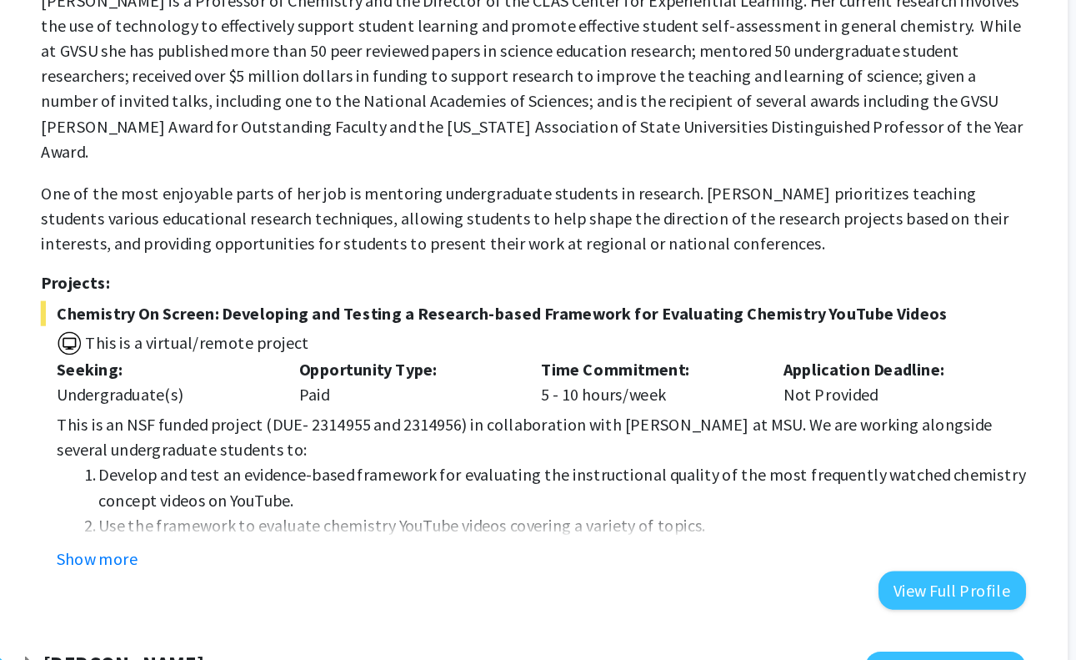
scroll to position [148, 0]
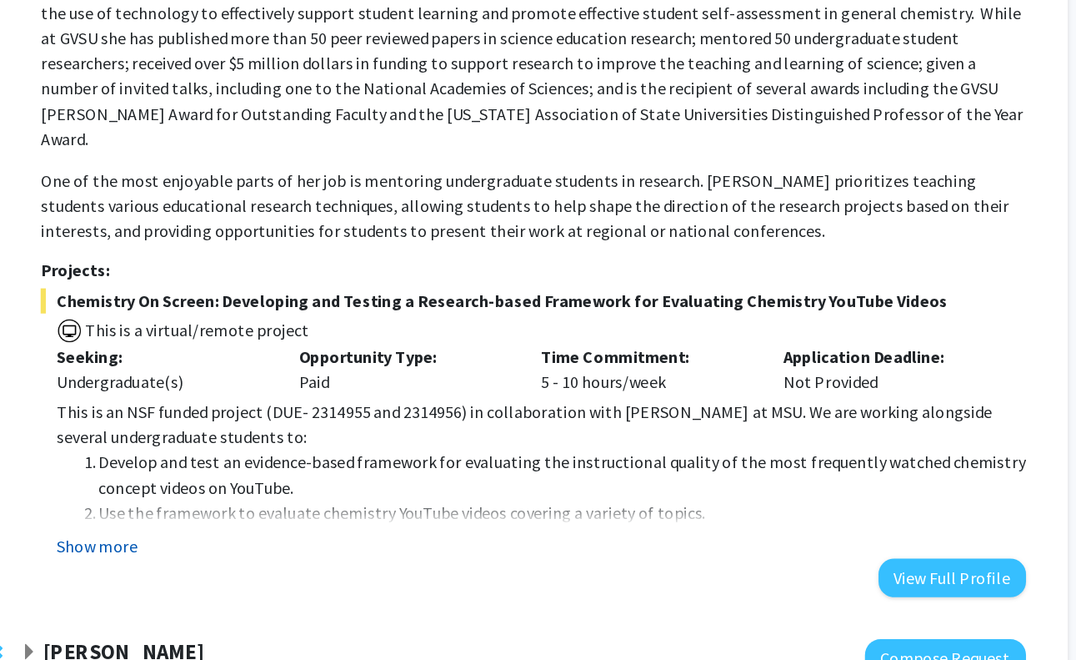
click at [230, 559] on button "Show more" at bounding box center [210, 569] width 64 height 20
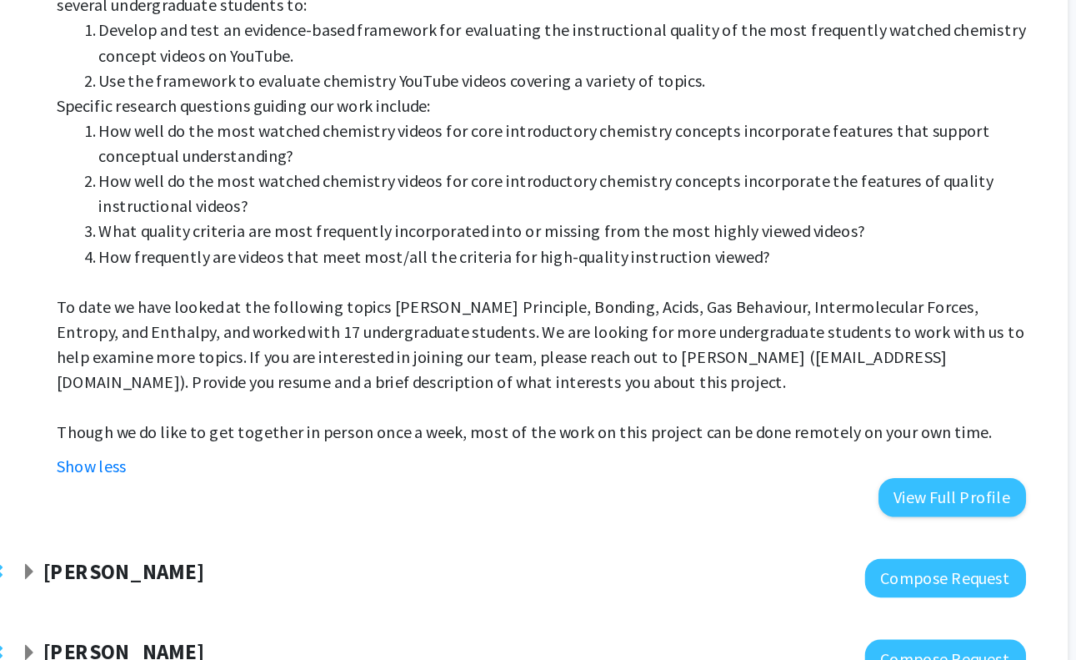
scroll to position [493, 0]
click at [910, 514] on button "View Full Profile" at bounding box center [893, 529] width 118 height 31
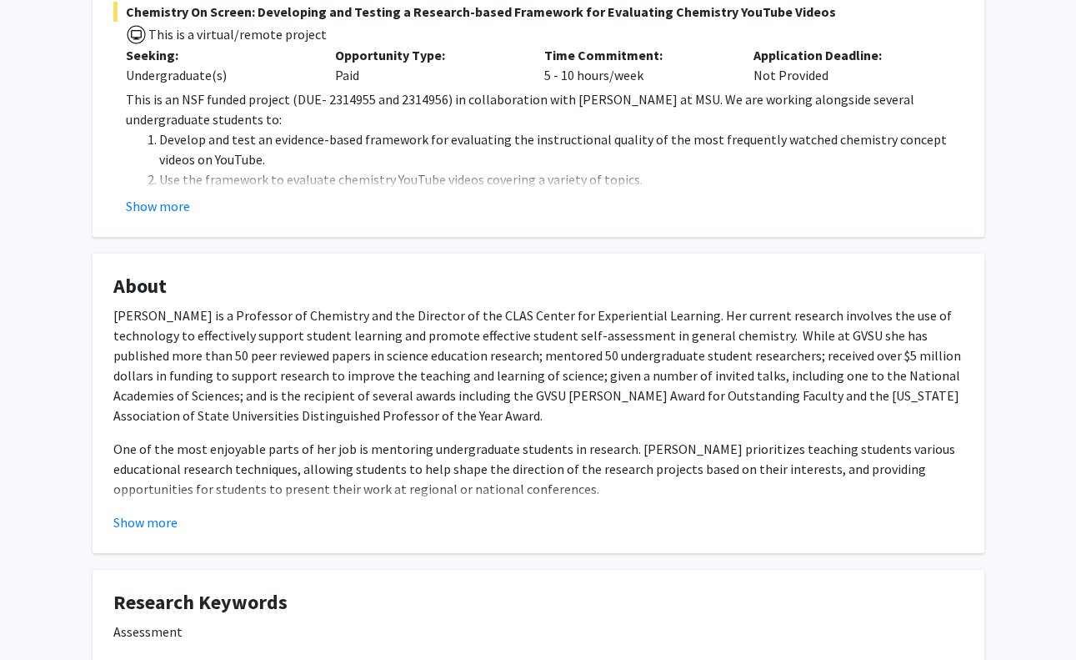
scroll to position [376, 0]
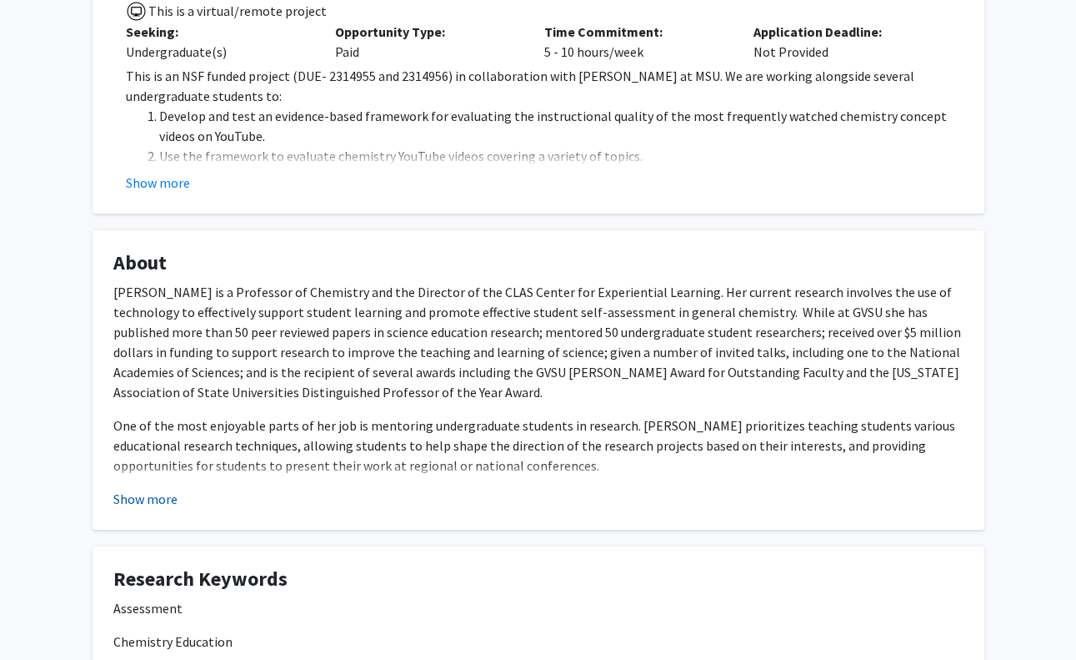
click at [172, 499] on button "Show more" at bounding box center [145, 499] width 64 height 20
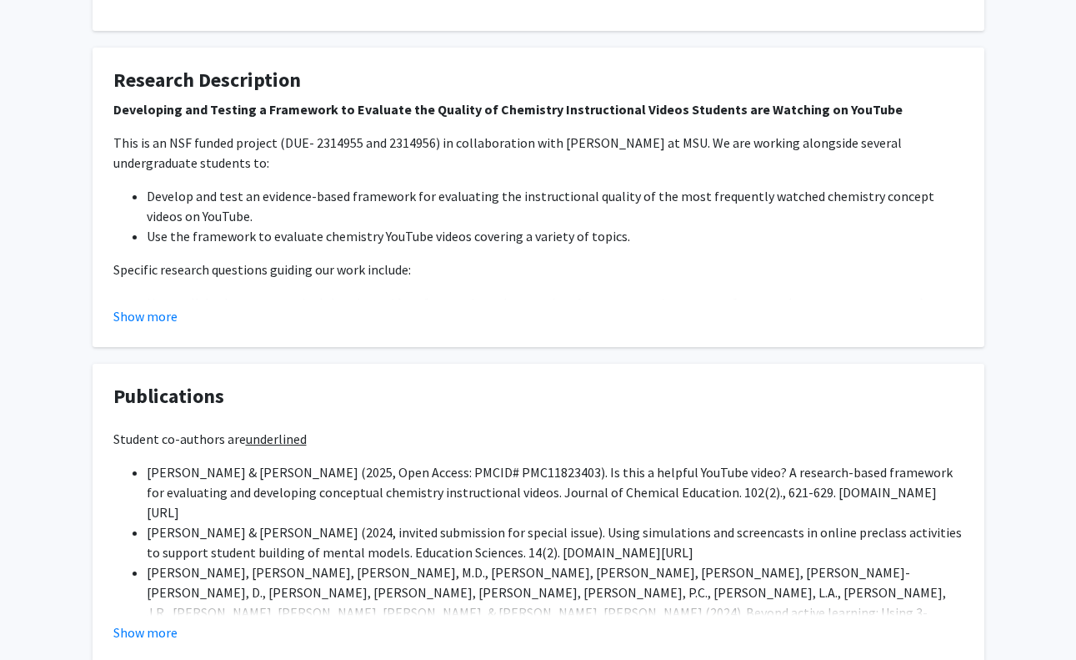
scroll to position [1232, 0]
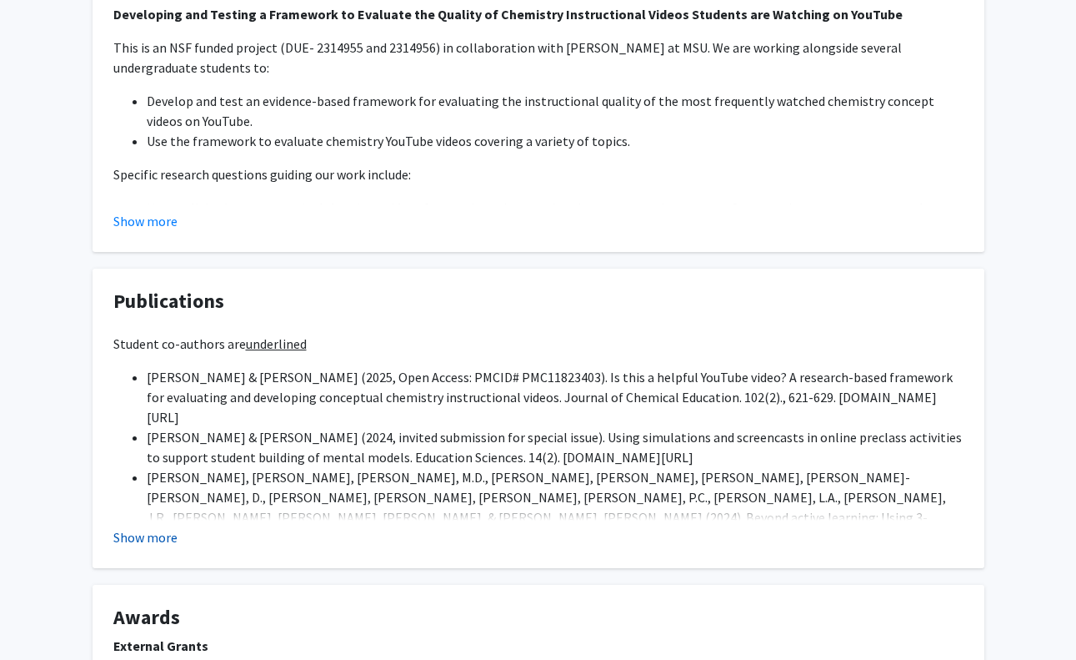
click at [152, 539] on button "Show more" at bounding box center [145, 537] width 64 height 20
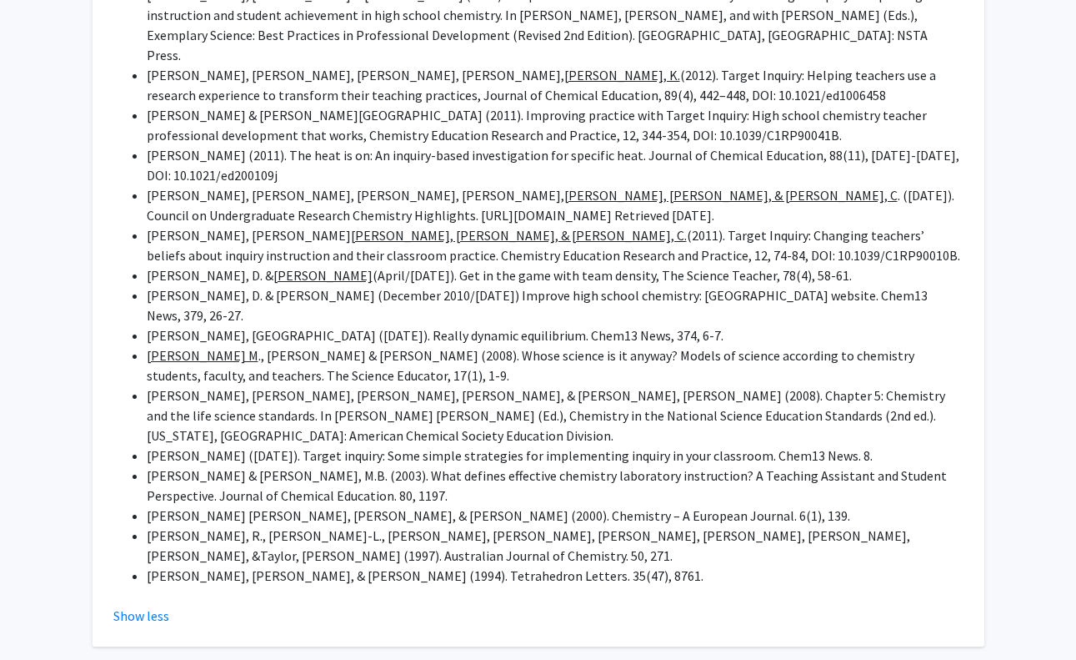
scroll to position [3541, 0]
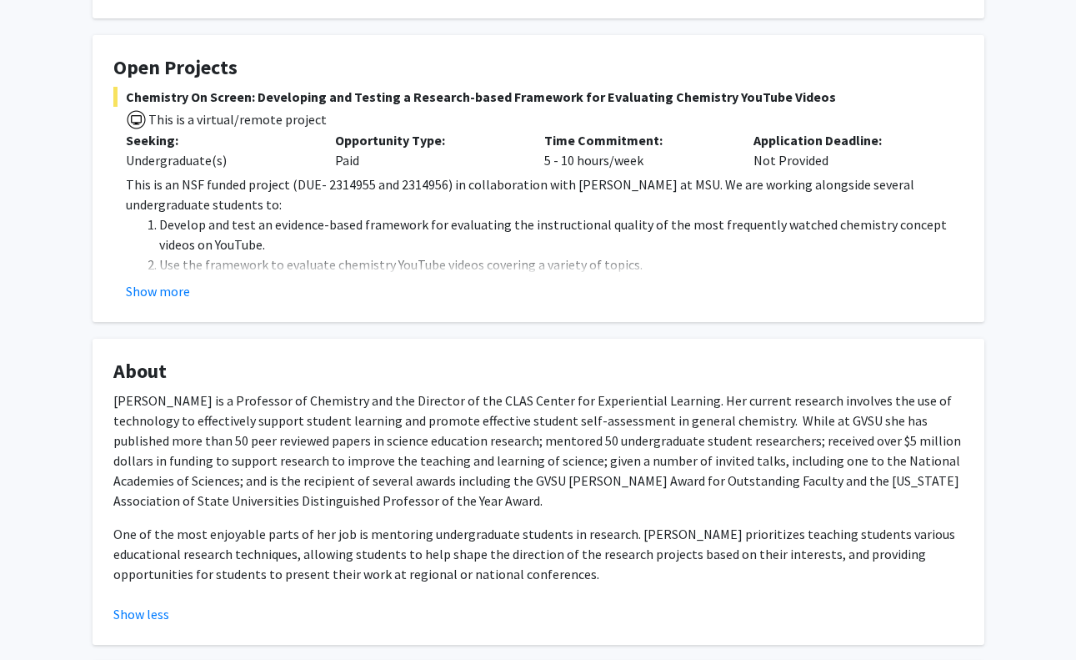
scroll to position [0, 0]
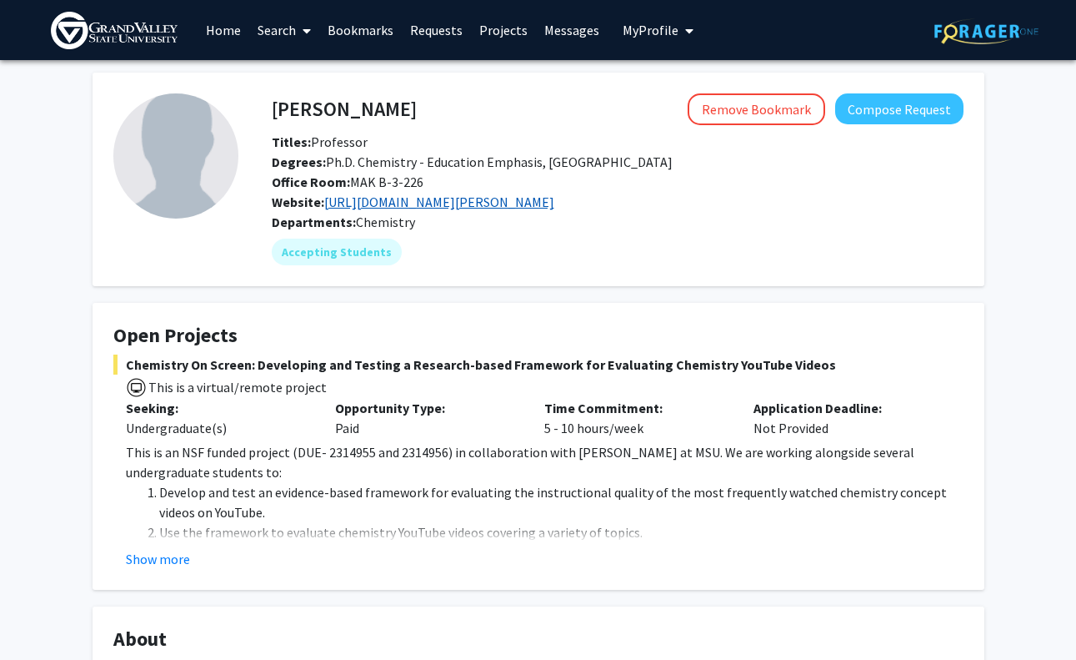
click at [455, 203] on link "https://www.gvsu.edu/chem/deborah-herrington-82.htm" at bounding box center [439, 201] width 230 height 17
click at [264, 33] on link "Search" at bounding box center [284, 30] width 70 height 58
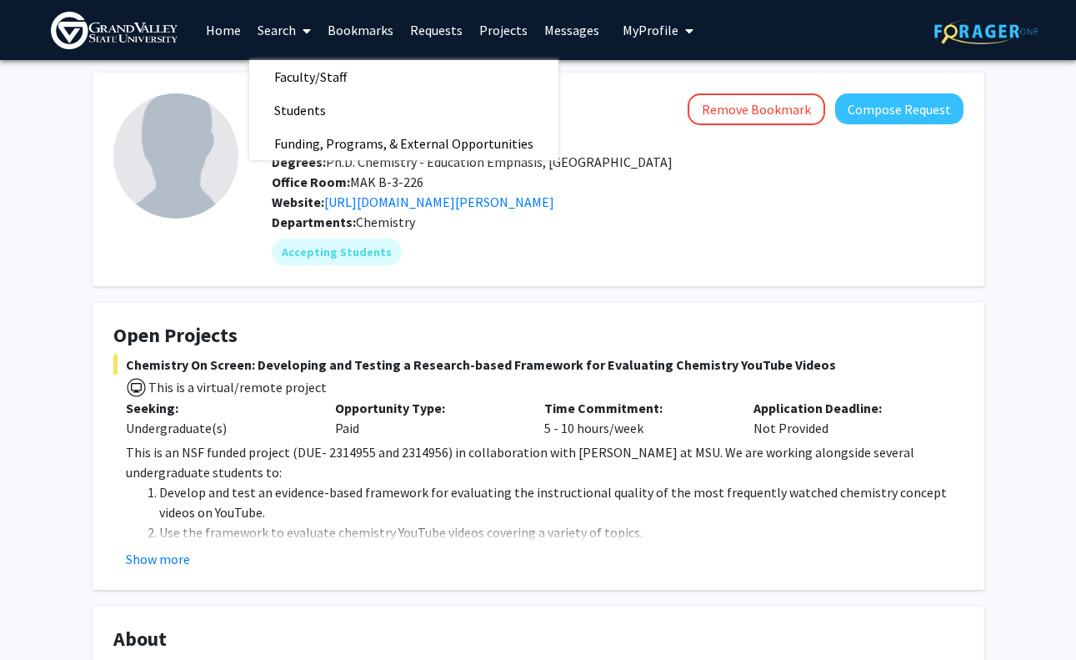
click at [200, 38] on link "Home" at bounding box center [224, 30] width 52 height 58
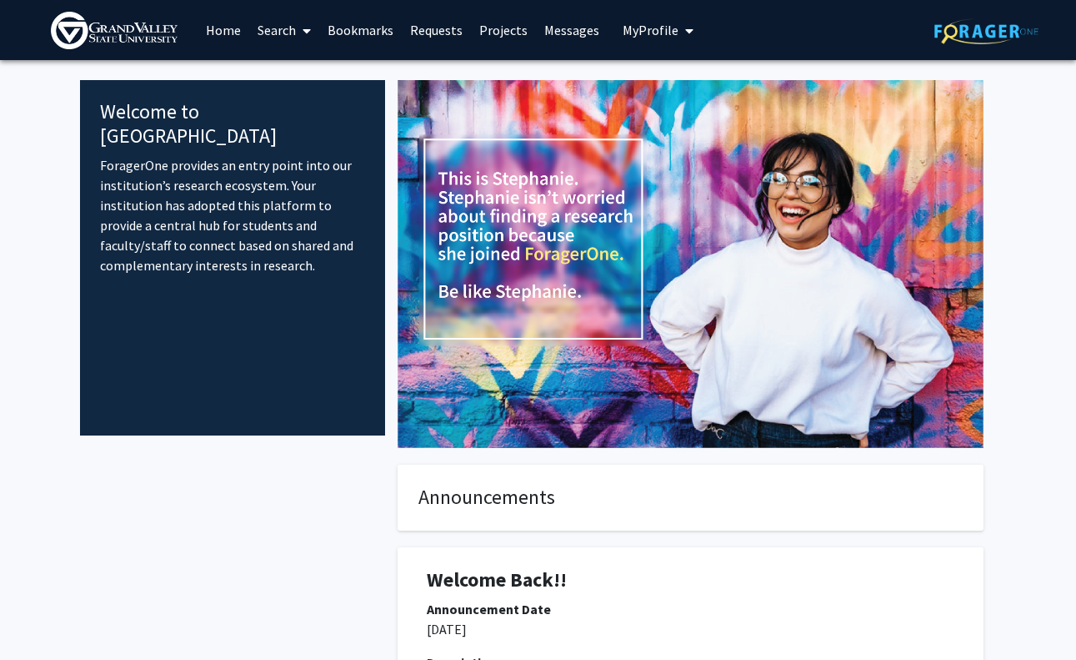
click at [299, 28] on span at bounding box center [303, 31] width 15 height 58
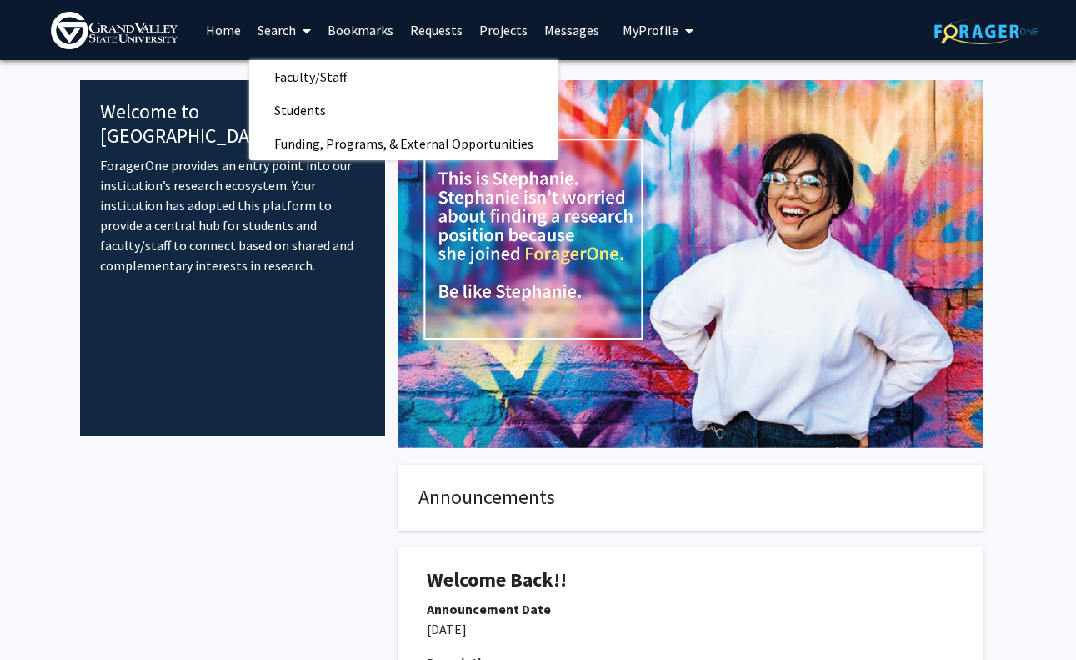
click at [507, 32] on link "Projects" at bounding box center [503, 30] width 65 height 58
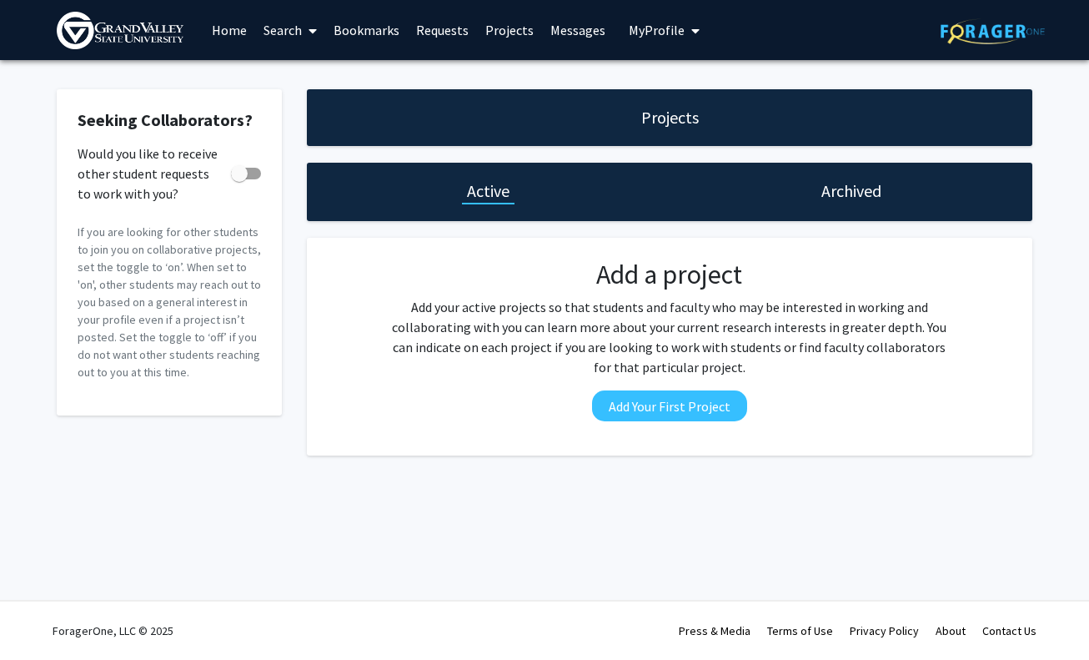
click at [566, 28] on link "Messages" at bounding box center [578, 30] width 72 height 58
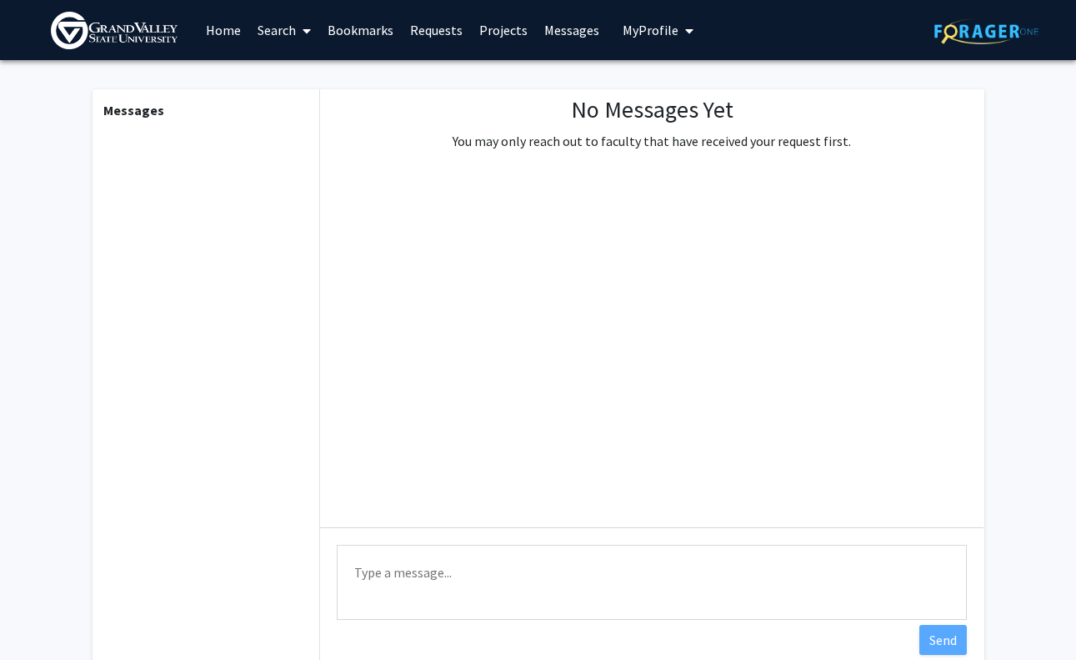
click at [639, 28] on span "My Profile" at bounding box center [651, 30] width 56 height 17
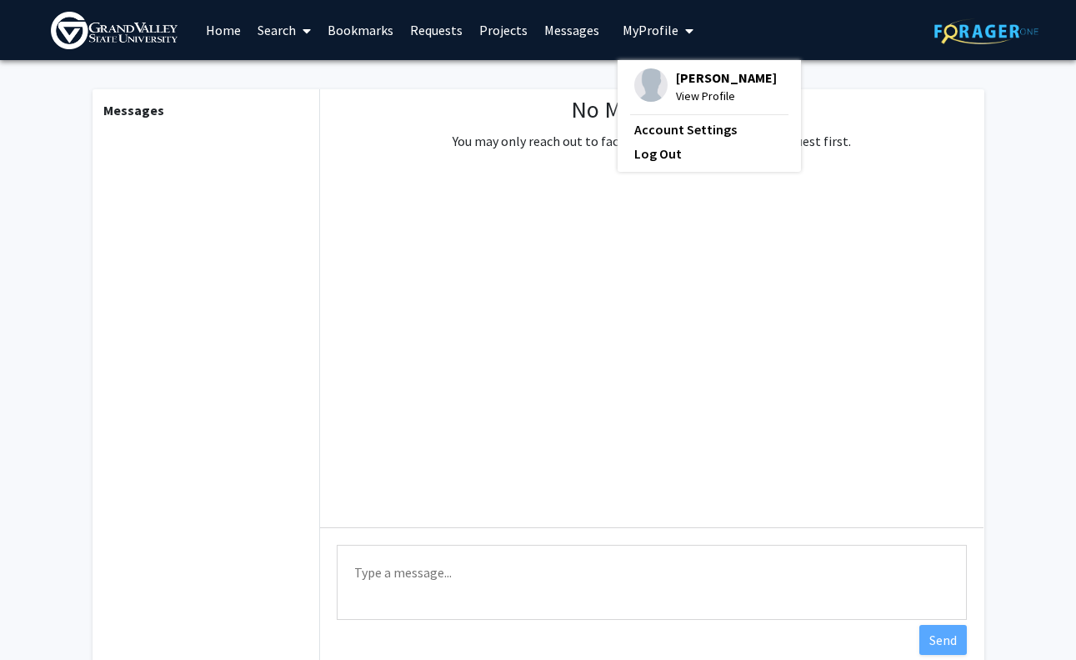
click at [639, 28] on span "My Profile" at bounding box center [651, 30] width 56 height 17
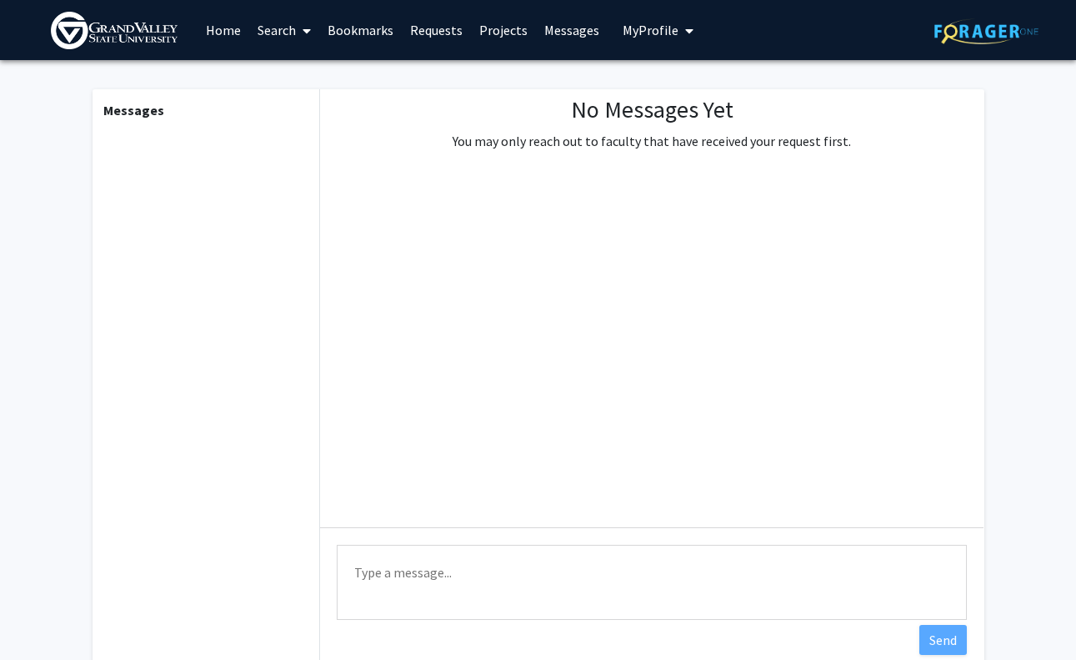
click at [232, 32] on link "Home" at bounding box center [224, 30] width 52 height 58
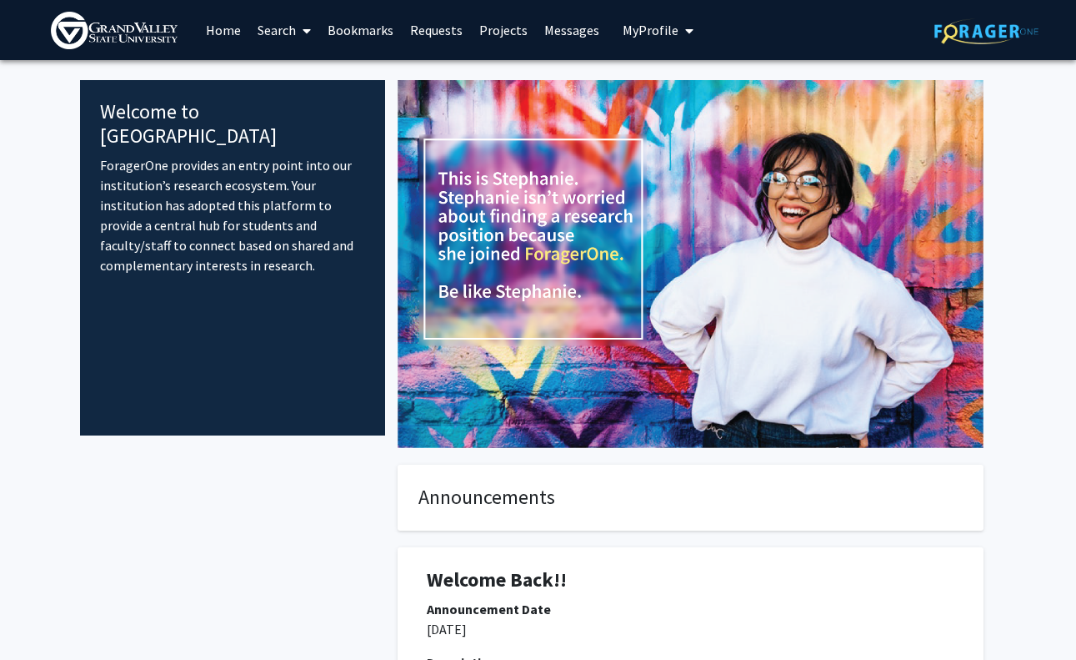
click at [277, 31] on link "Search" at bounding box center [284, 30] width 70 height 58
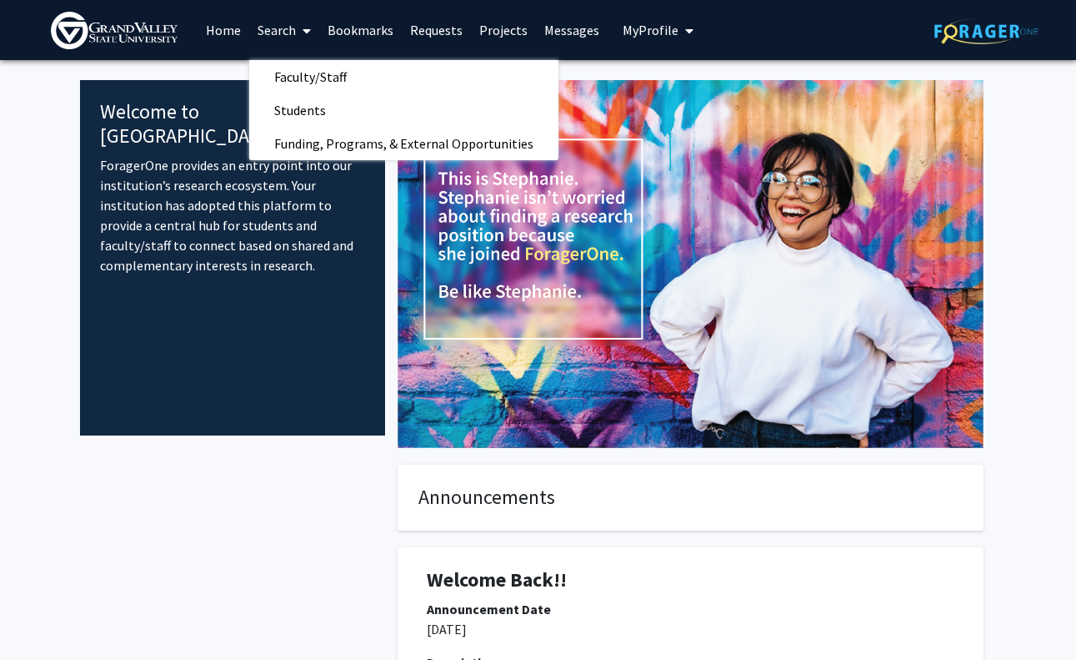
click at [283, 30] on link "Search" at bounding box center [284, 30] width 70 height 58
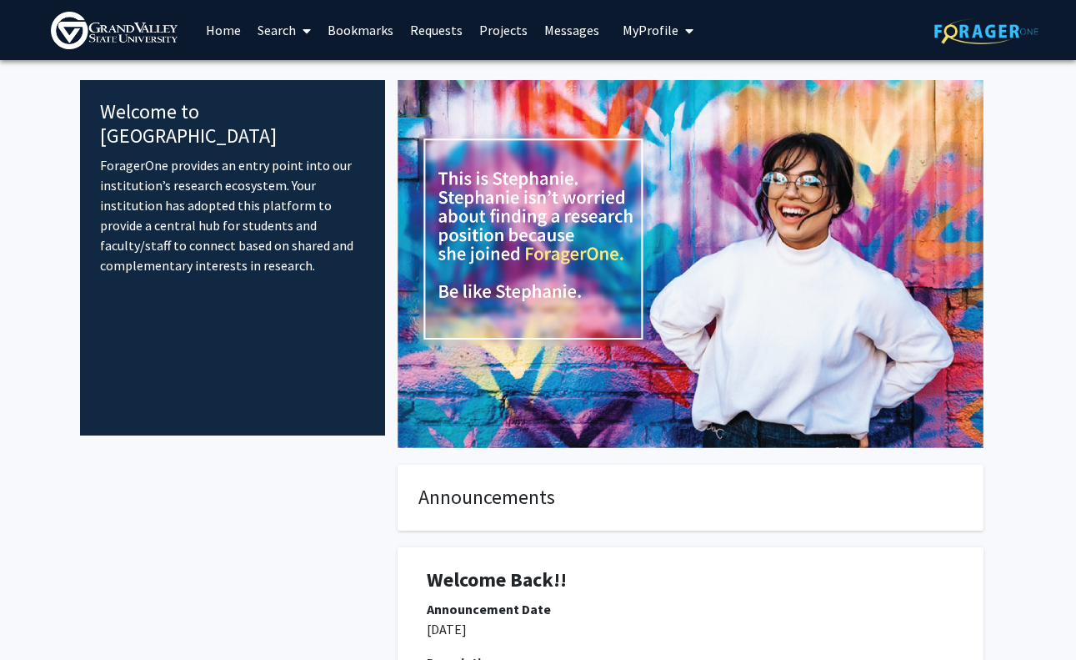
click at [378, 23] on link "Bookmarks" at bounding box center [360, 30] width 83 height 58
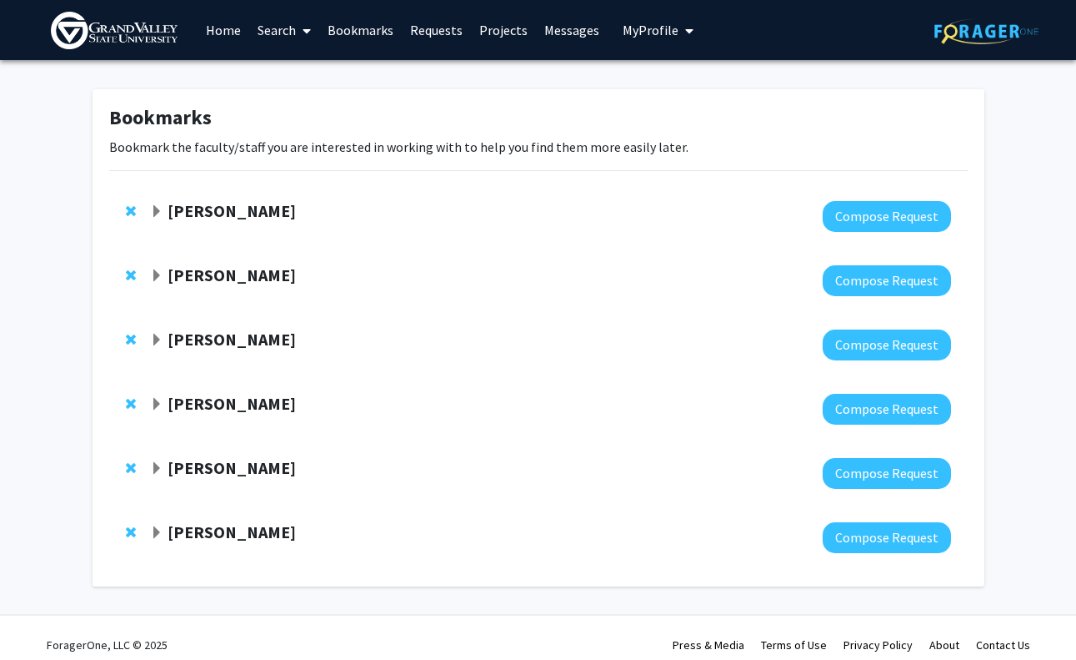
click at [231, 283] on strong "[PERSON_NAME]" at bounding box center [232, 274] width 128 height 21
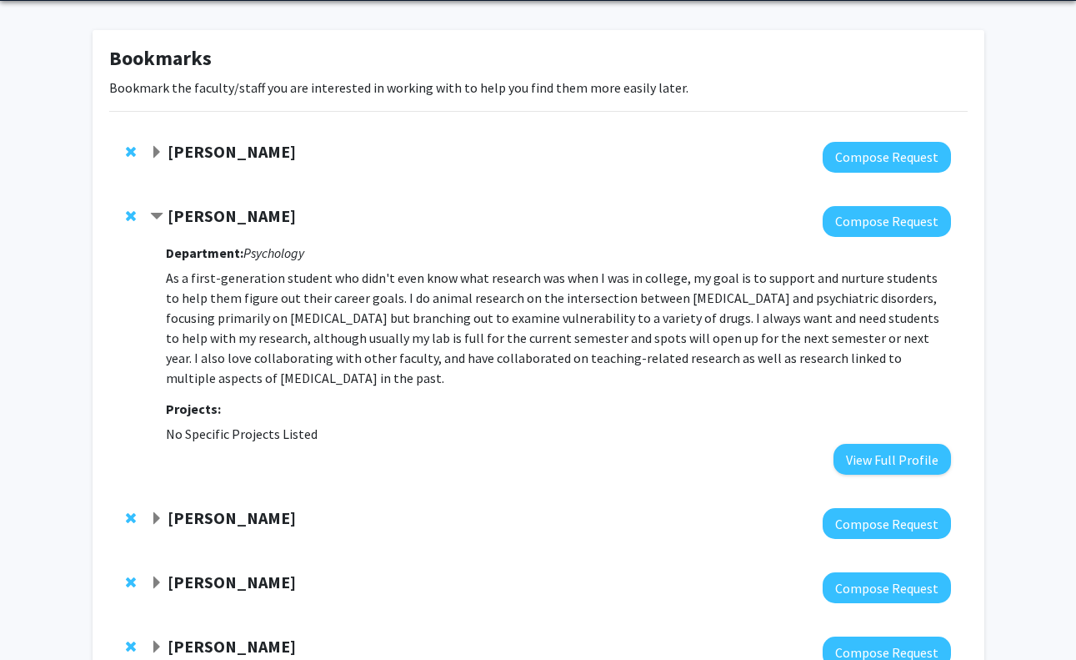
scroll to position [88, 0]
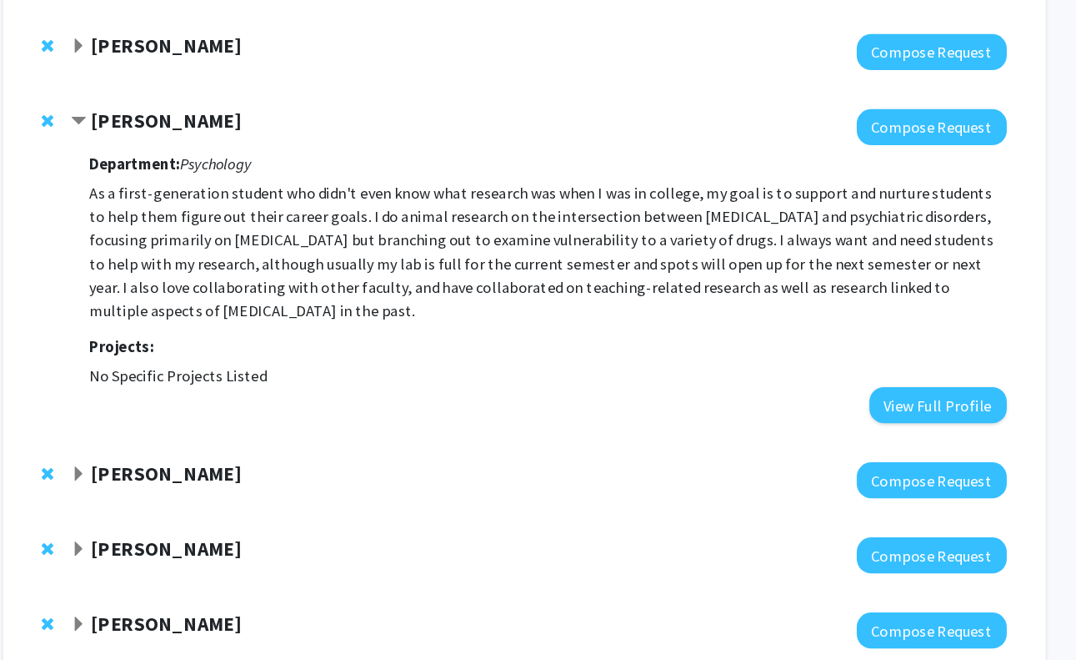
click at [234, 481] on strong "[PERSON_NAME]" at bounding box center [232, 488] width 128 height 21
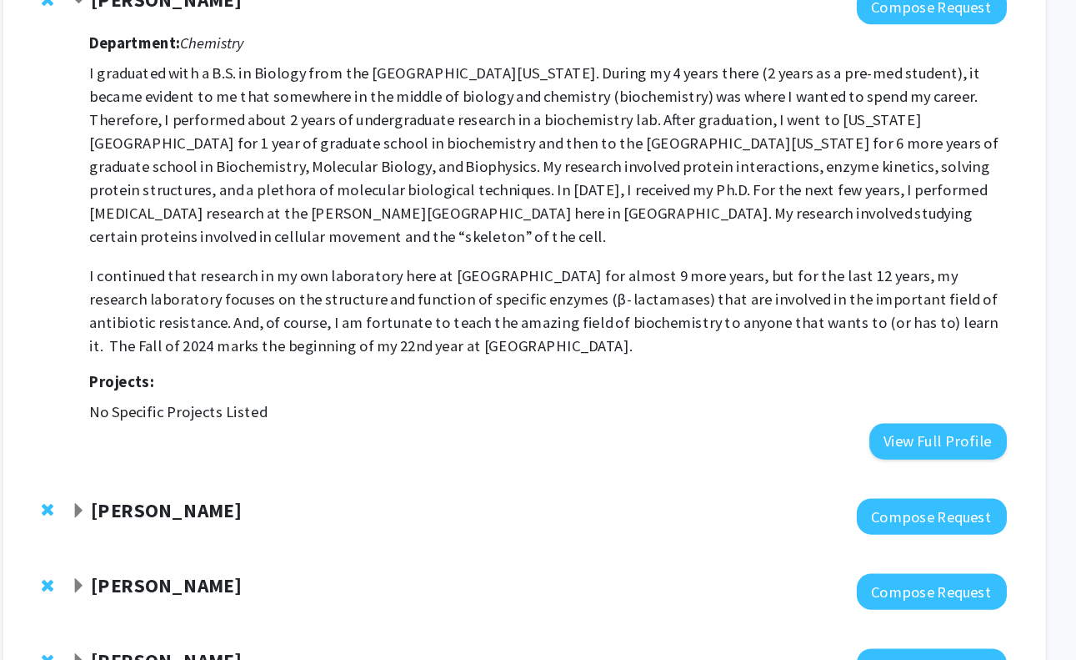
scroll to position [503, 0]
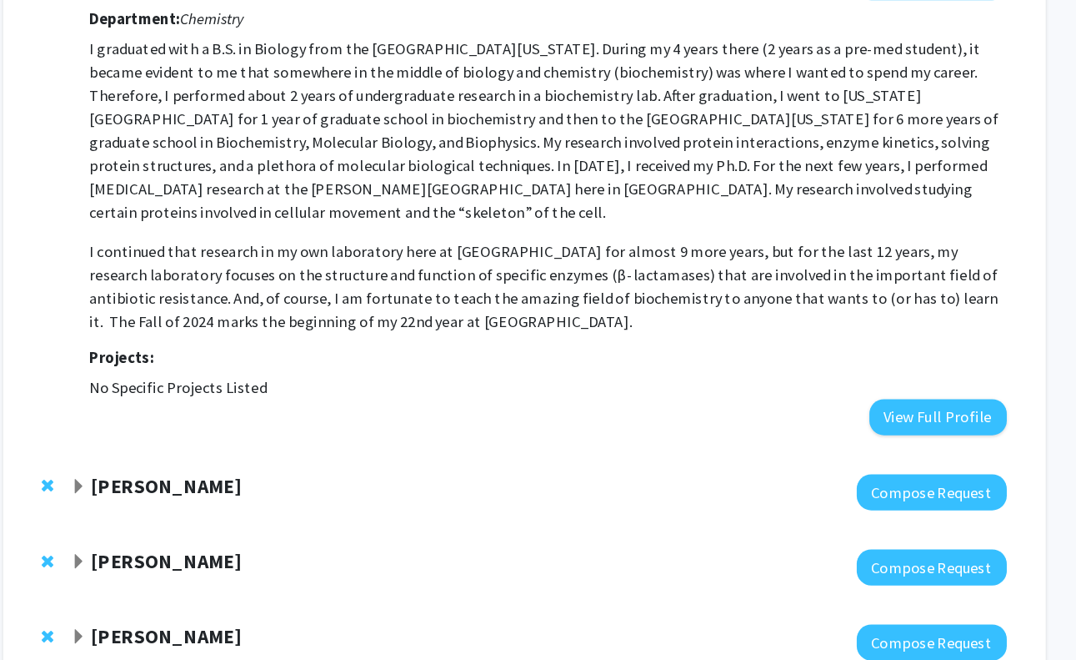
click at [283, 499] on strong "[PERSON_NAME]" at bounding box center [232, 509] width 128 height 21
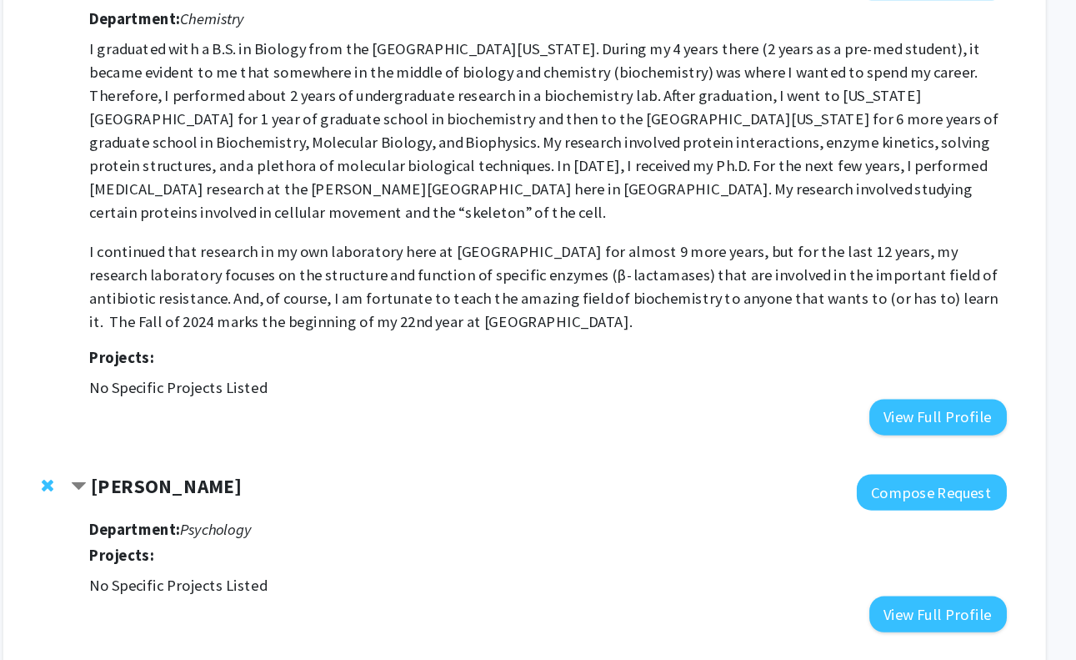
click at [283, 499] on strong "[PERSON_NAME]" at bounding box center [232, 509] width 128 height 21
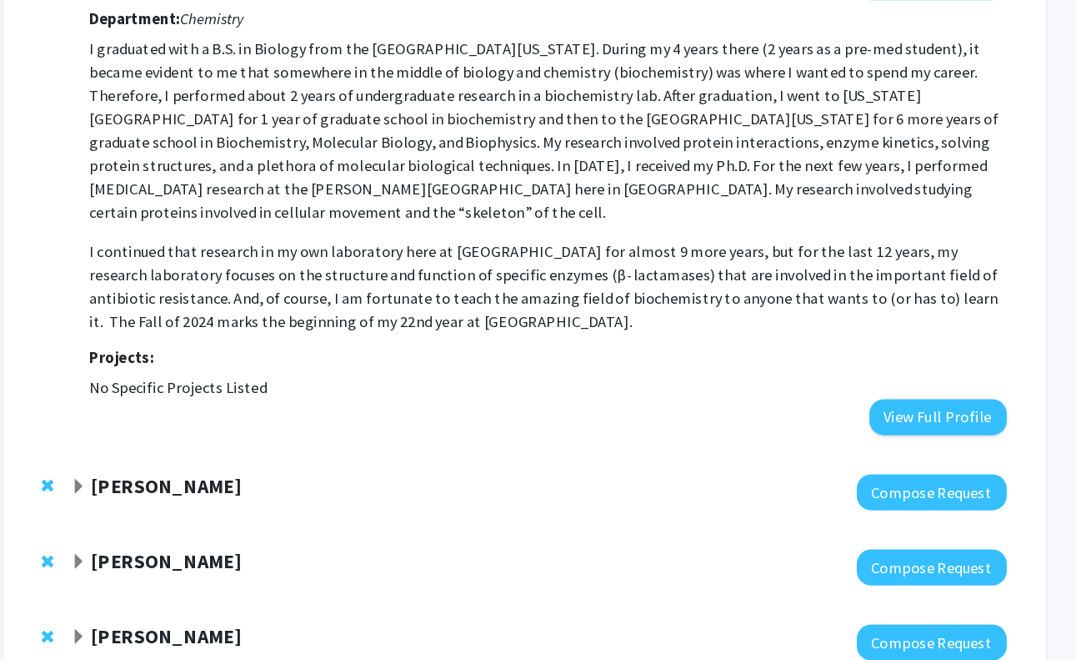
click at [279, 569] on div at bounding box center [550, 580] width 800 height 31
click at [260, 564] on strong "[PERSON_NAME]" at bounding box center [232, 574] width 128 height 21
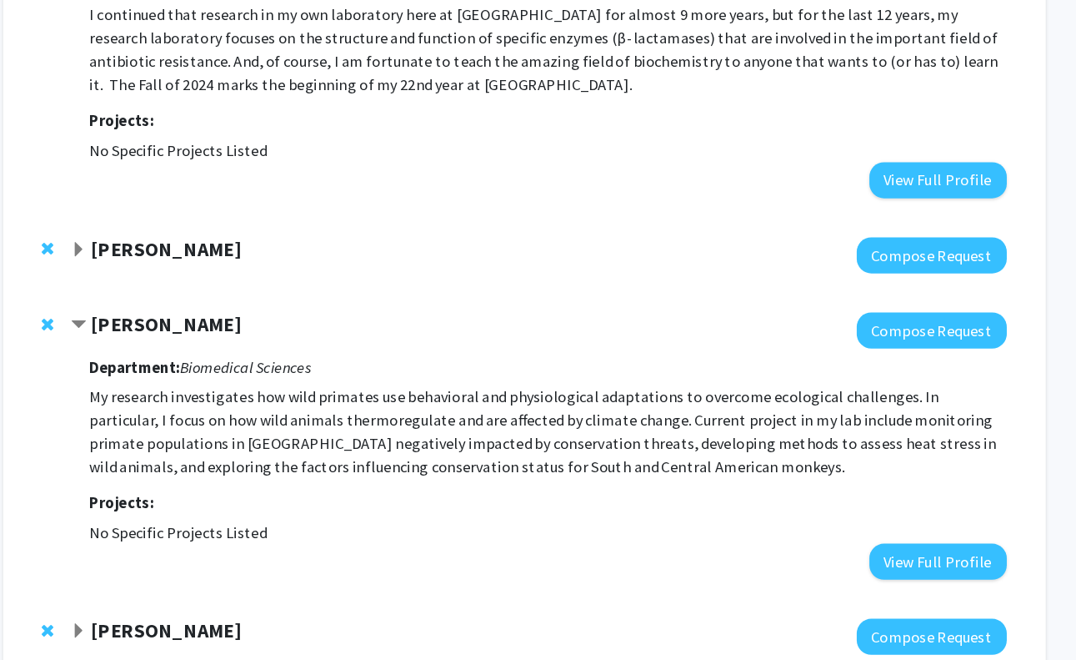
scroll to position [712, 0]
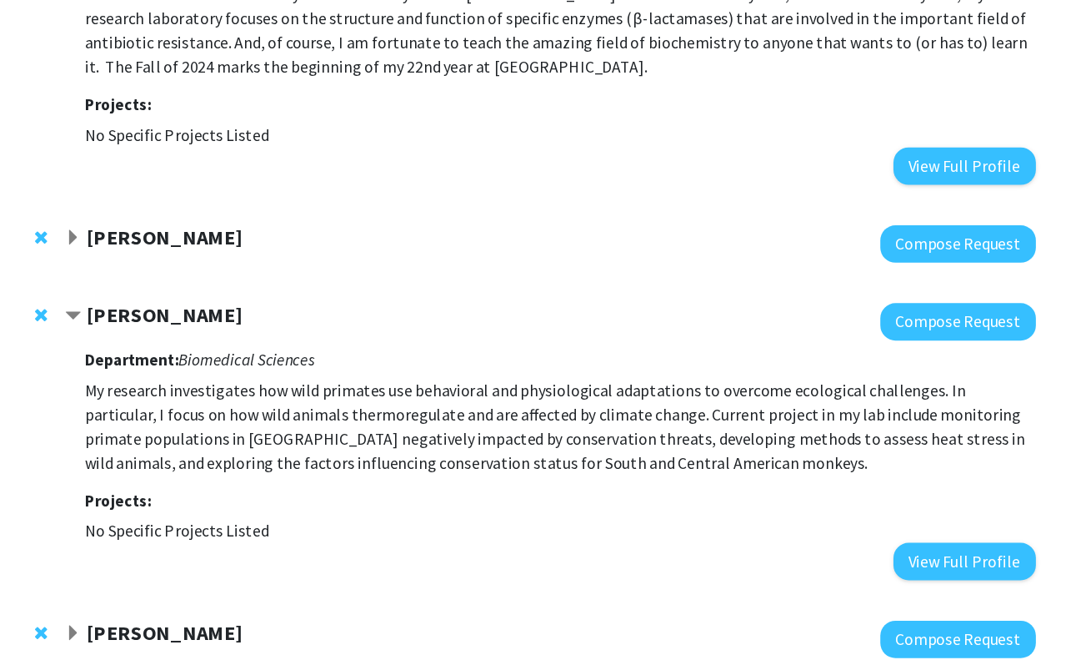
click at [210, 616] on strong "[PERSON_NAME]" at bounding box center [232, 626] width 128 height 21
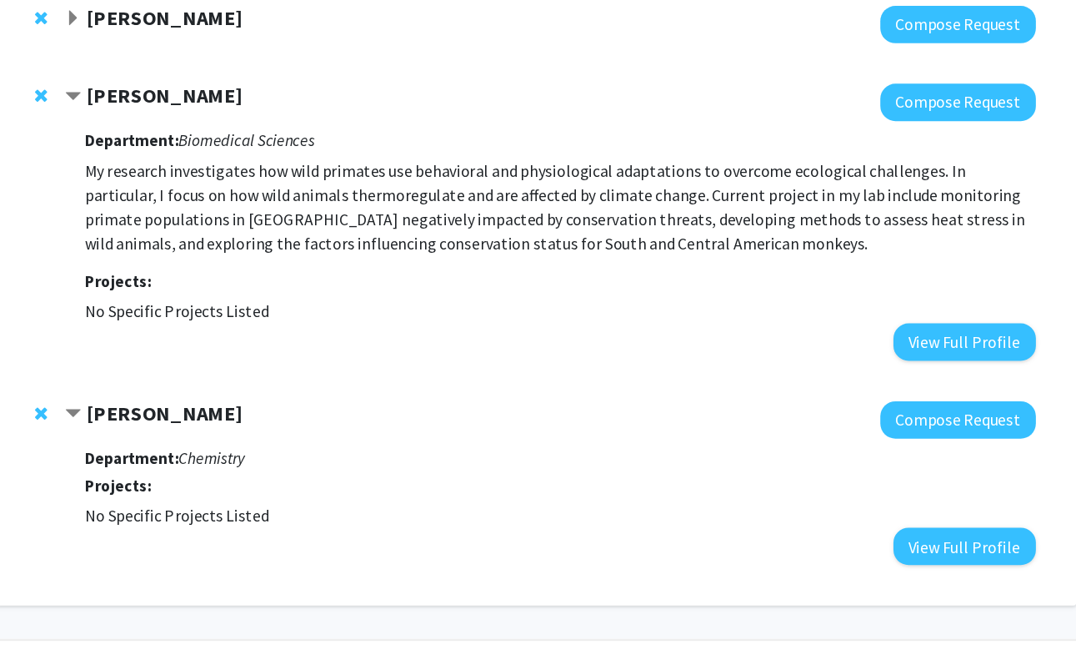
click at [246, 445] on strong "[PERSON_NAME]" at bounding box center [232, 455] width 128 height 21
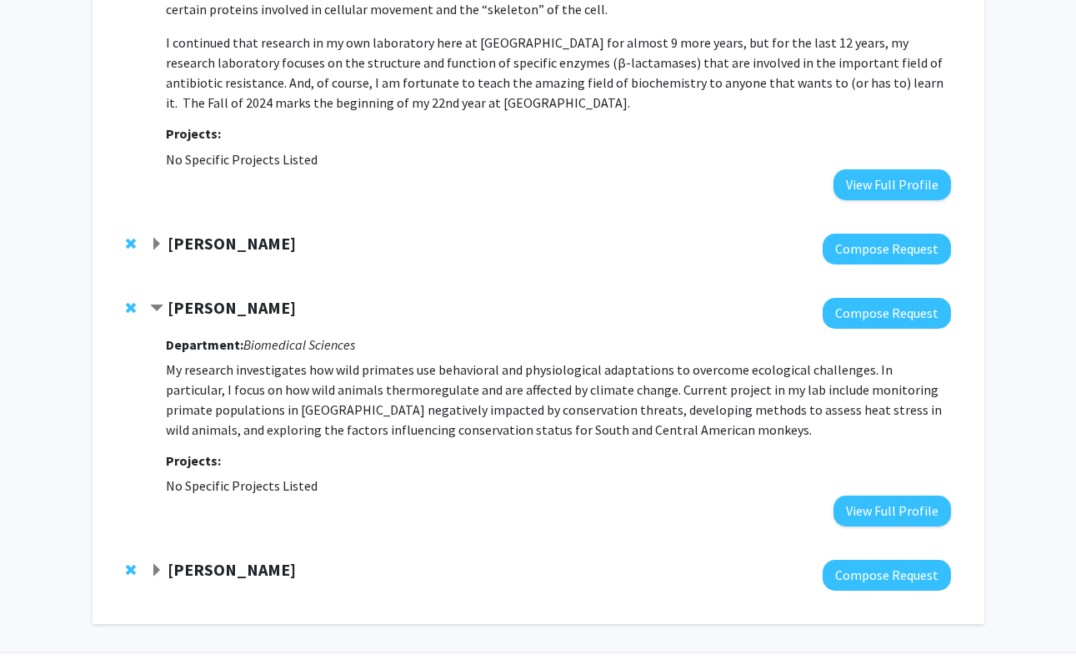
scroll to position [775, 0]
